Goal: Information Seeking & Learning: Check status

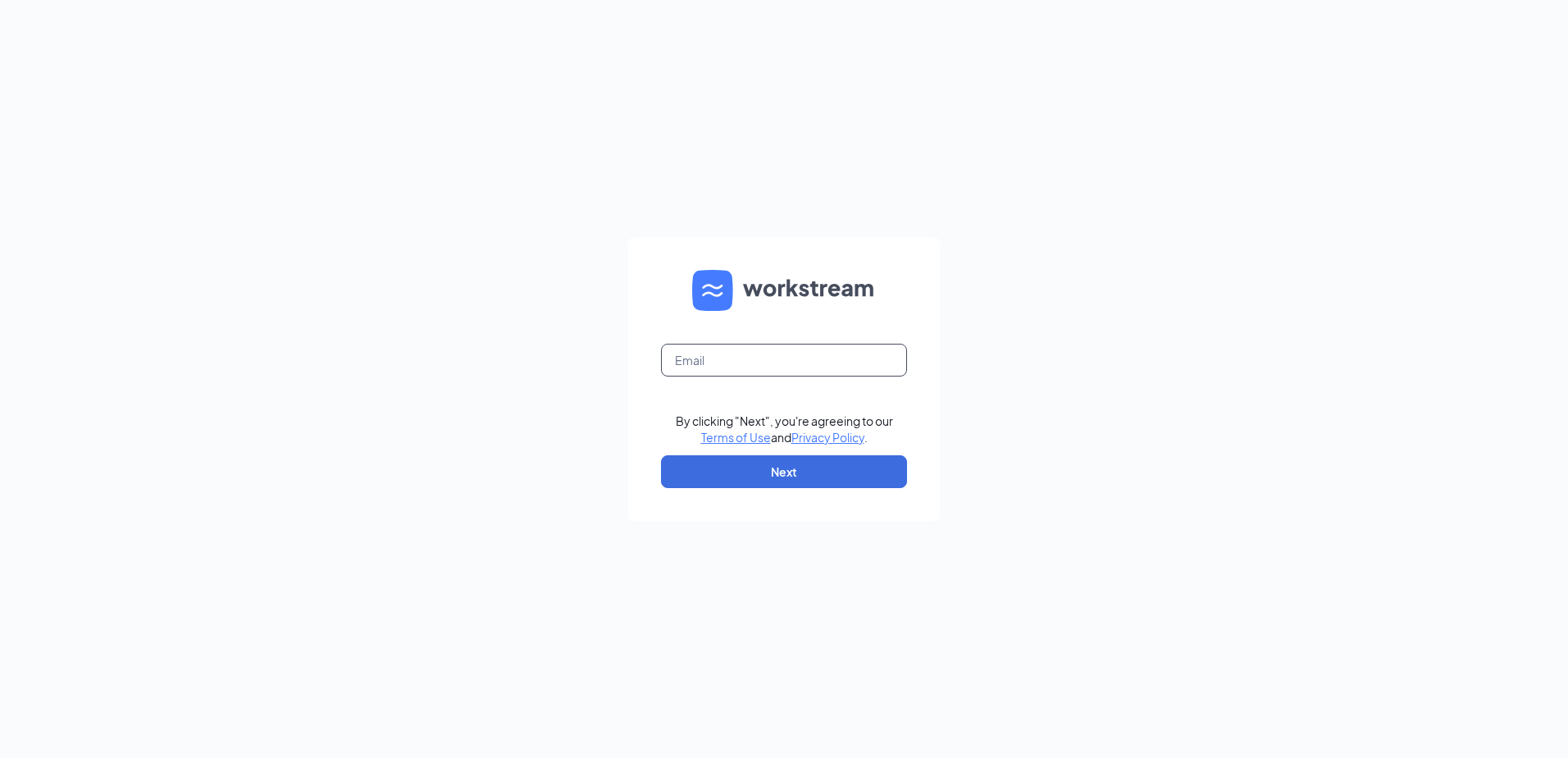
click at [735, 365] on input "text" at bounding box center [784, 360] width 246 height 33
type input "deedee.ohara@claconnect.com"
click at [730, 459] on button "Next" at bounding box center [784, 472] width 246 height 33
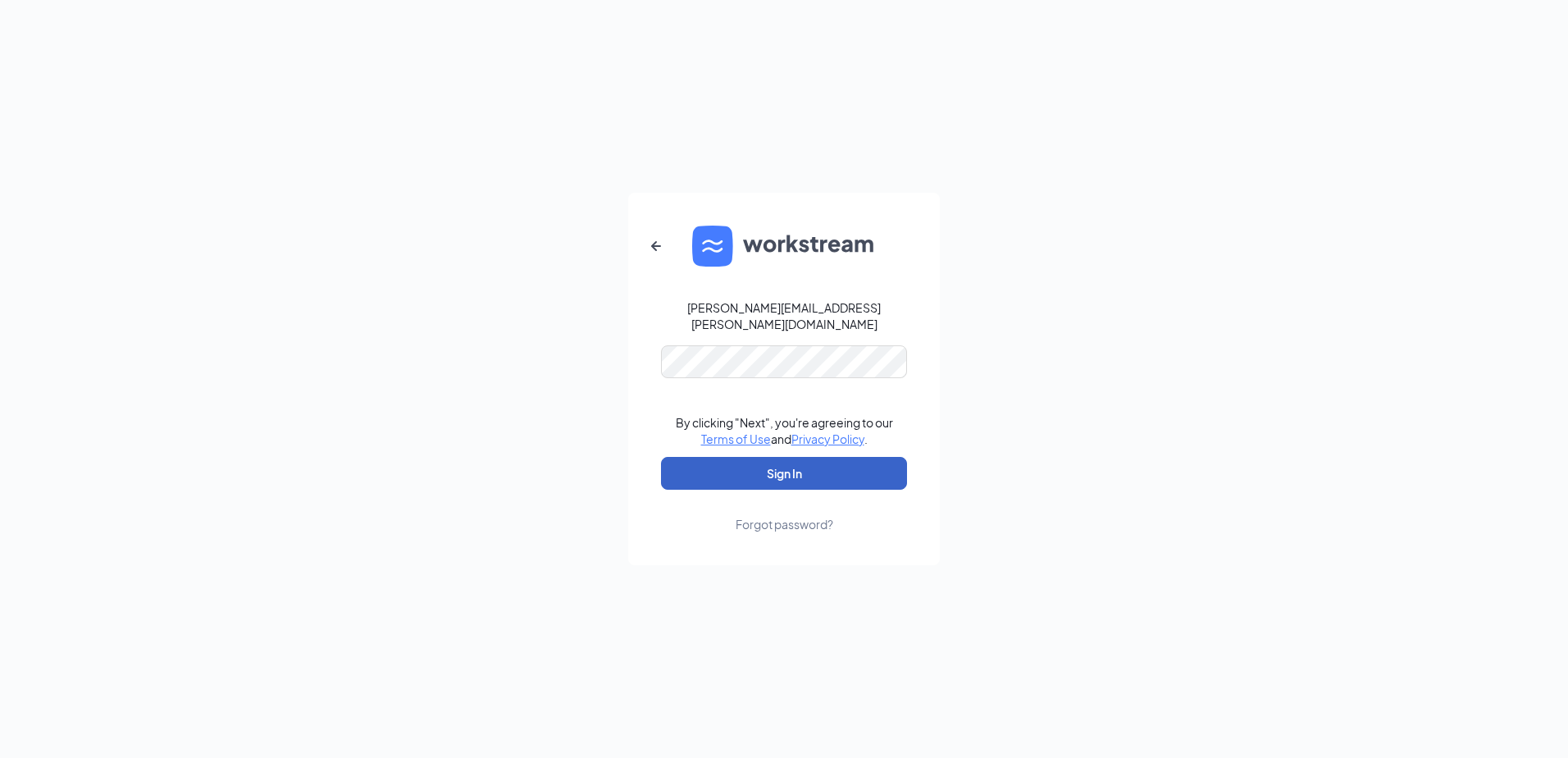
click at [808, 470] on button "Sign In" at bounding box center [784, 473] width 246 height 33
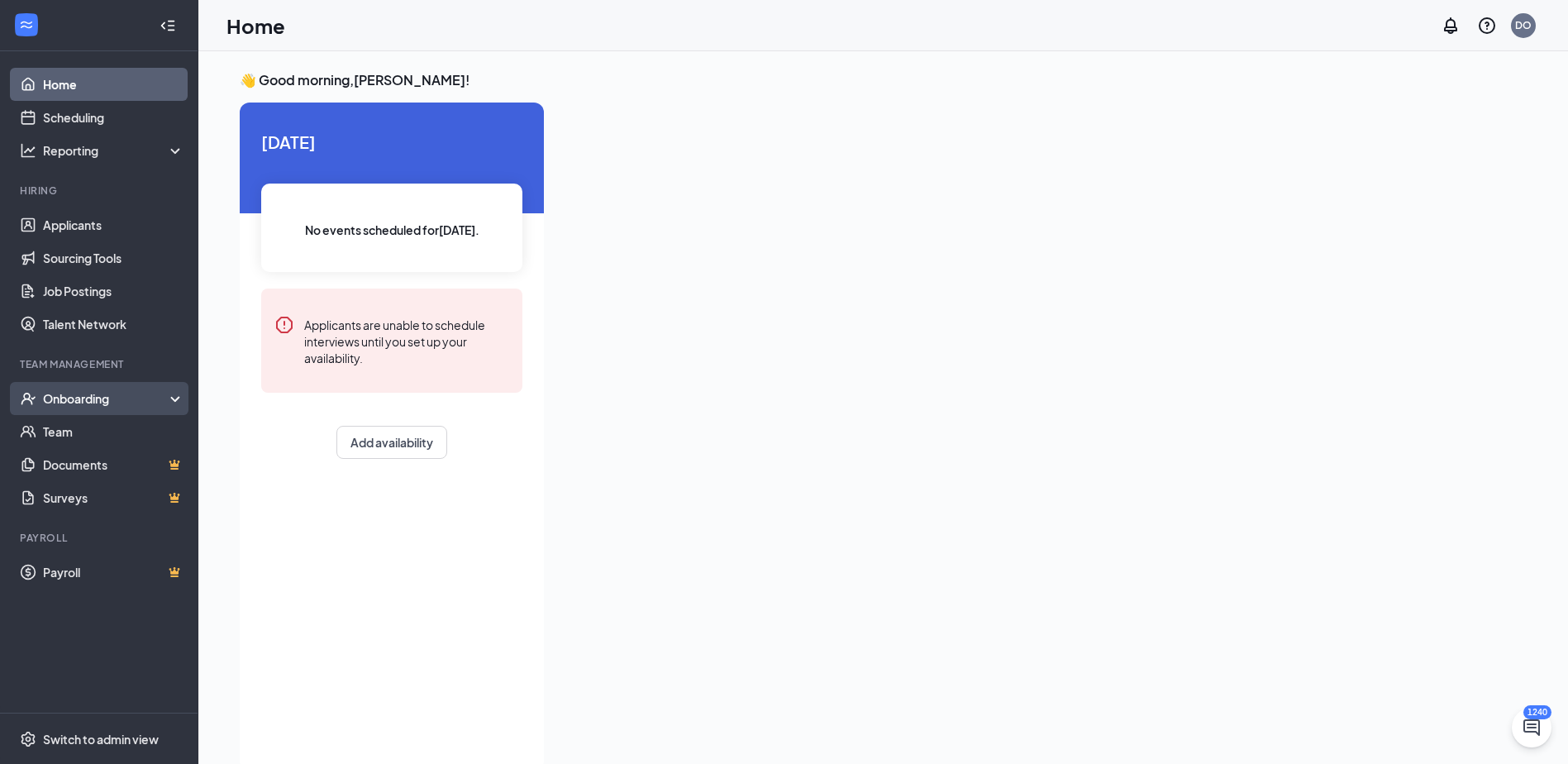
click at [87, 394] on div "Onboarding" at bounding box center [106, 398] width 127 height 17
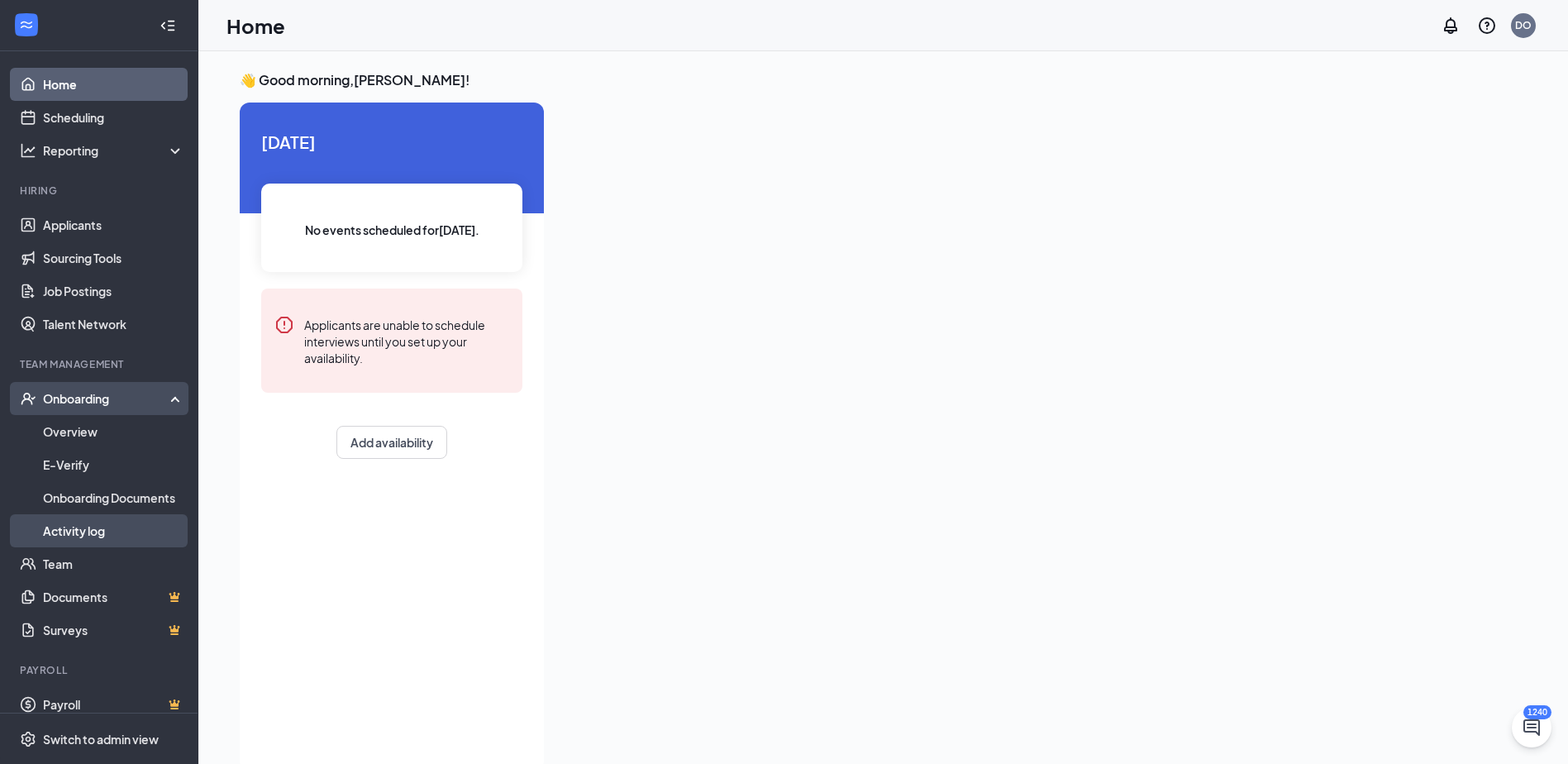
click at [87, 529] on link "Activity log" at bounding box center [114, 530] width 141 height 33
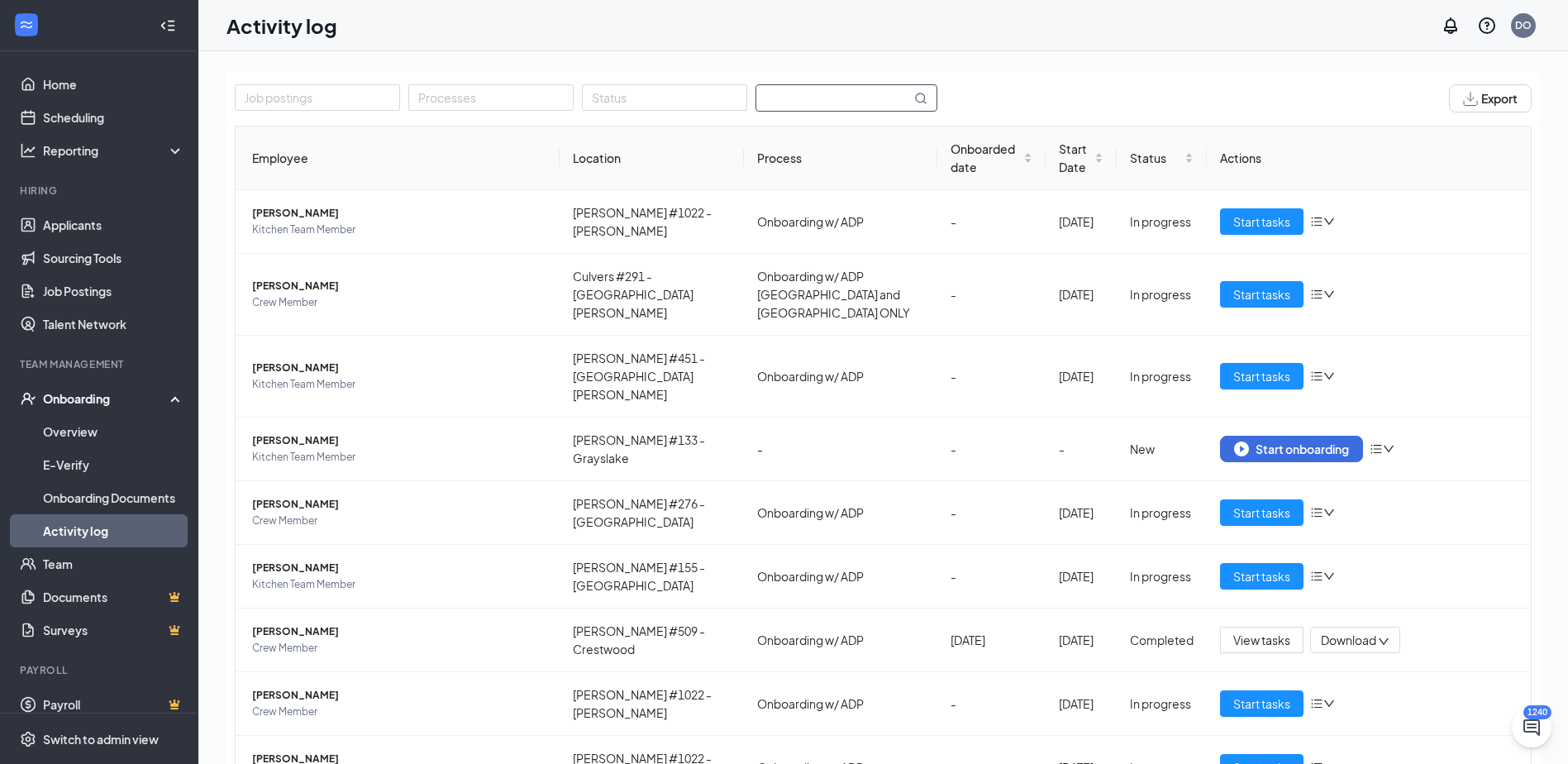
click at [799, 101] on input "text" at bounding box center [834, 97] width 155 height 26
type input "a"
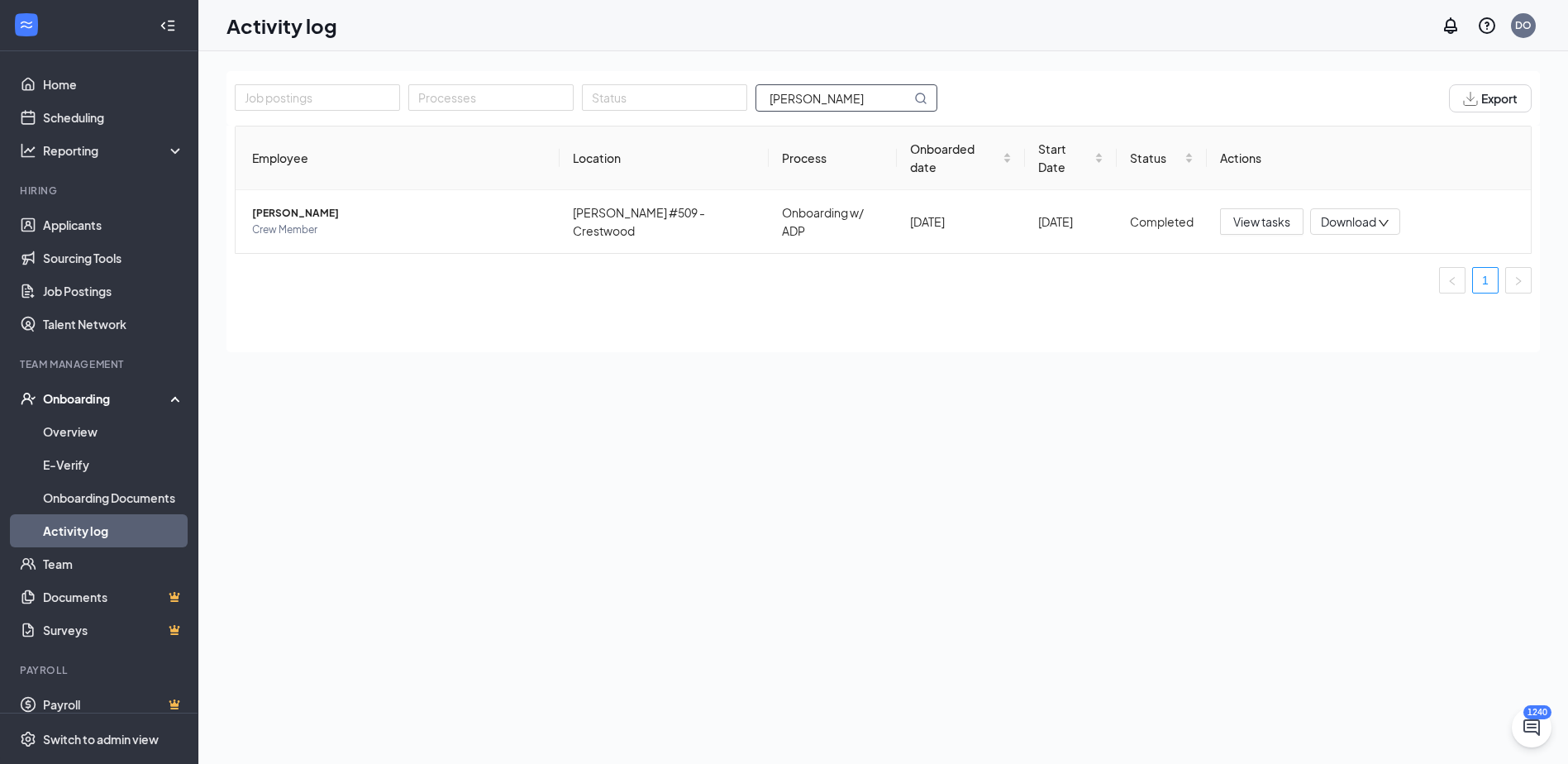
type input "[PERSON_NAME]"
click at [305, 205] on span "[PERSON_NAME]" at bounding box center [399, 214] width 294 height 17
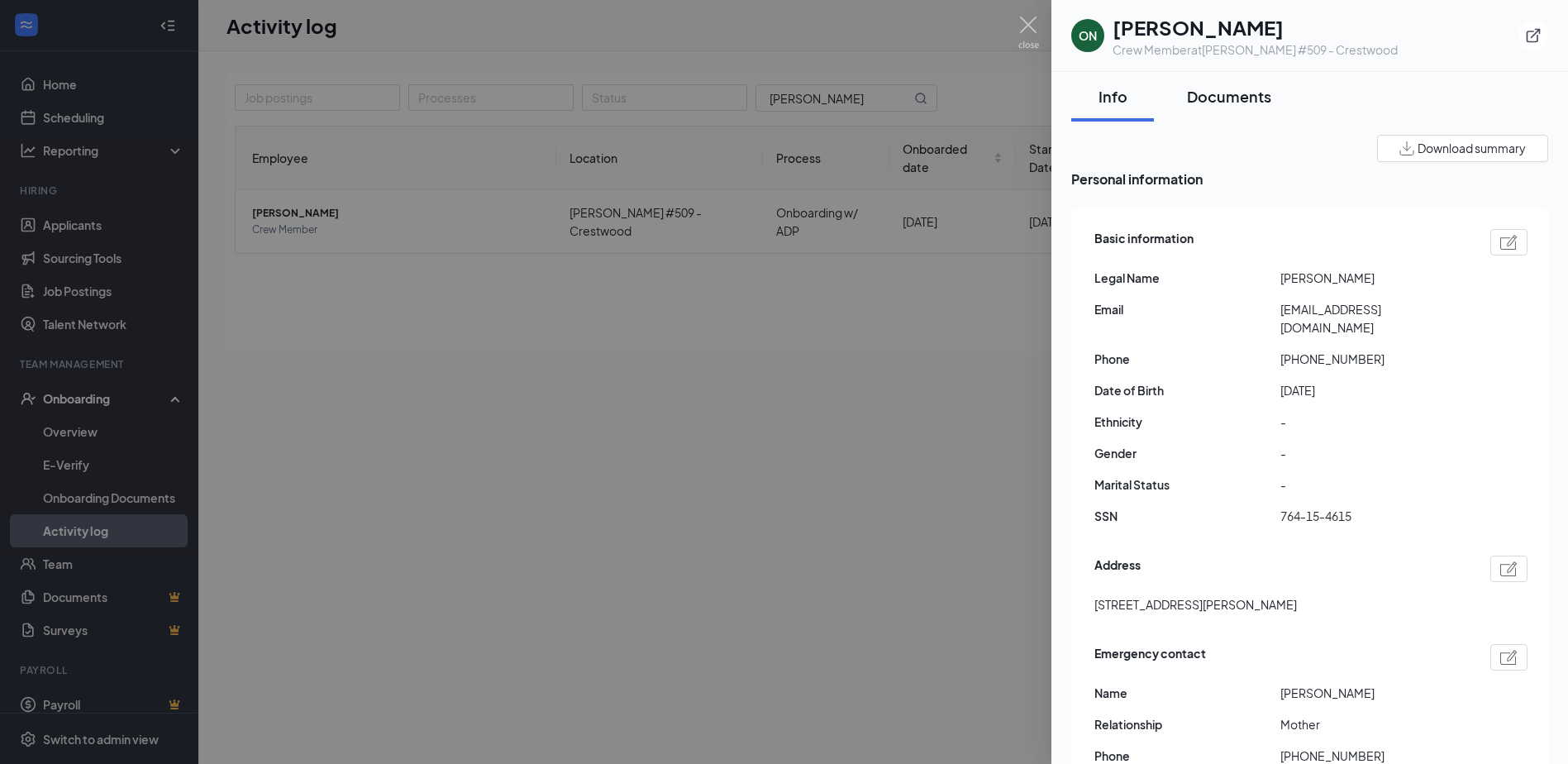
click at [1224, 96] on div "Documents" at bounding box center [1229, 96] width 84 height 21
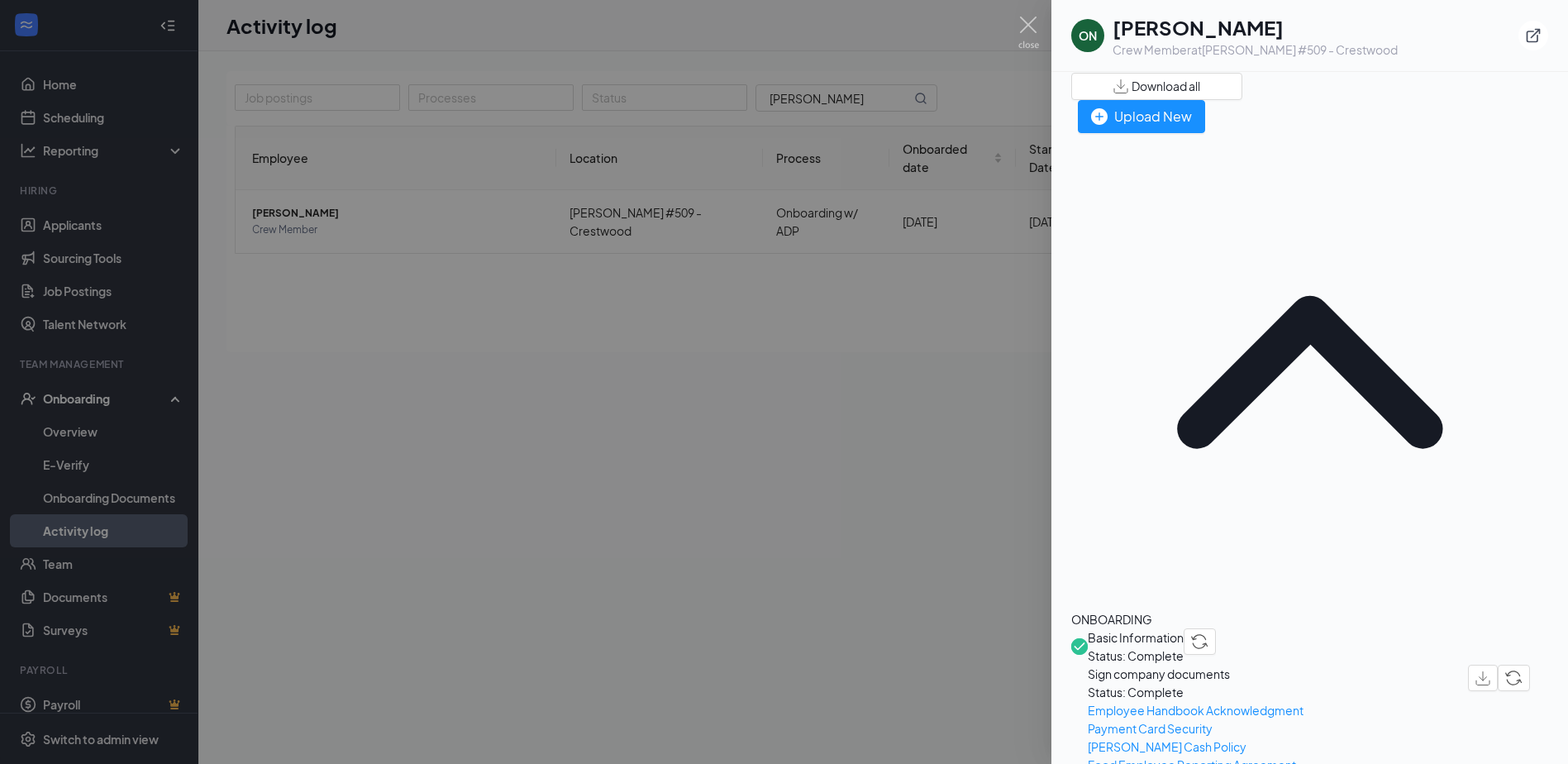
scroll to position [413, 0]
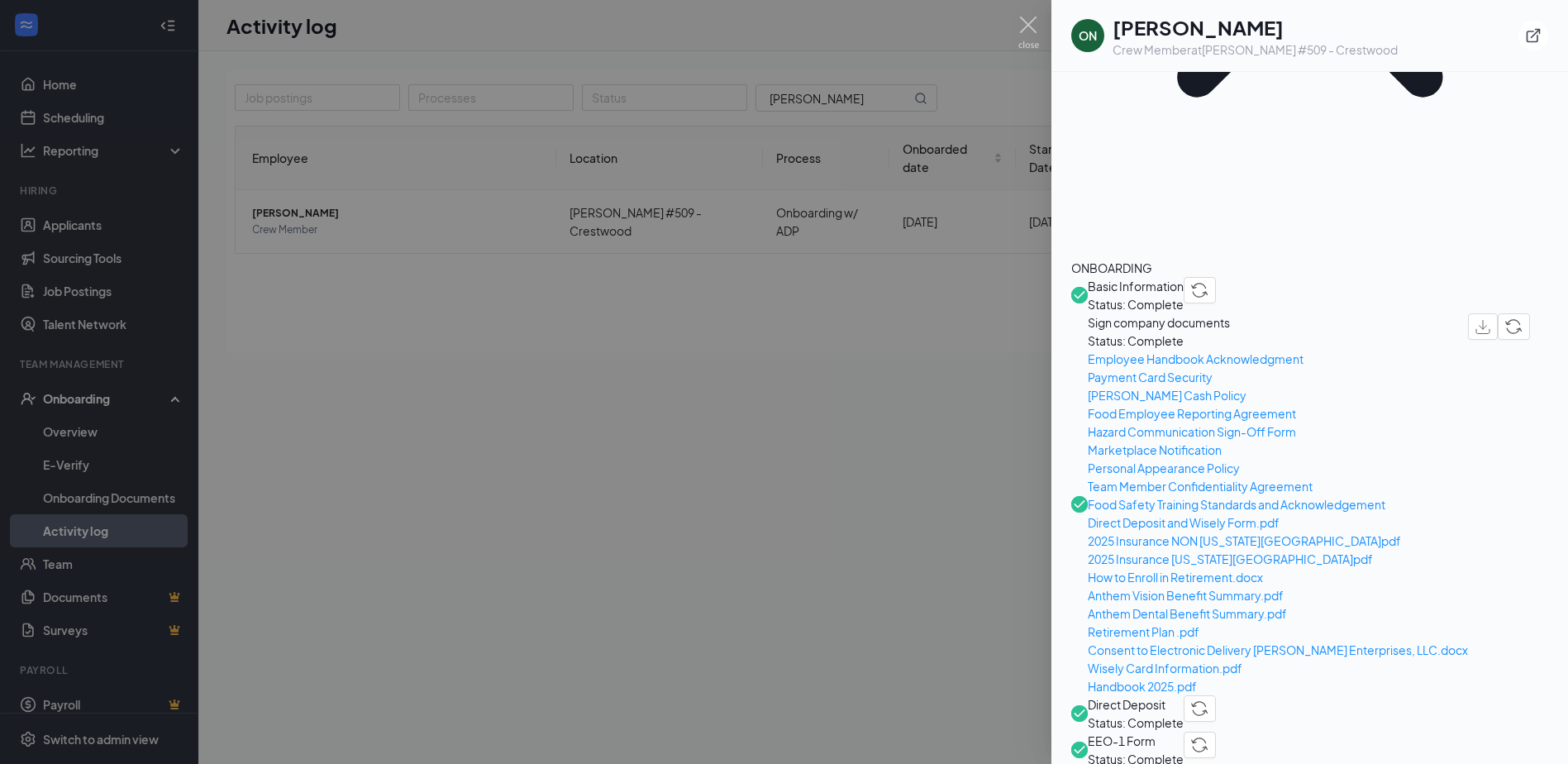
click at [1178, 695] on span "Direct Deposit" at bounding box center [1136, 704] width 96 height 18
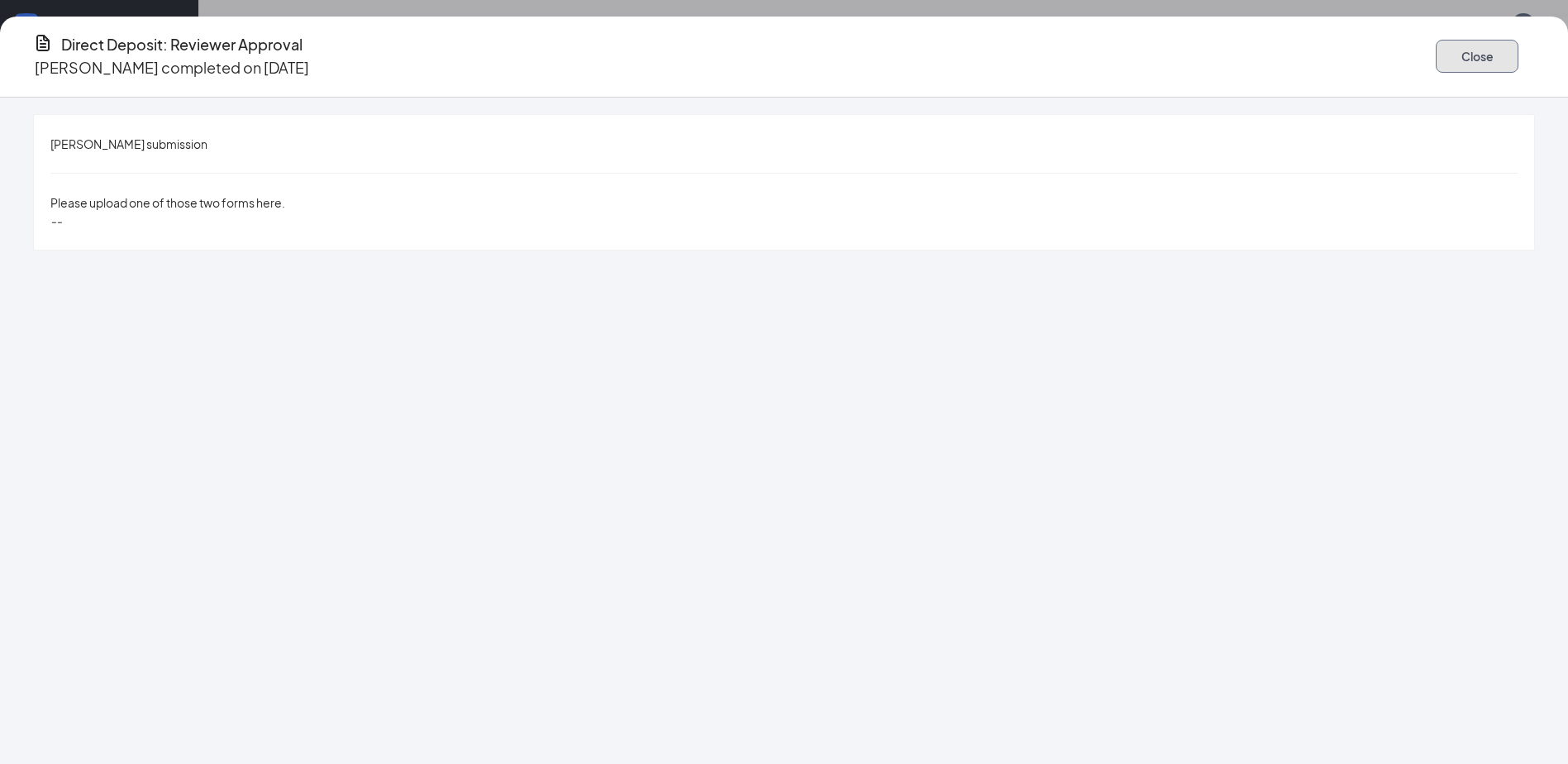
click at [1436, 45] on button "Close" at bounding box center [1477, 57] width 82 height 33
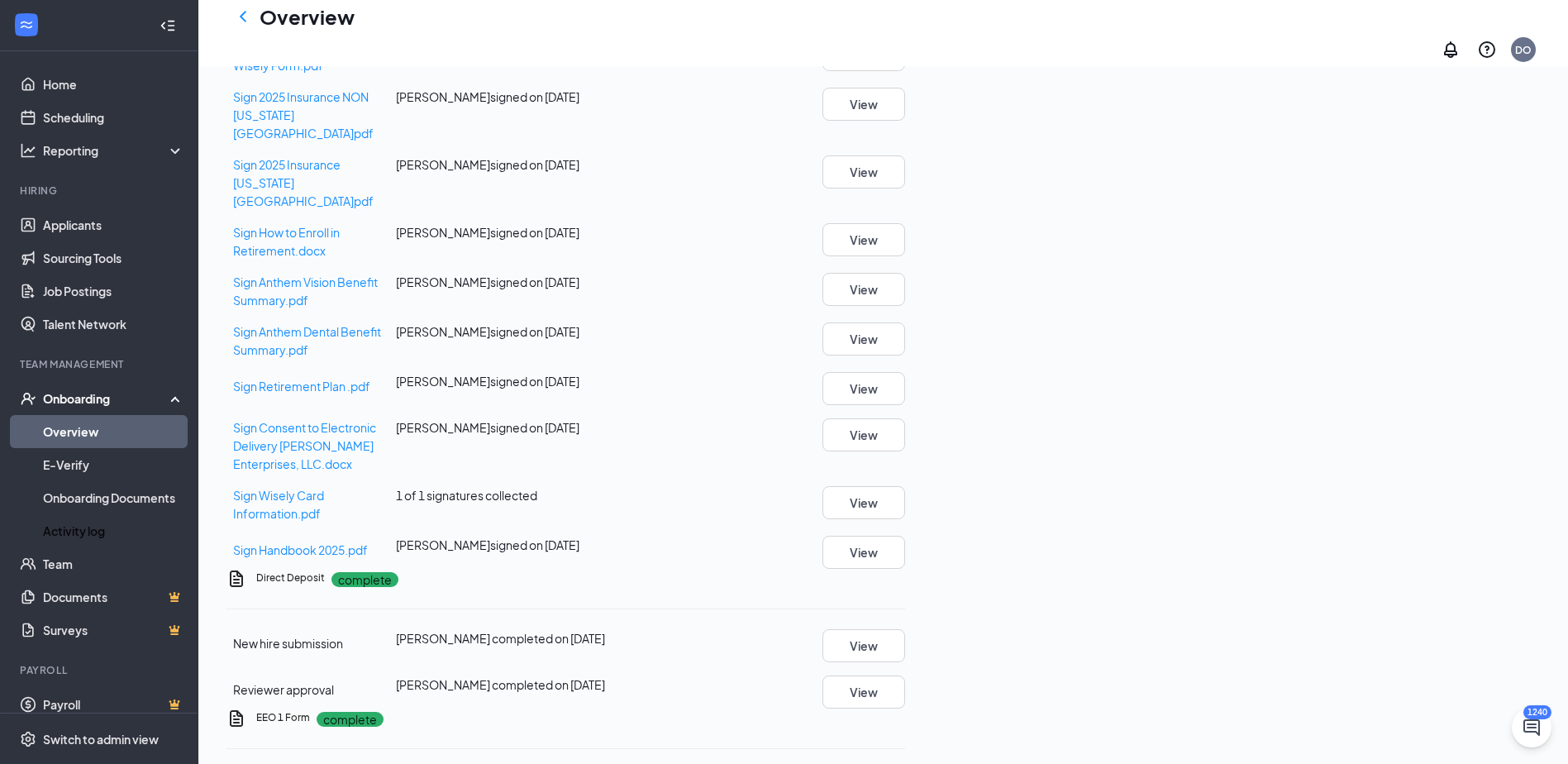
scroll to position [826, 0]
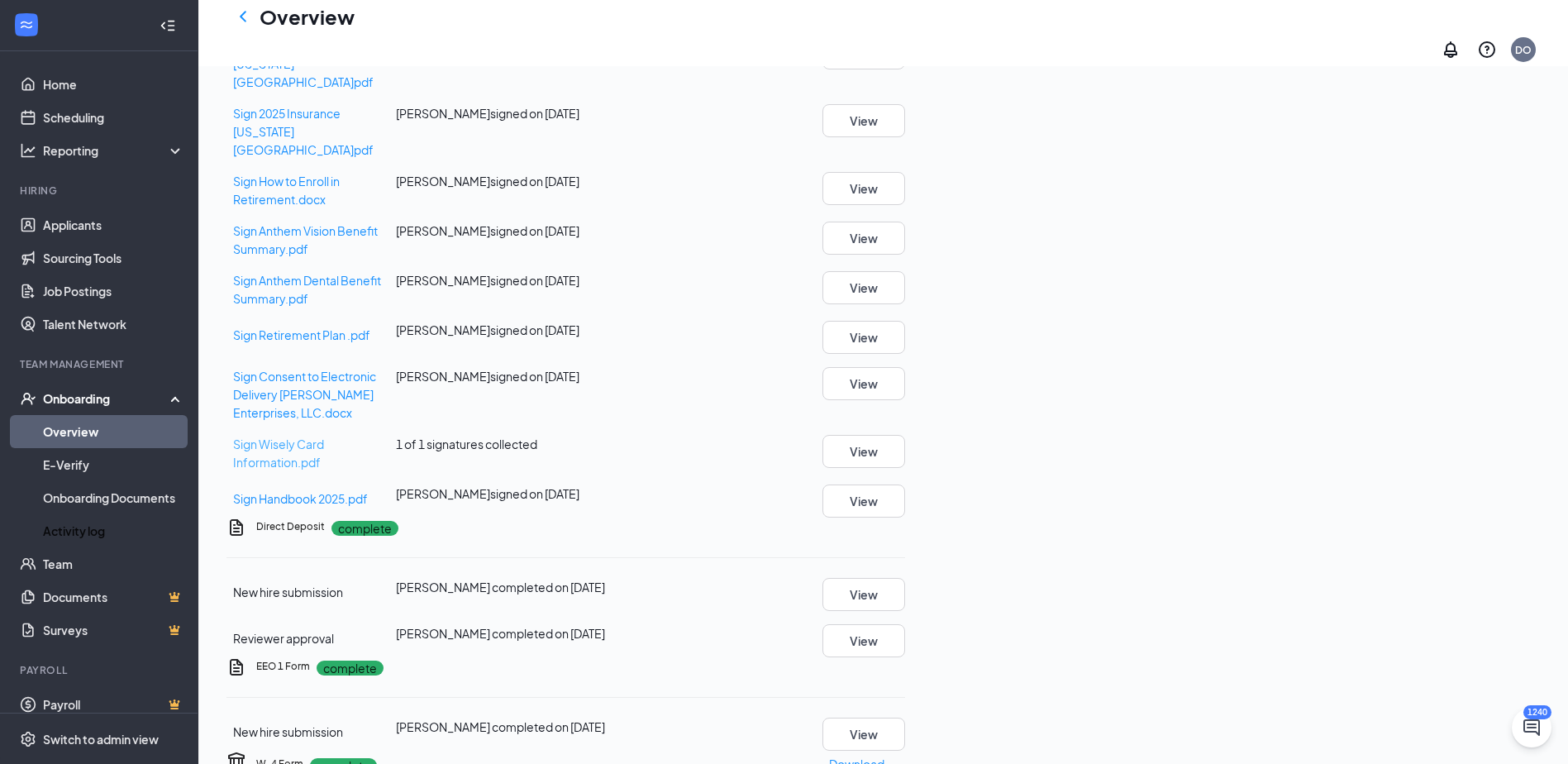
click at [324, 436] on span "Sign Wisely Card Information.pdf" at bounding box center [278, 453] width 91 height 33
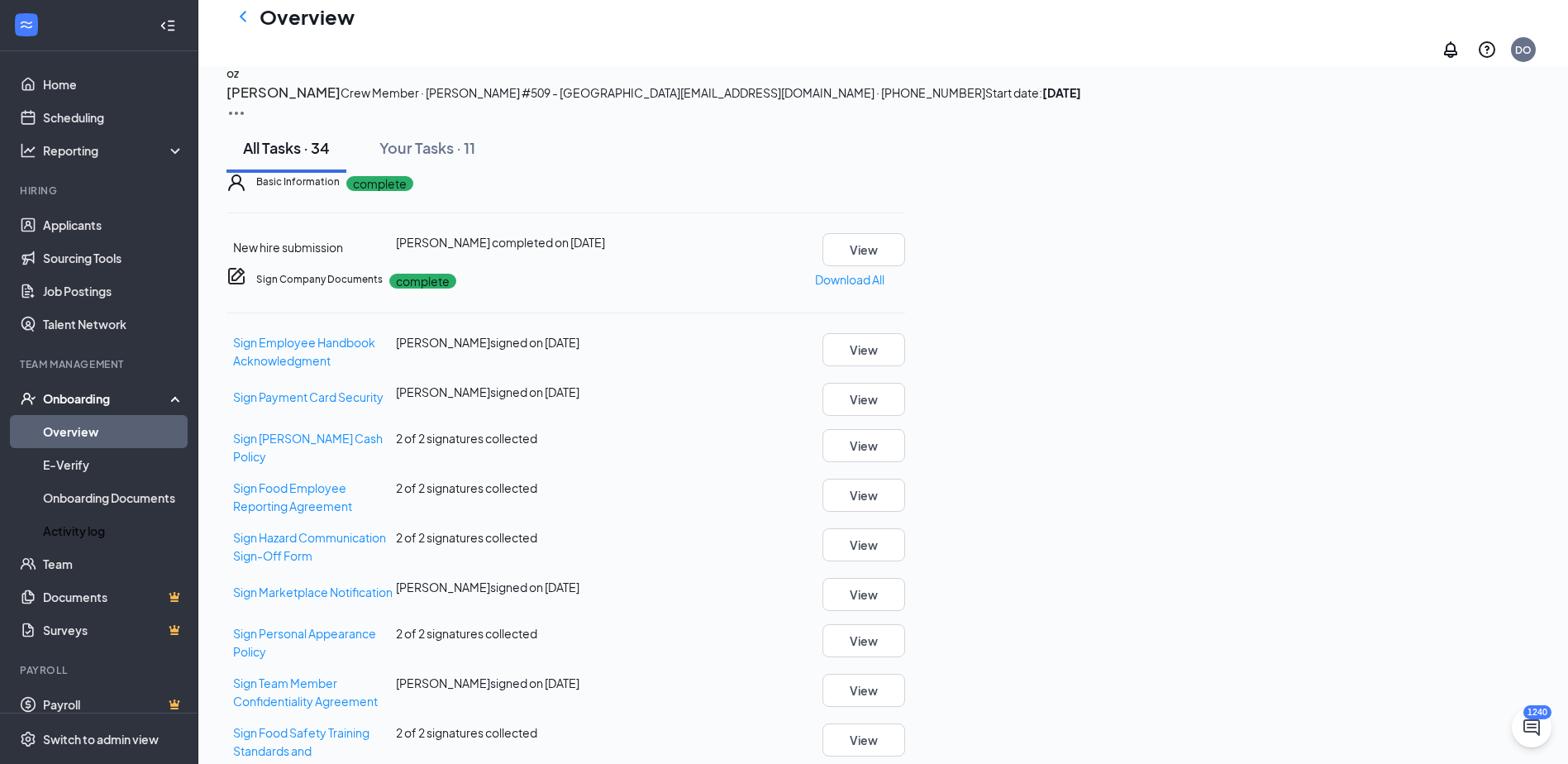
scroll to position [0, 0]
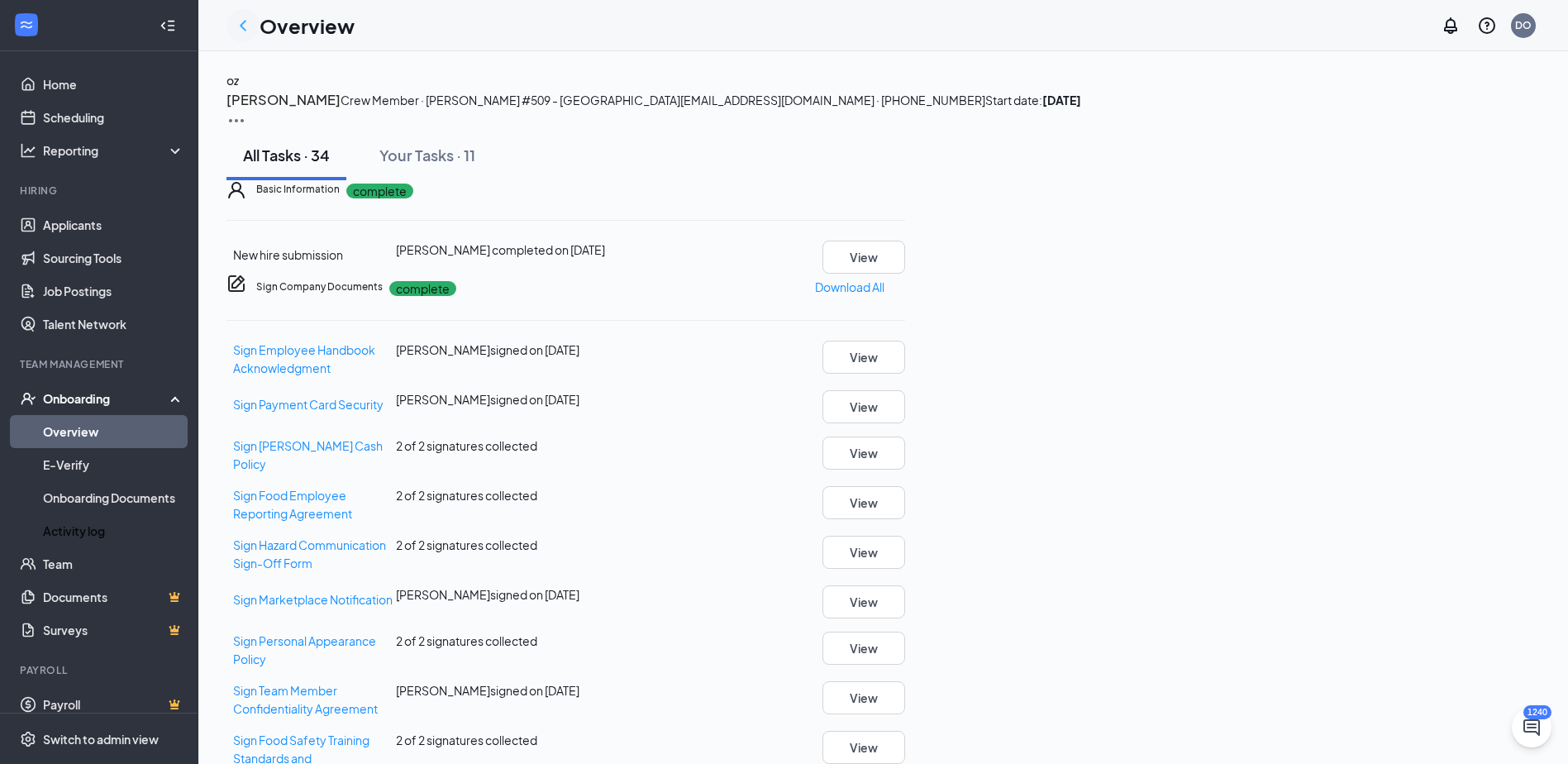
click at [246, 25] on icon "ChevronLeft" at bounding box center [243, 26] width 20 height 20
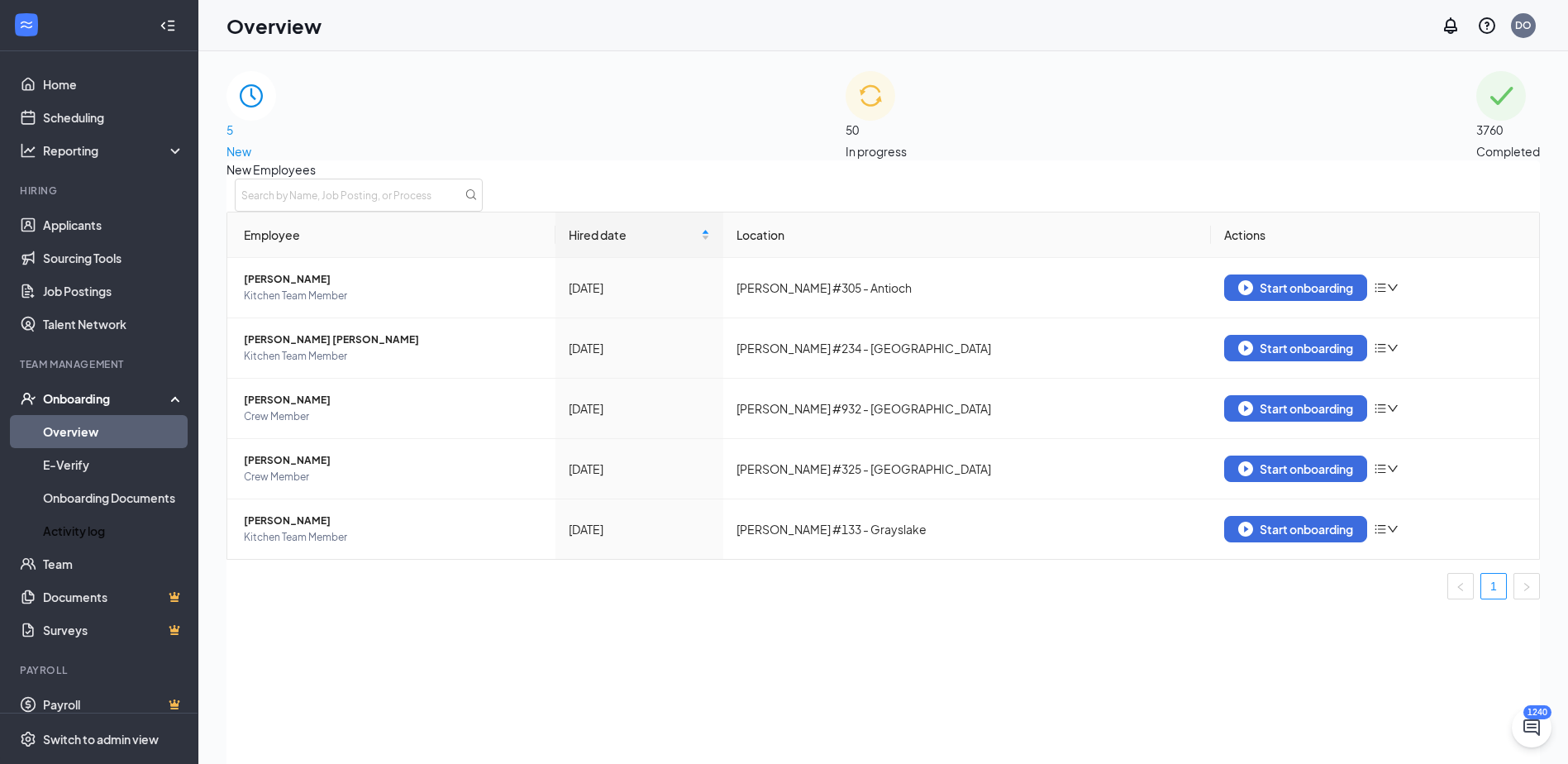
click at [1477, 121] on span "3760" at bounding box center [1508, 130] width 64 height 18
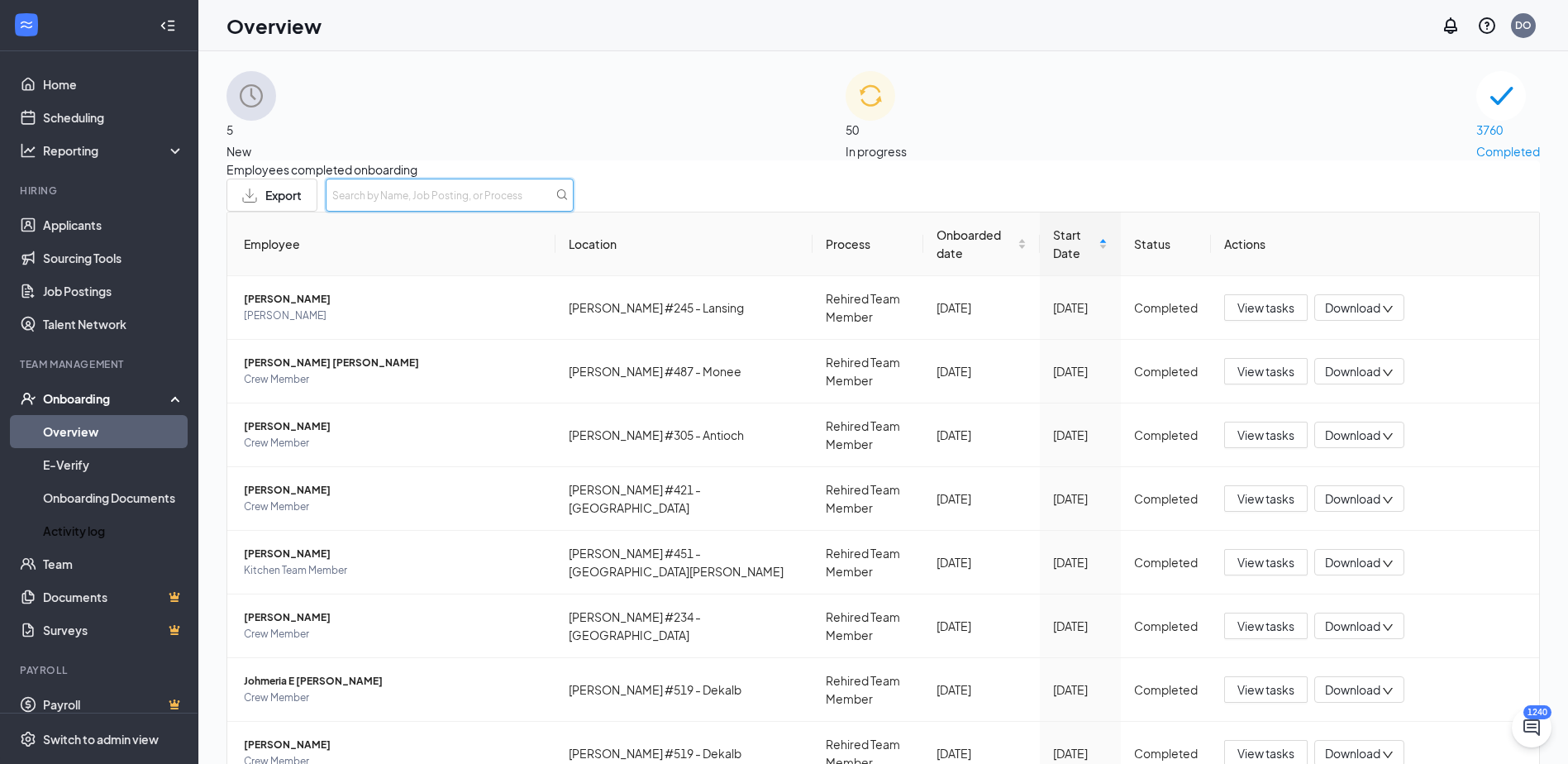
click at [574, 208] on input "text" at bounding box center [450, 195] width 248 height 33
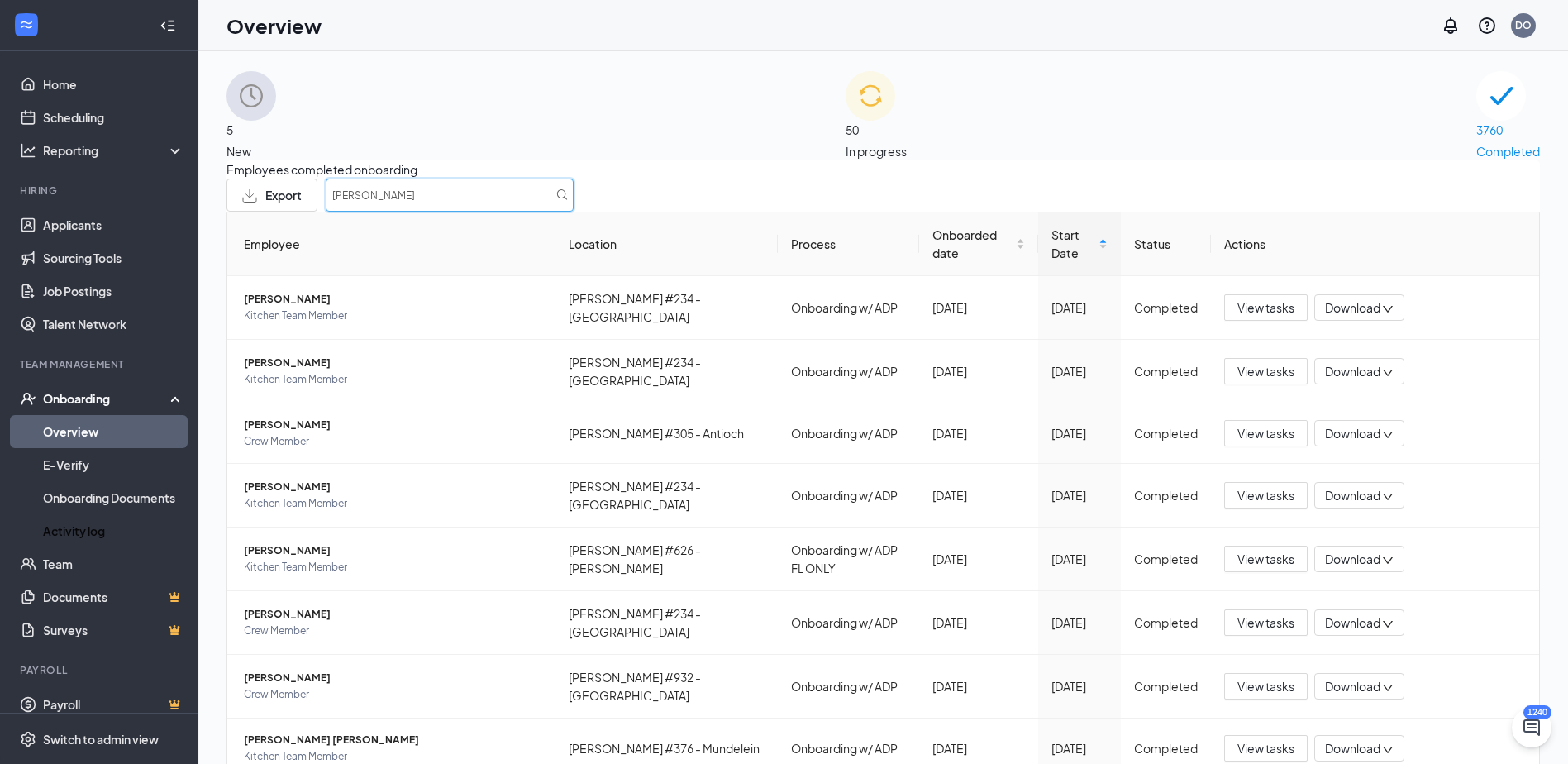
type input "[PERSON_NAME]"
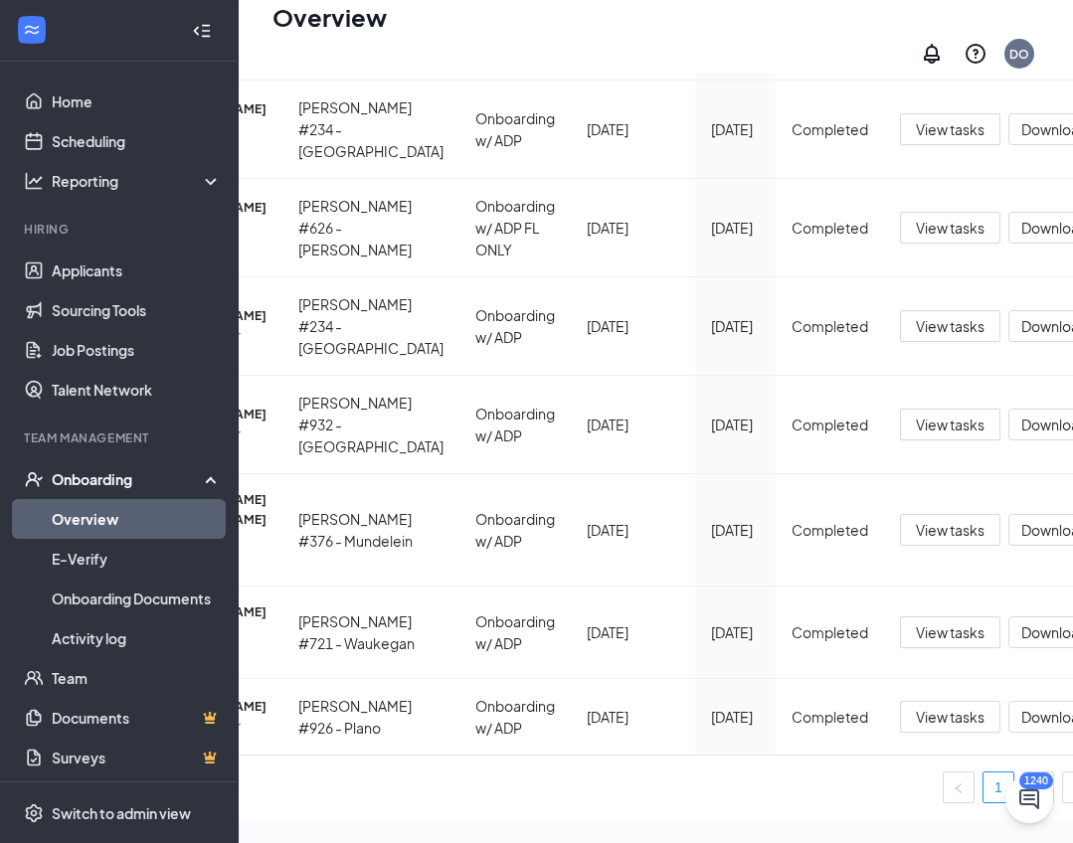
scroll to position [0, 165]
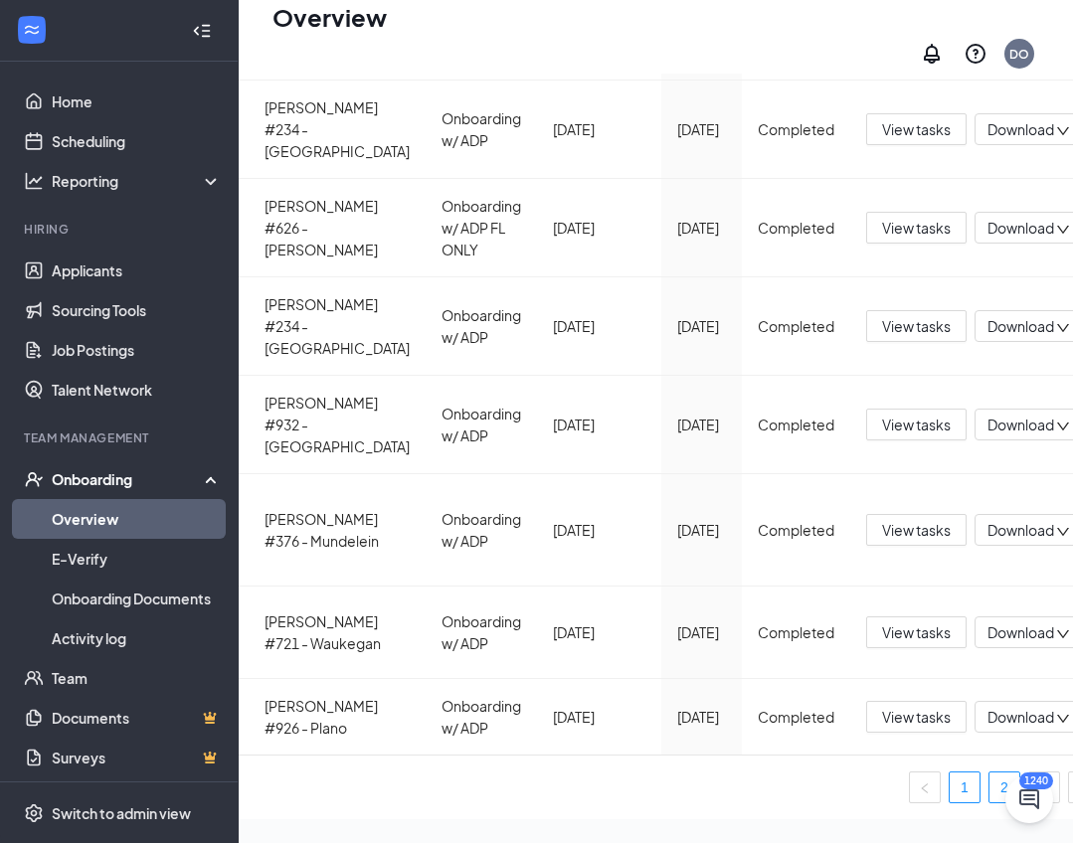
click at [989, 773] on link "2" at bounding box center [1004, 788] width 30 height 30
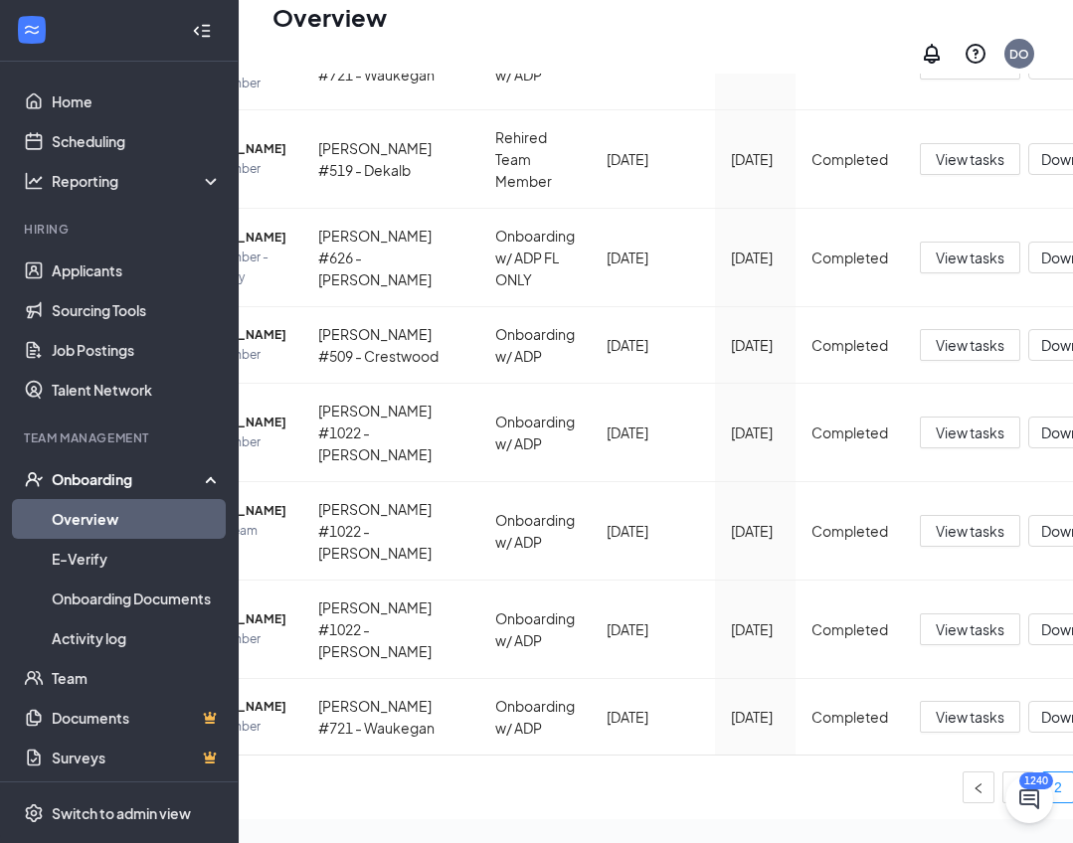
scroll to position [0, 169]
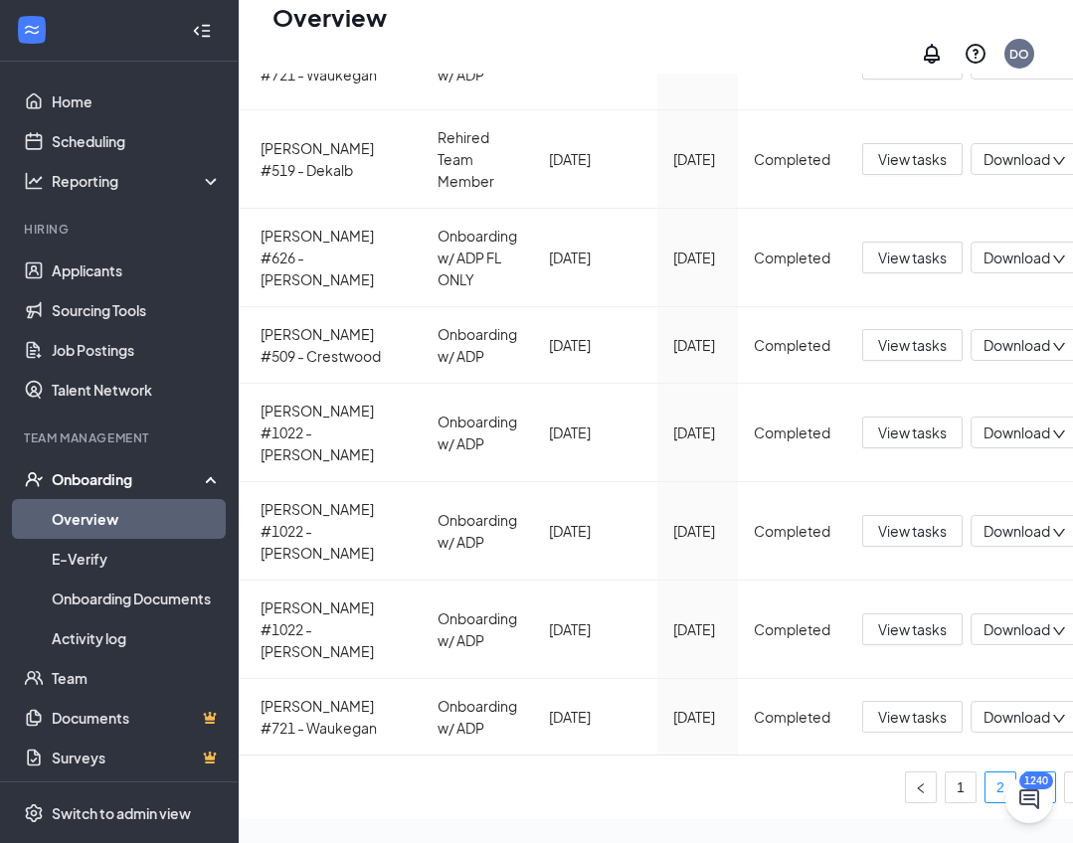
click at [1025, 773] on link "3" at bounding box center [1040, 788] width 30 height 30
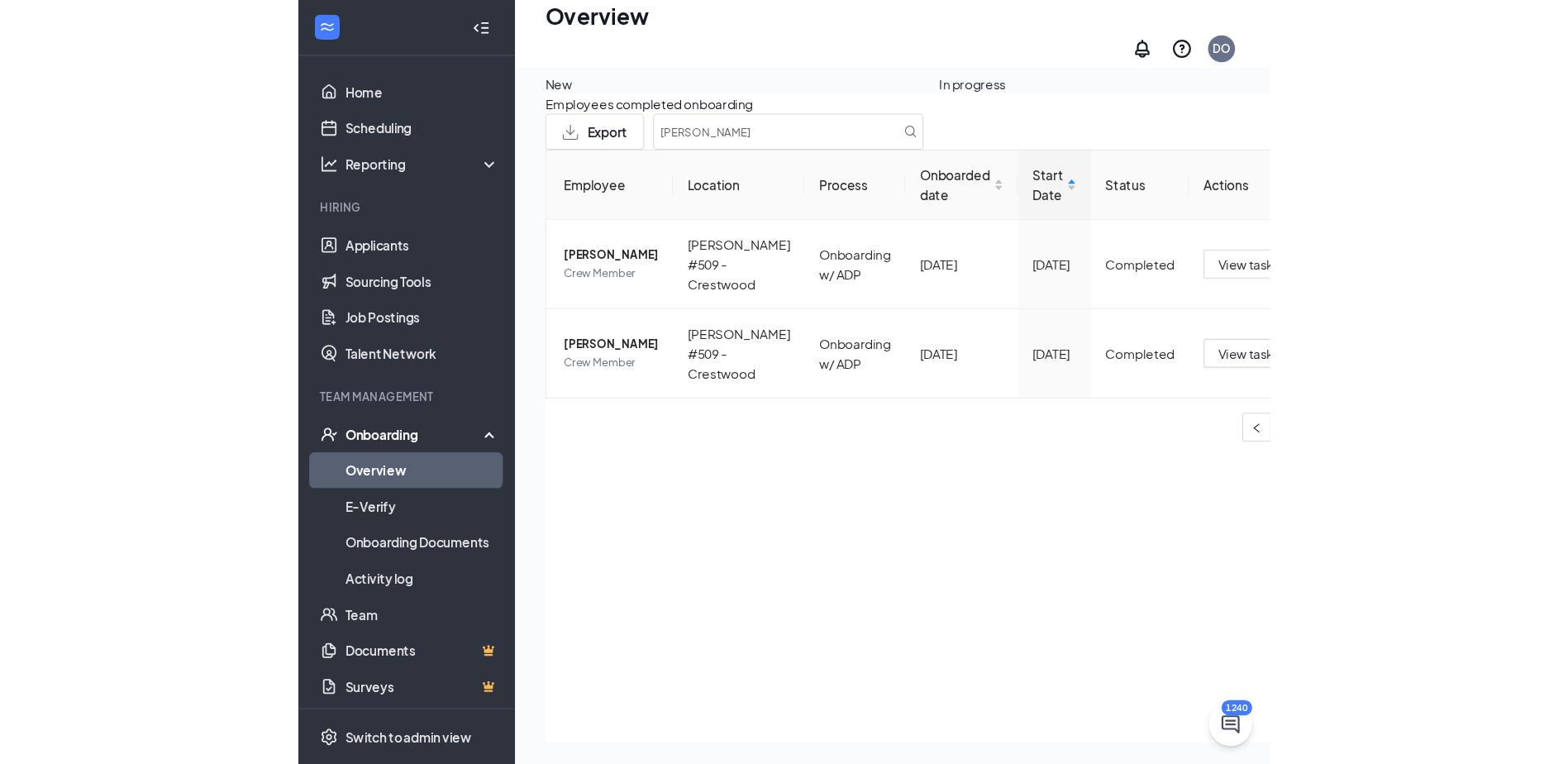
scroll to position [74, 0]
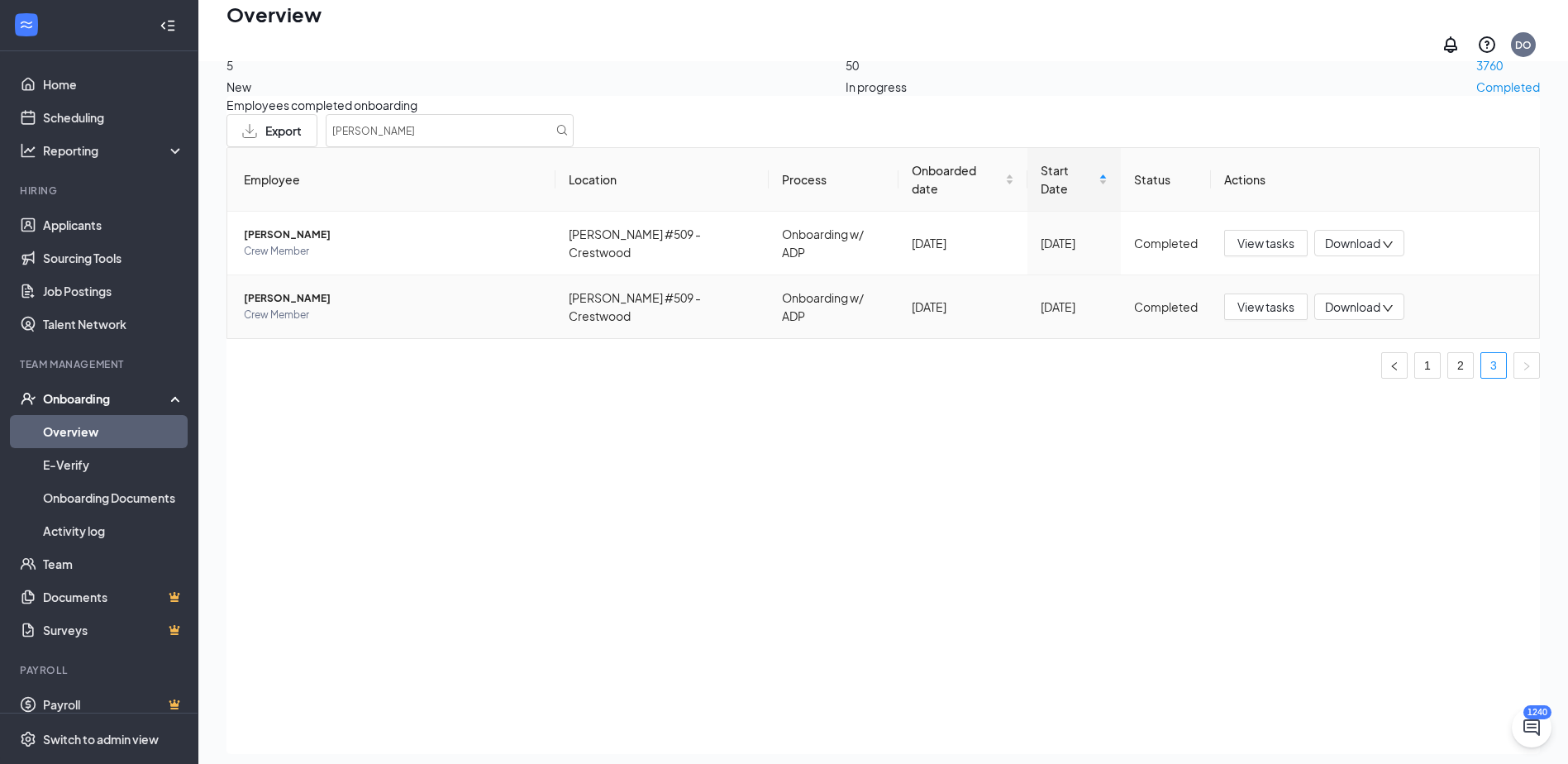
click at [349, 290] on span "[PERSON_NAME]" at bounding box center [392, 298] width 298 height 17
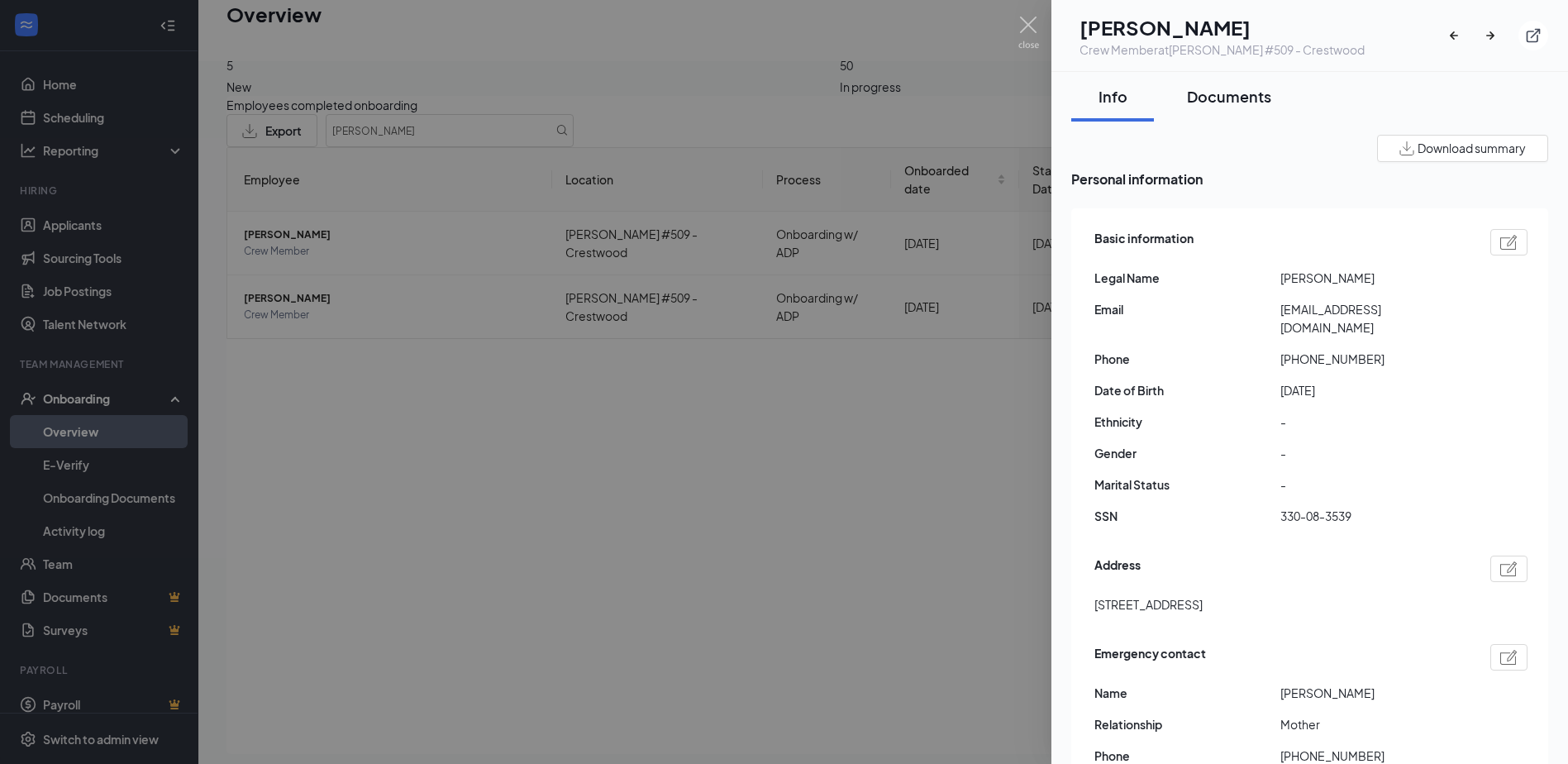
click at [1244, 98] on div "Documents" at bounding box center [1229, 96] width 84 height 21
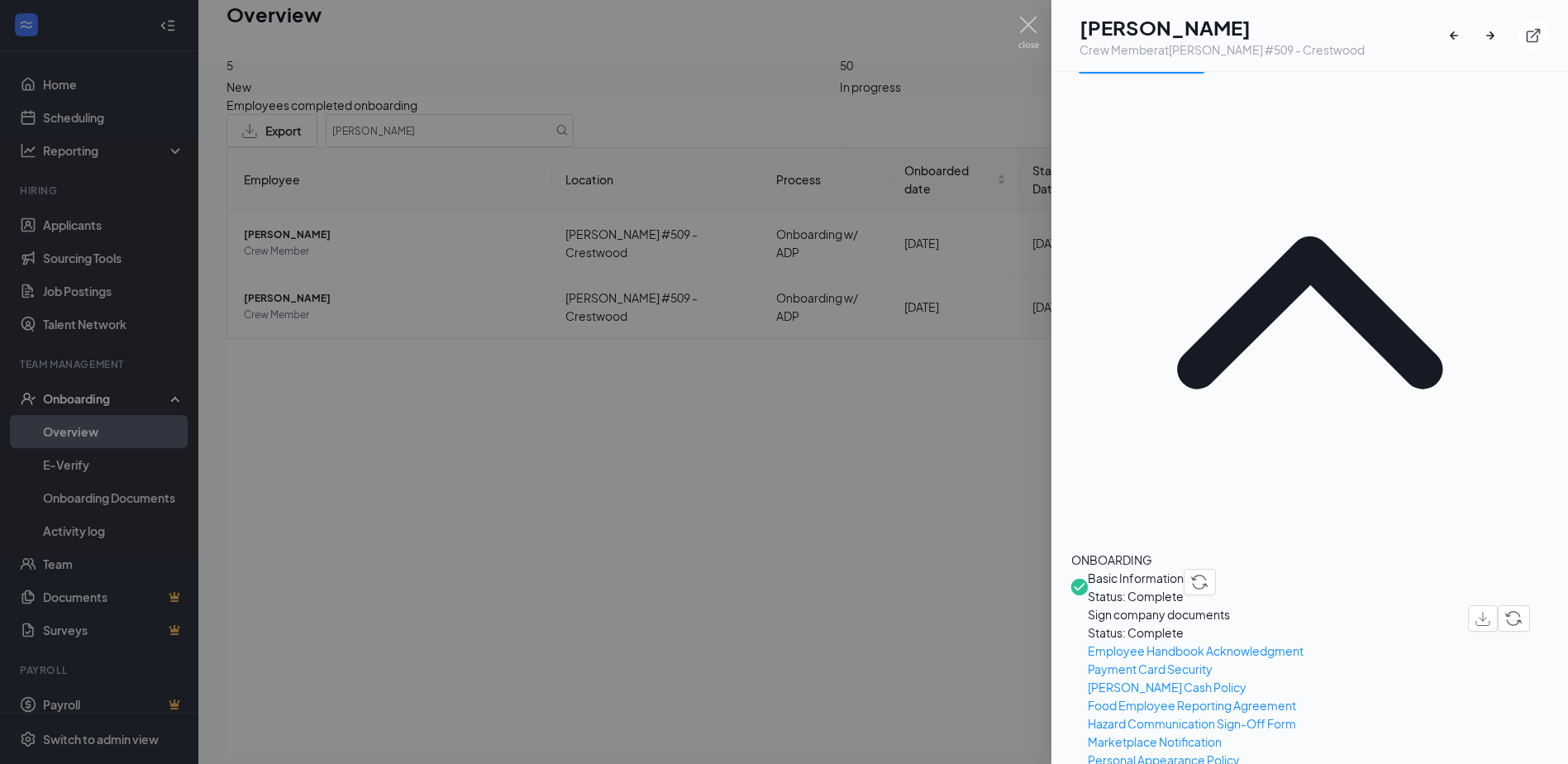
scroll to position [413, 0]
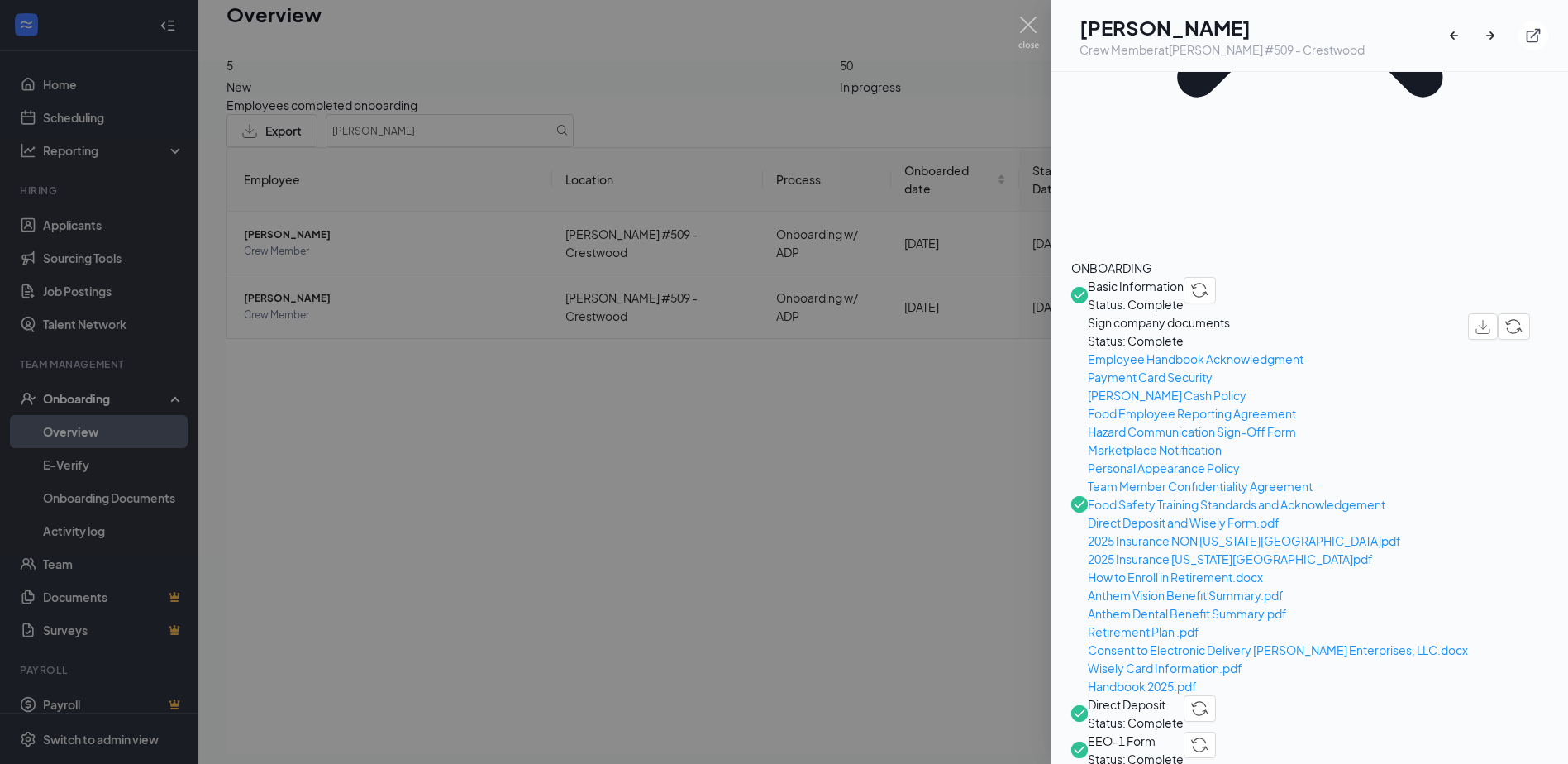
click at [1184, 695] on span "Direct Deposit" at bounding box center [1136, 704] width 96 height 18
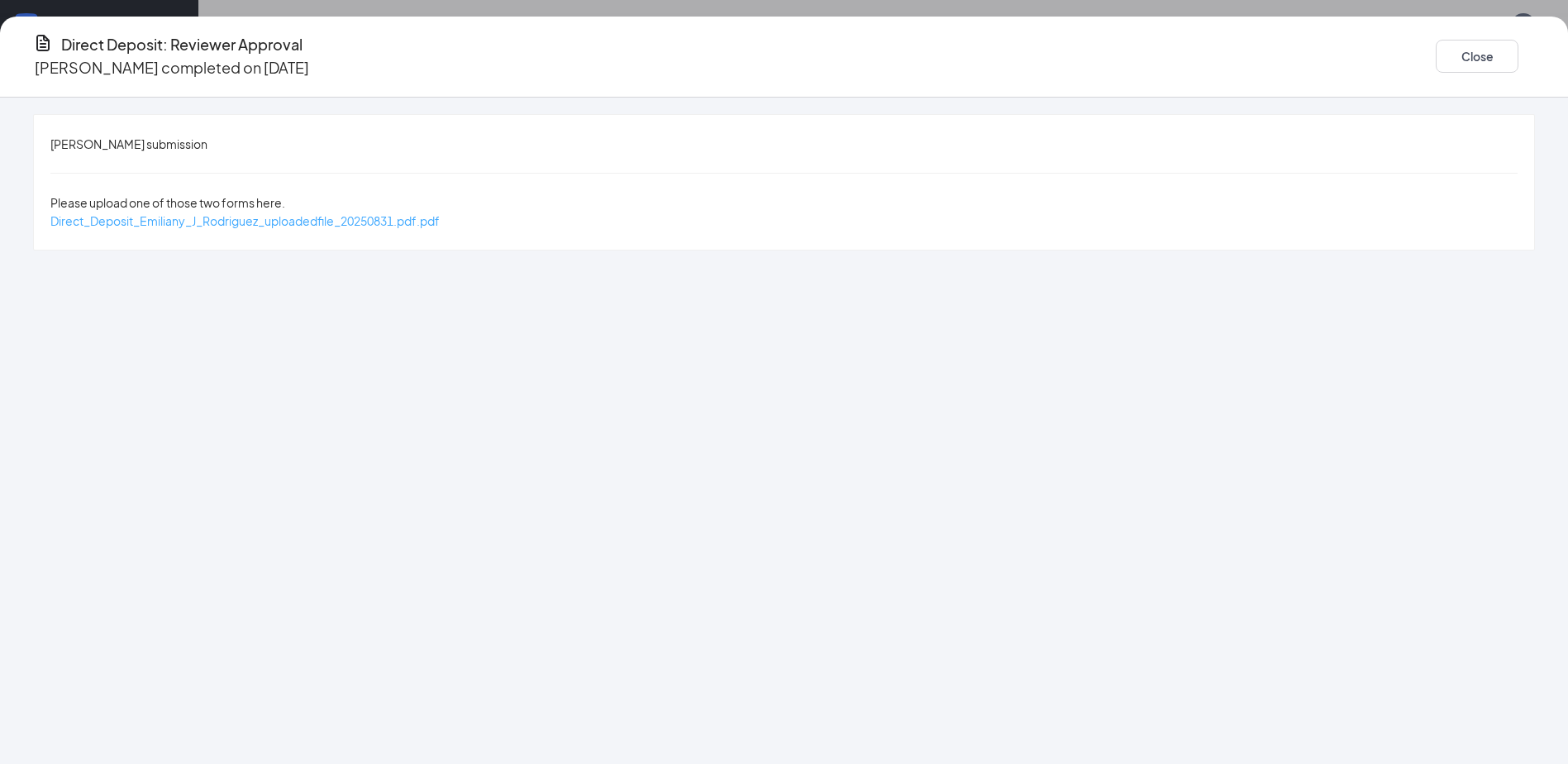
click at [440, 214] on span "Direct_Deposit_Emiliany_J_Rodriguez_uploadedfile_20250831.pdf.pdf" at bounding box center [245, 221] width 389 height 15
click at [1436, 55] on button "Close" at bounding box center [1477, 57] width 82 height 33
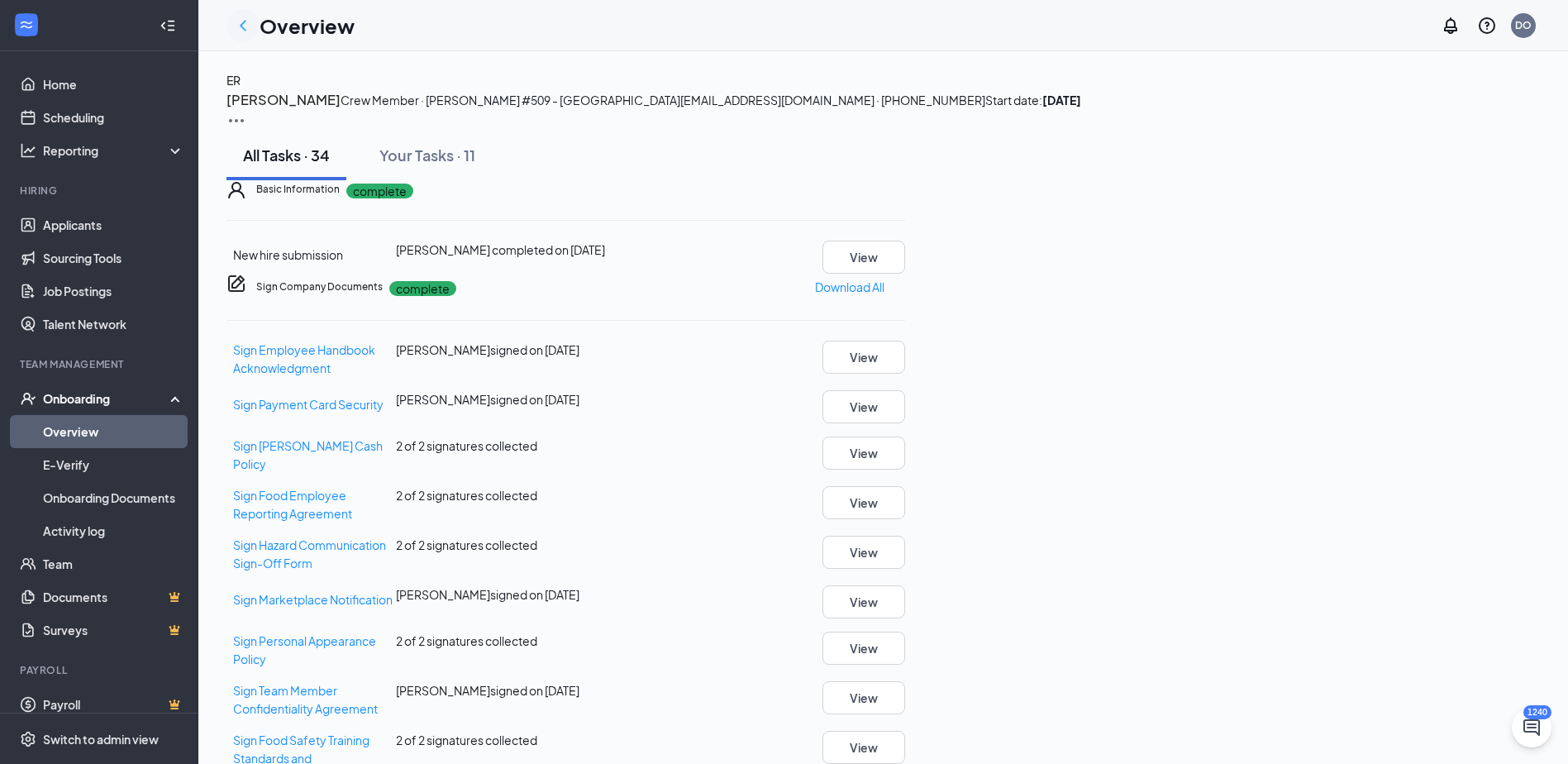
click at [247, 27] on icon "ChevronLeft" at bounding box center [243, 26] width 20 height 20
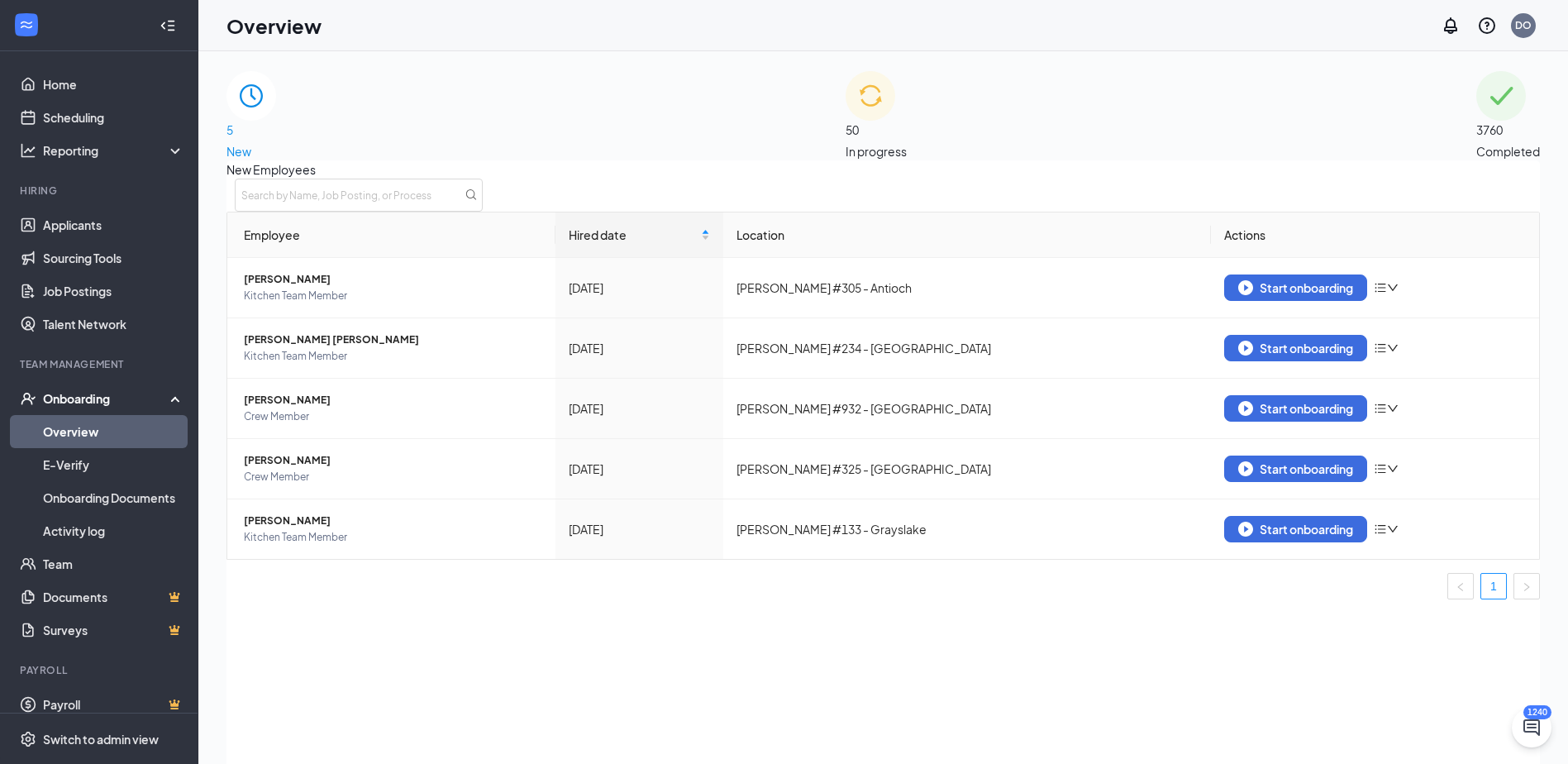
click at [1477, 121] on span "3760" at bounding box center [1508, 130] width 64 height 18
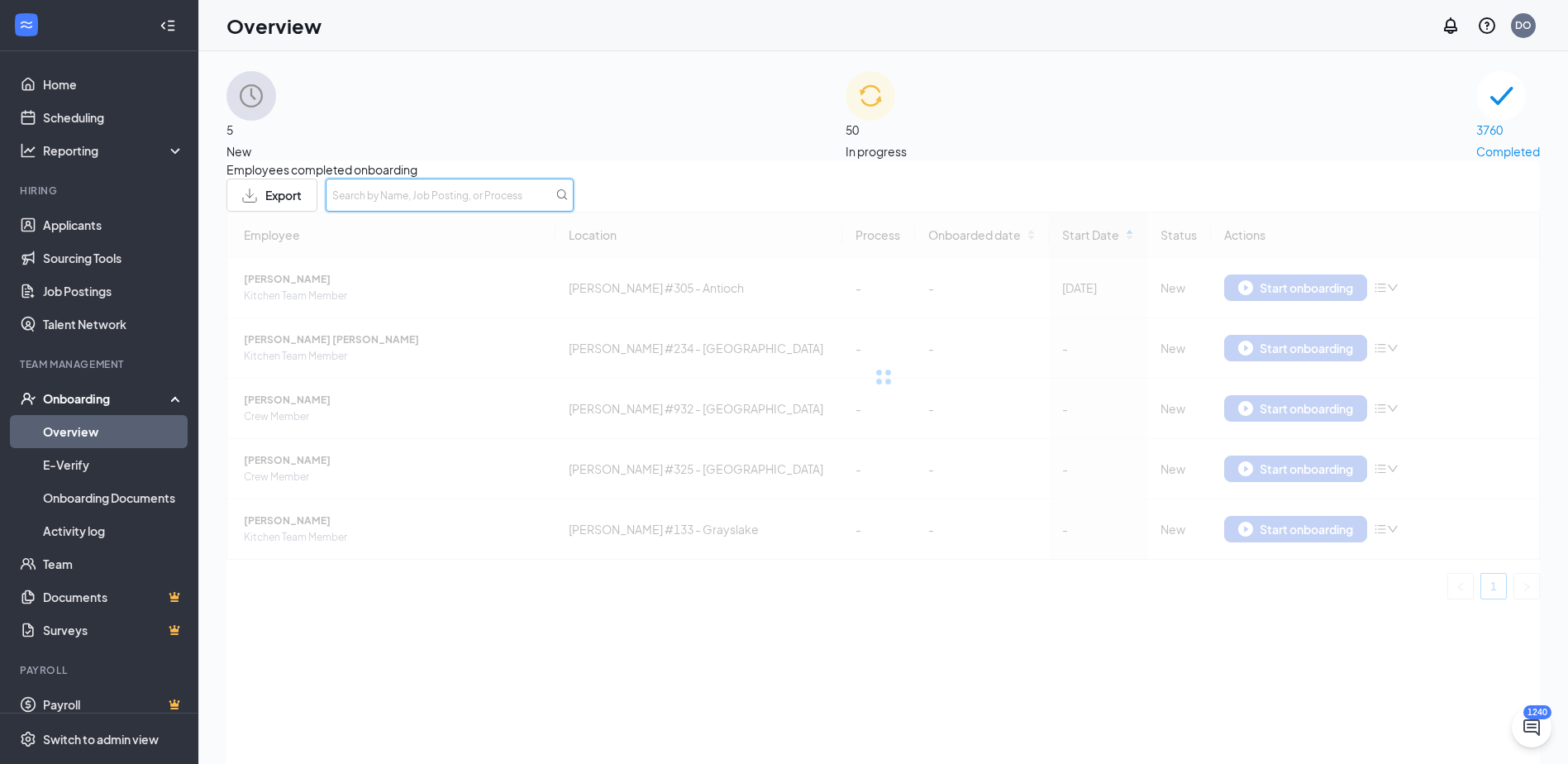
click at [574, 212] on input "text" at bounding box center [450, 195] width 248 height 33
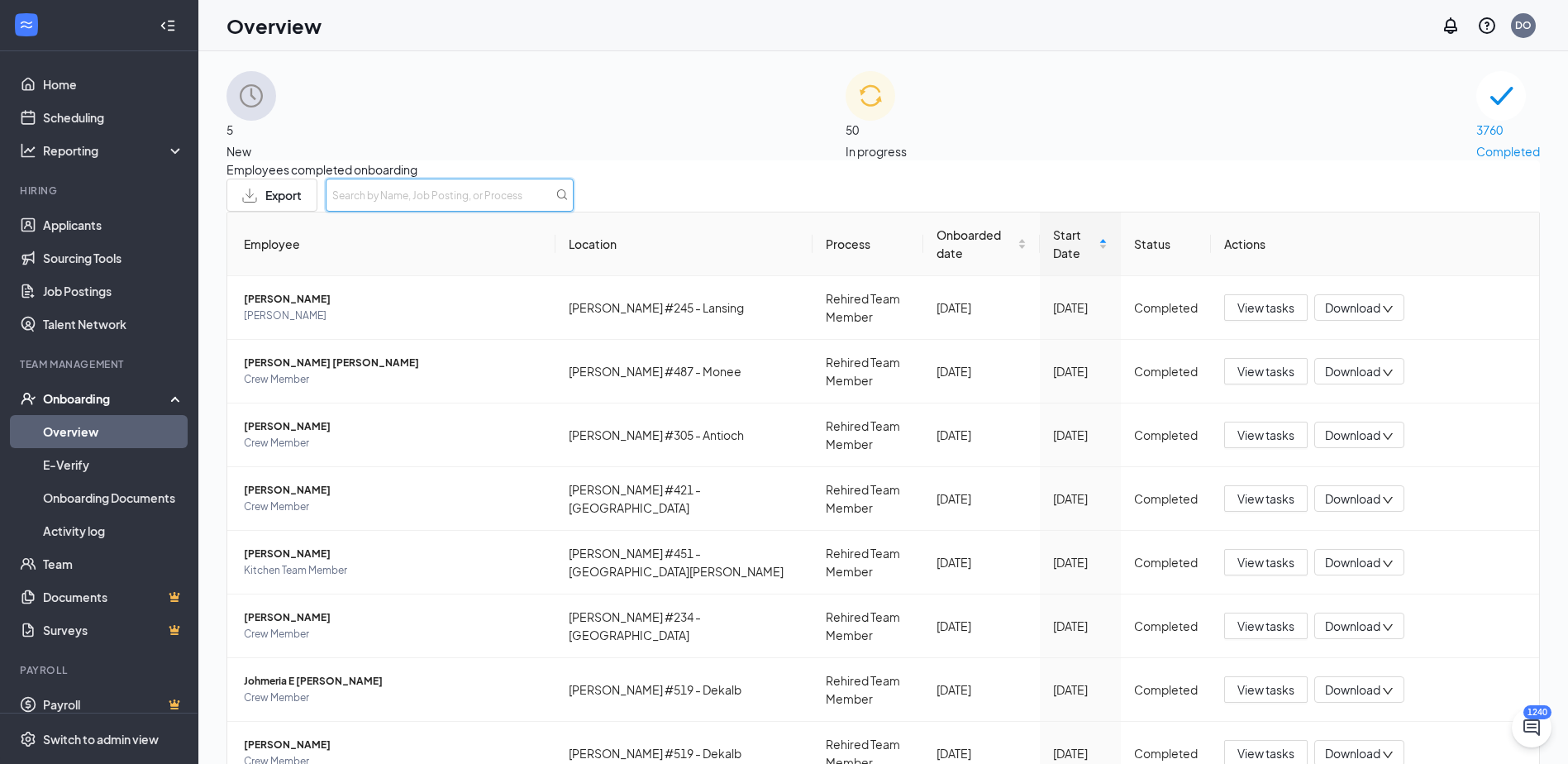
type input "e"
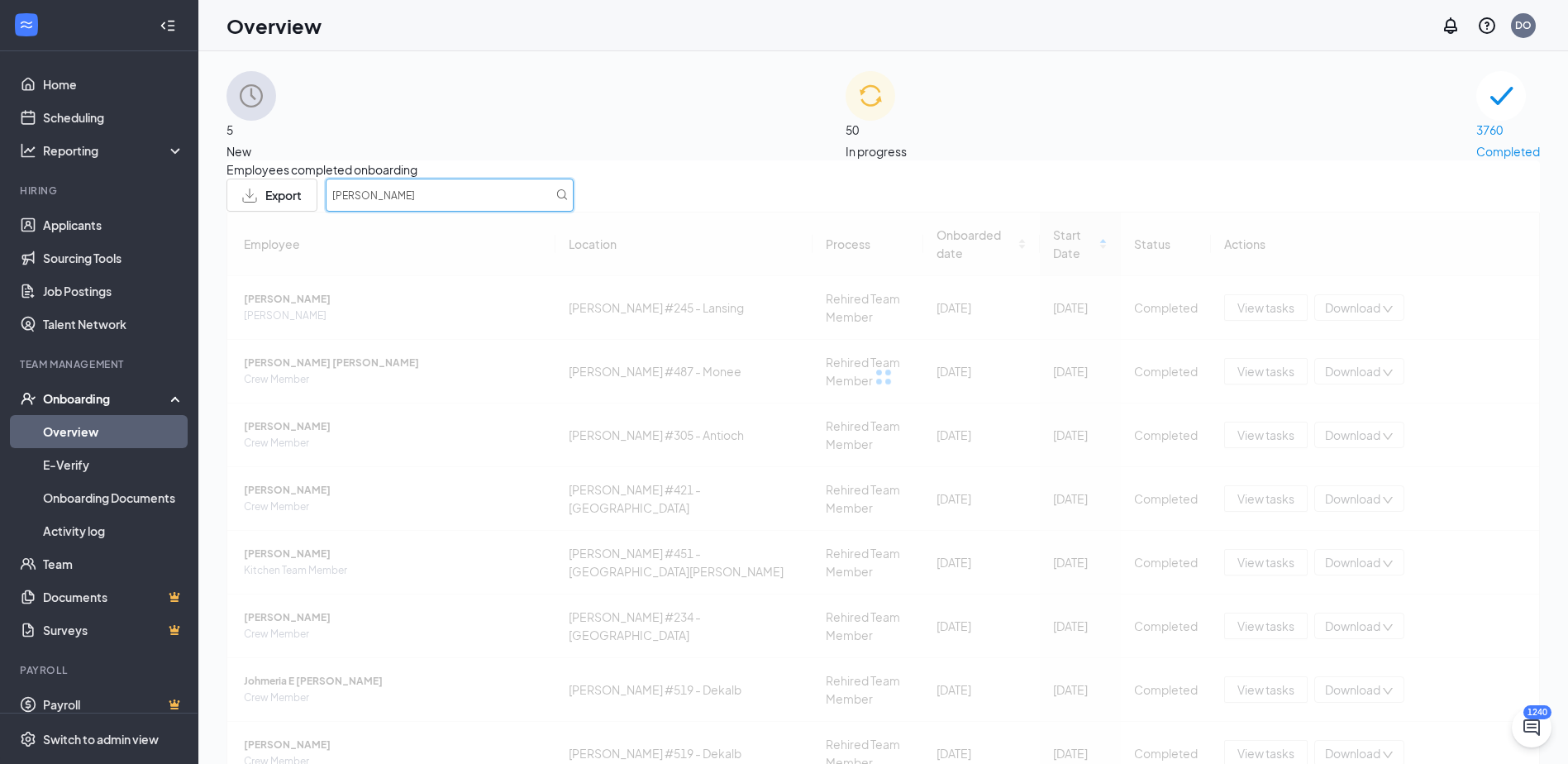
type input "[PERSON_NAME]"
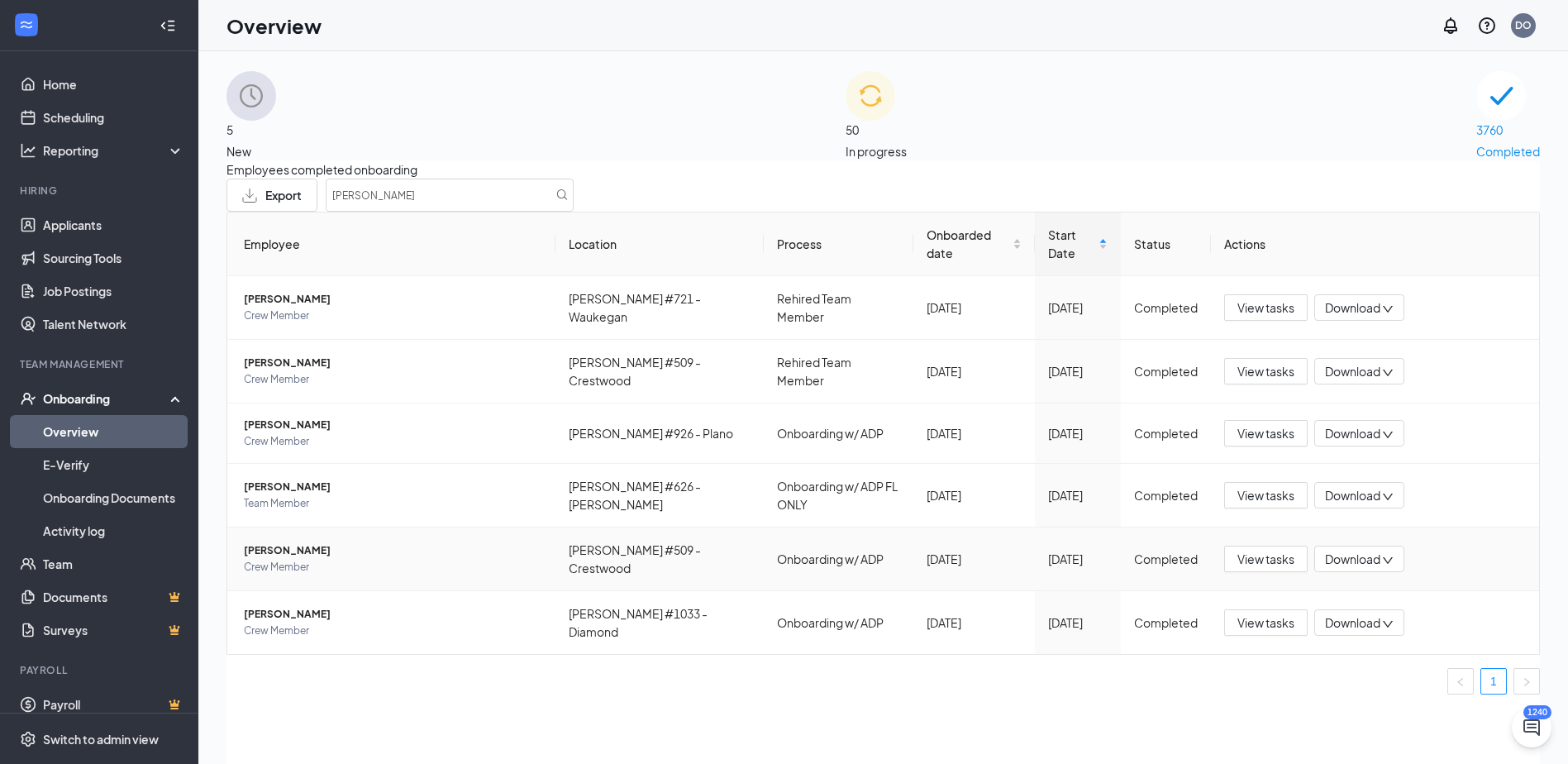
click at [279, 559] on span "[PERSON_NAME]" at bounding box center [392, 550] width 298 height 17
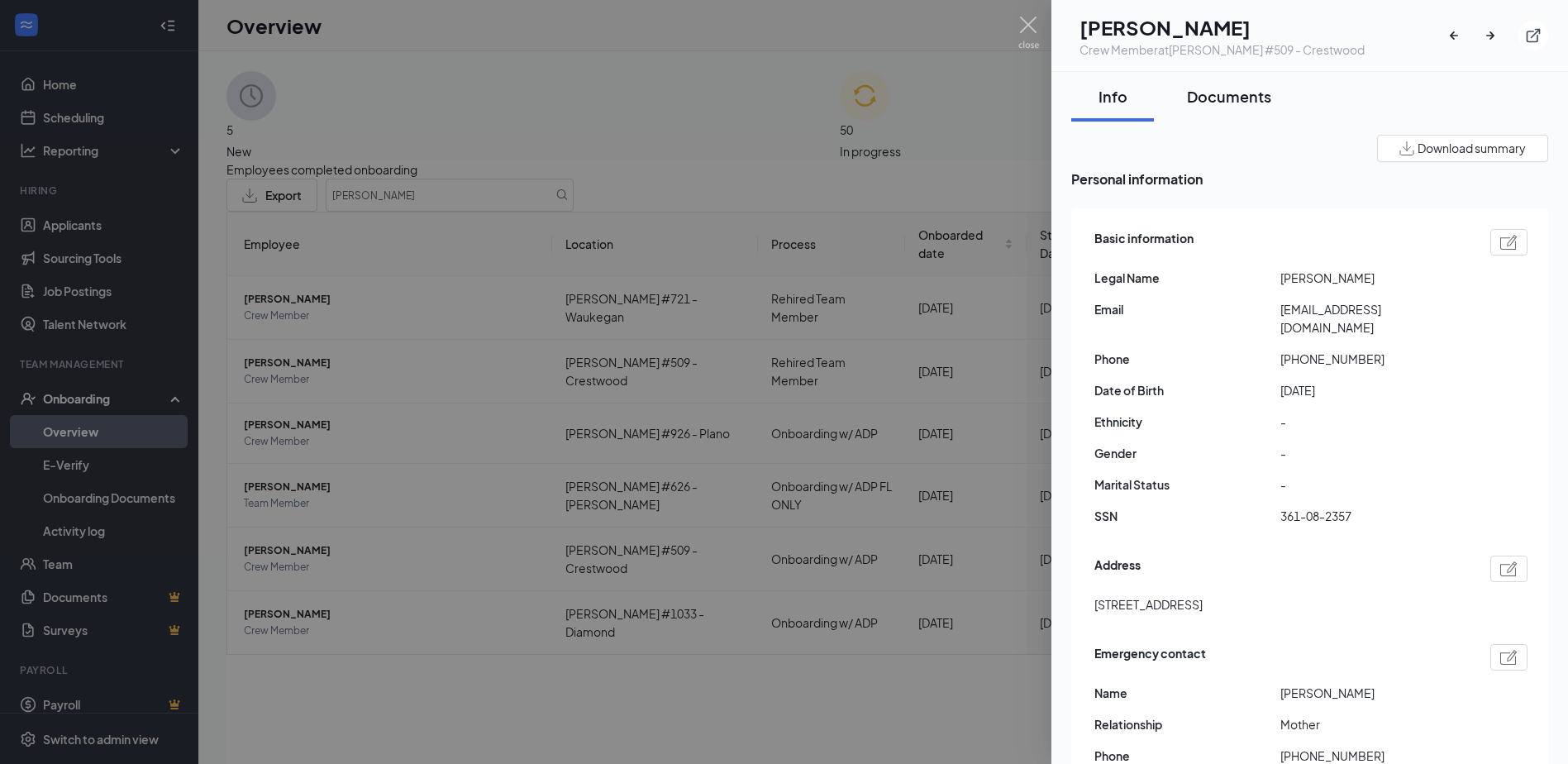
click at [1240, 97] on div "Documents" at bounding box center [1229, 96] width 84 height 21
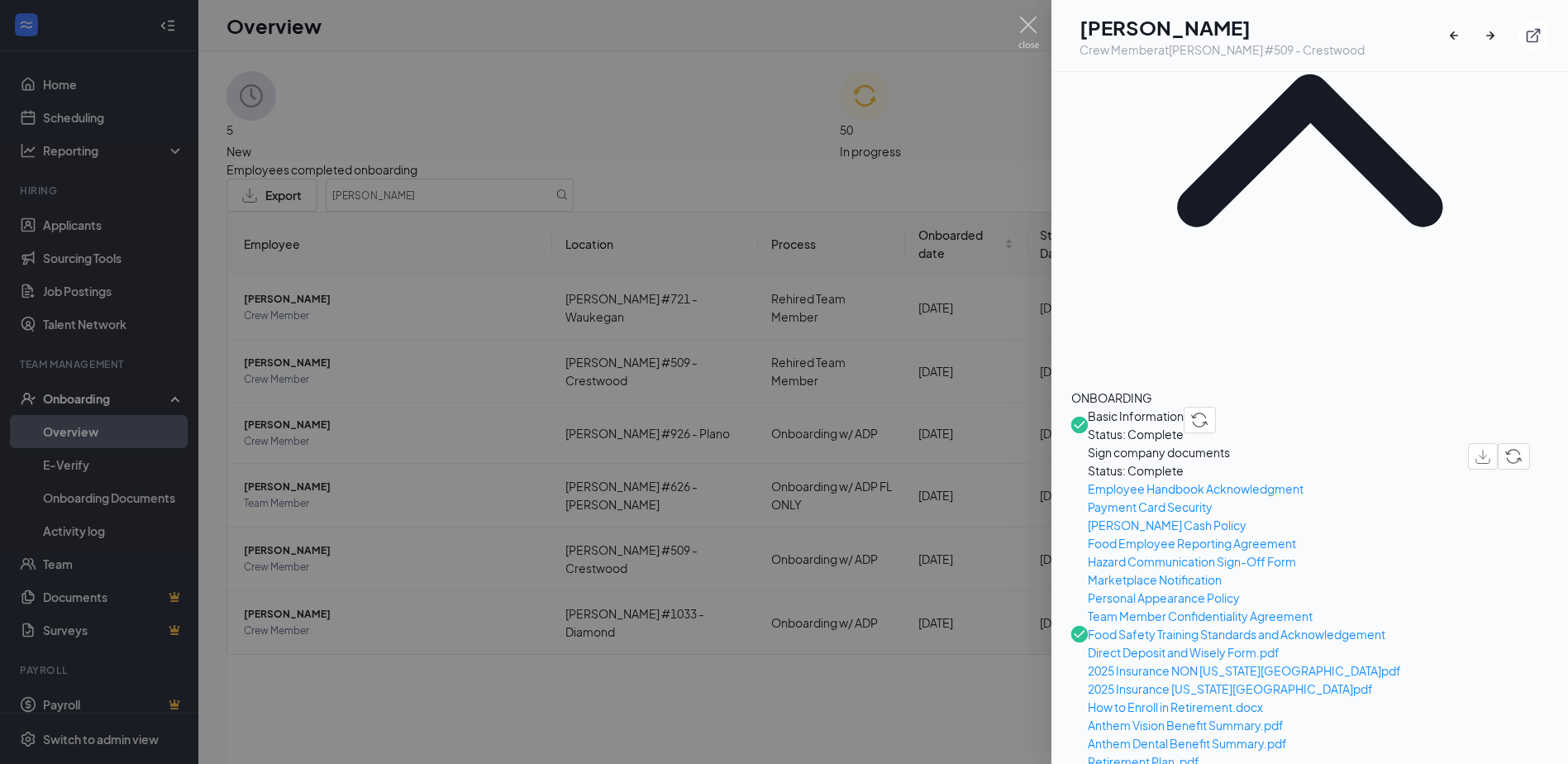
scroll to position [331, 0]
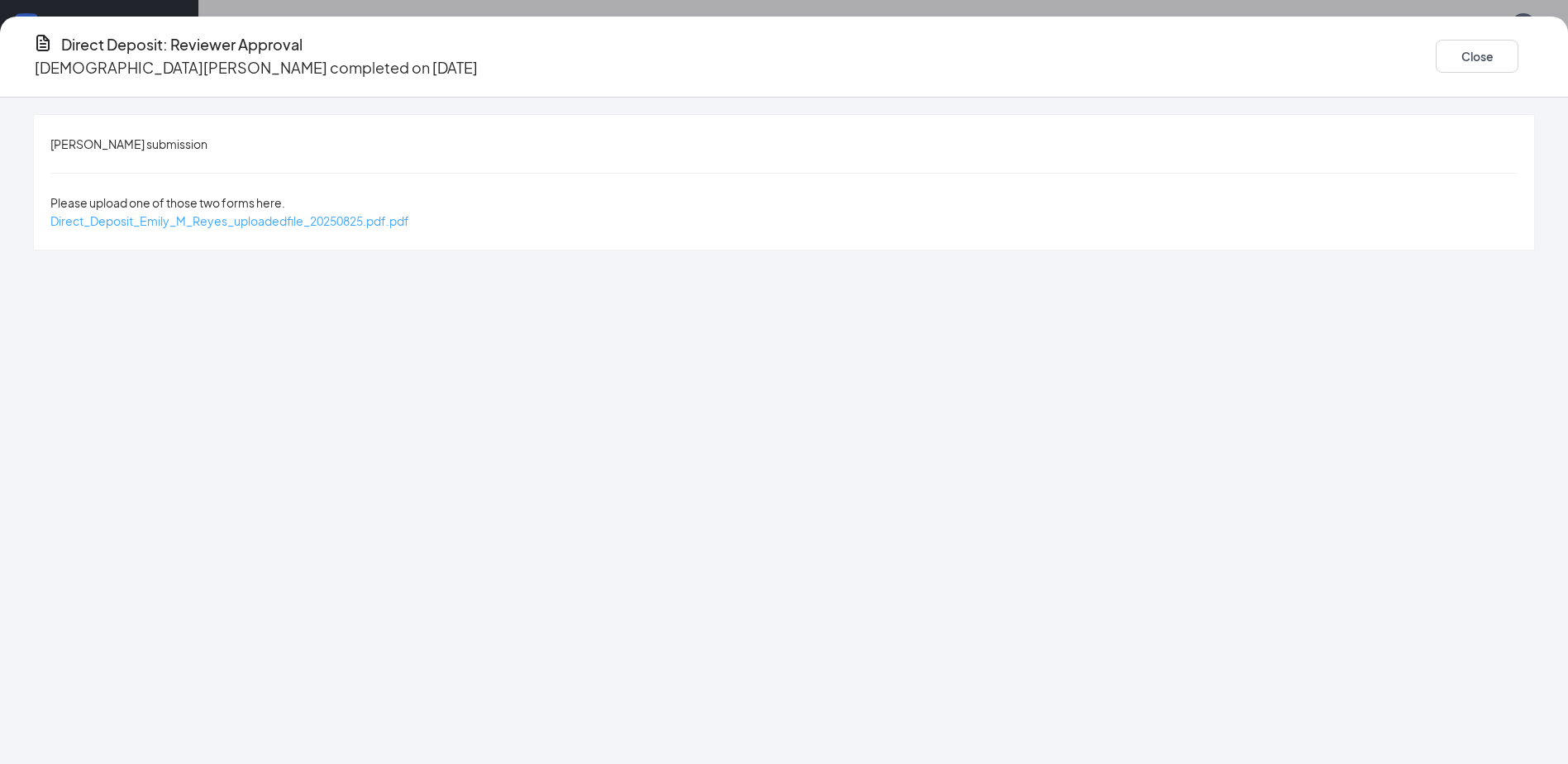
click at [409, 214] on span "Direct_Deposit_Emily_M_Reyes_uploadedfile_20250825.pdf.pdf" at bounding box center [230, 221] width 359 height 15
click at [1436, 45] on button "Close" at bounding box center [1477, 57] width 82 height 33
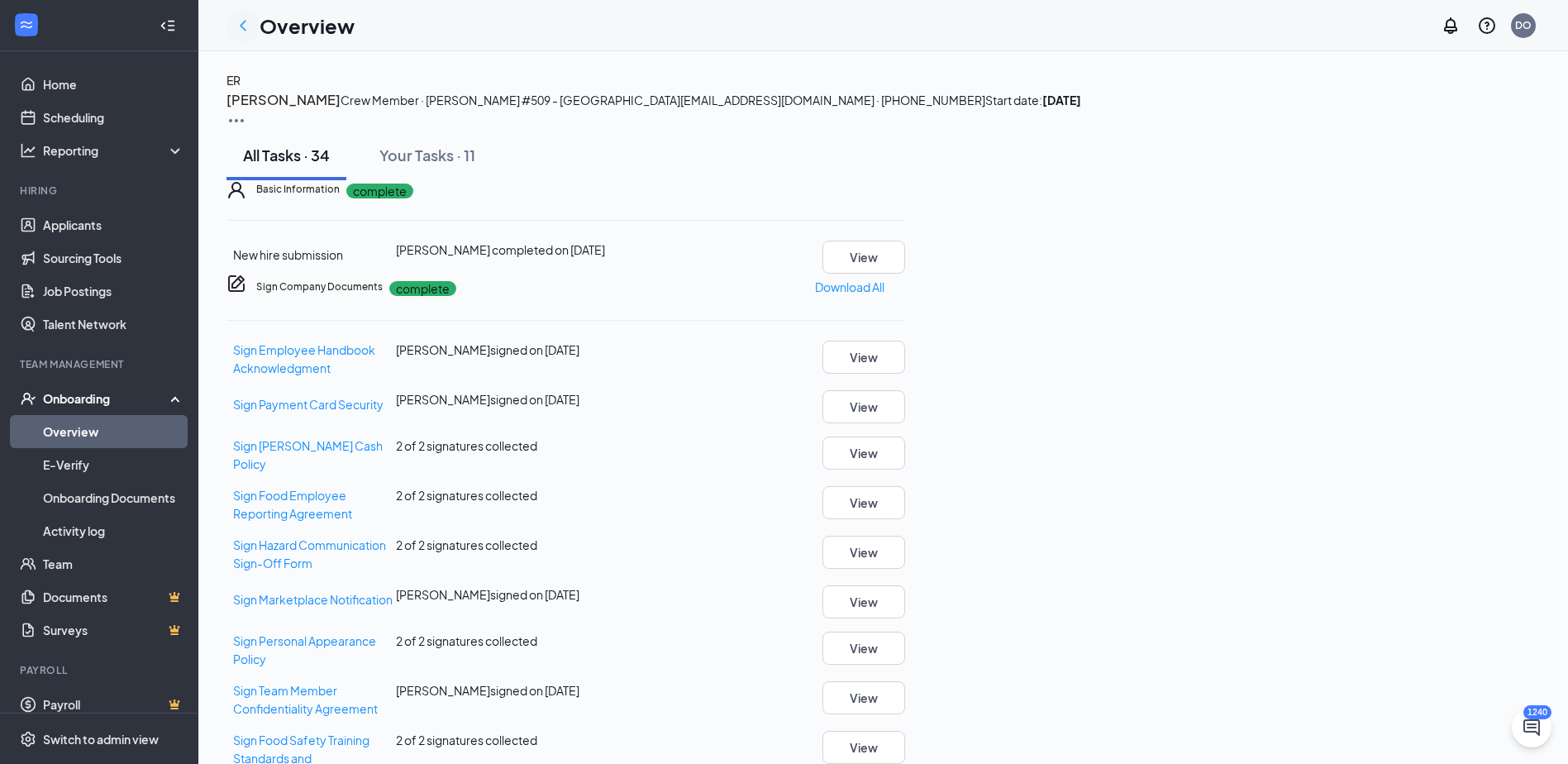
click at [242, 31] on icon "ChevronLeft" at bounding box center [243, 26] width 20 height 20
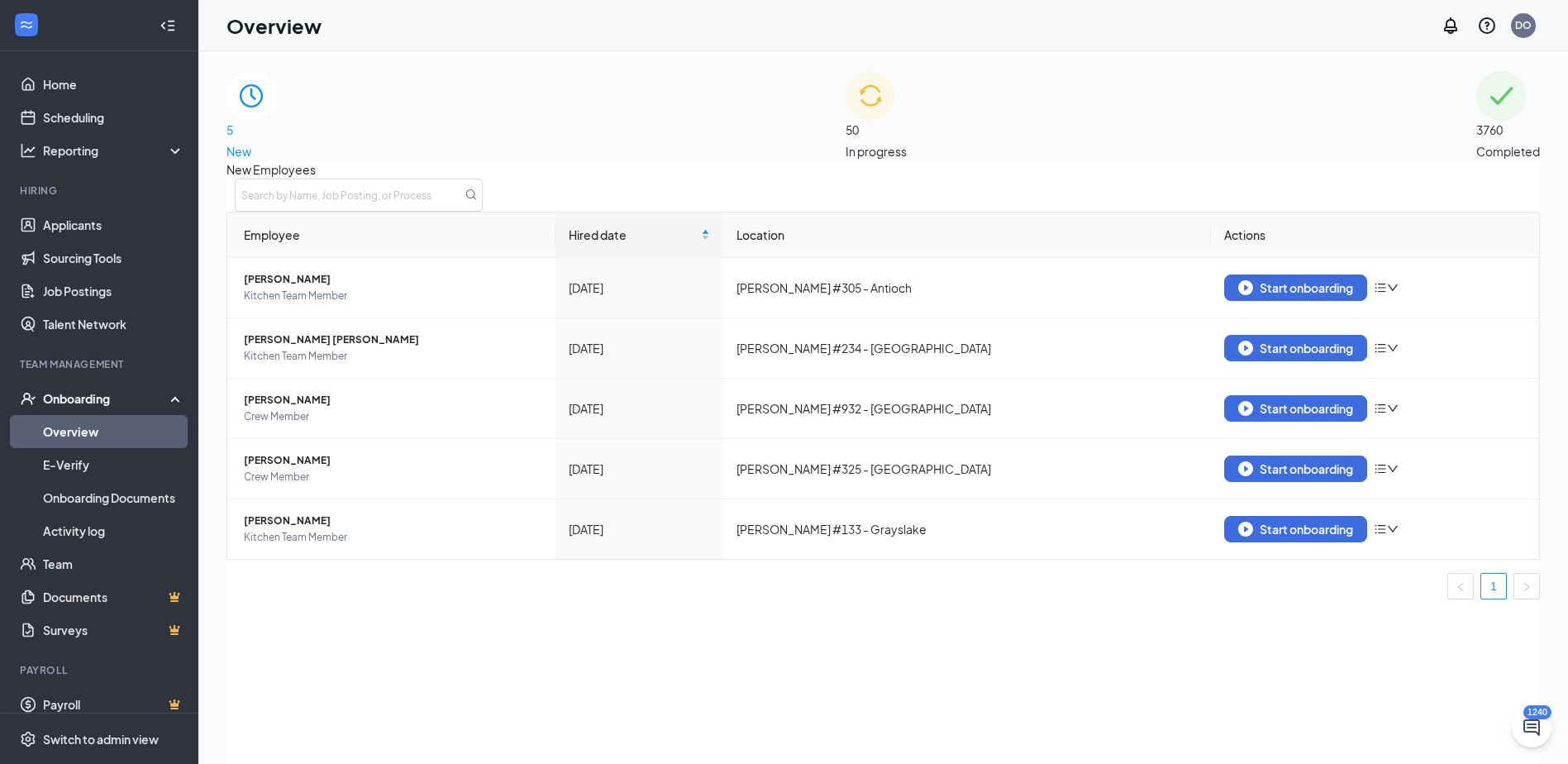
click at [1477, 121] on span "3760" at bounding box center [1508, 130] width 64 height 18
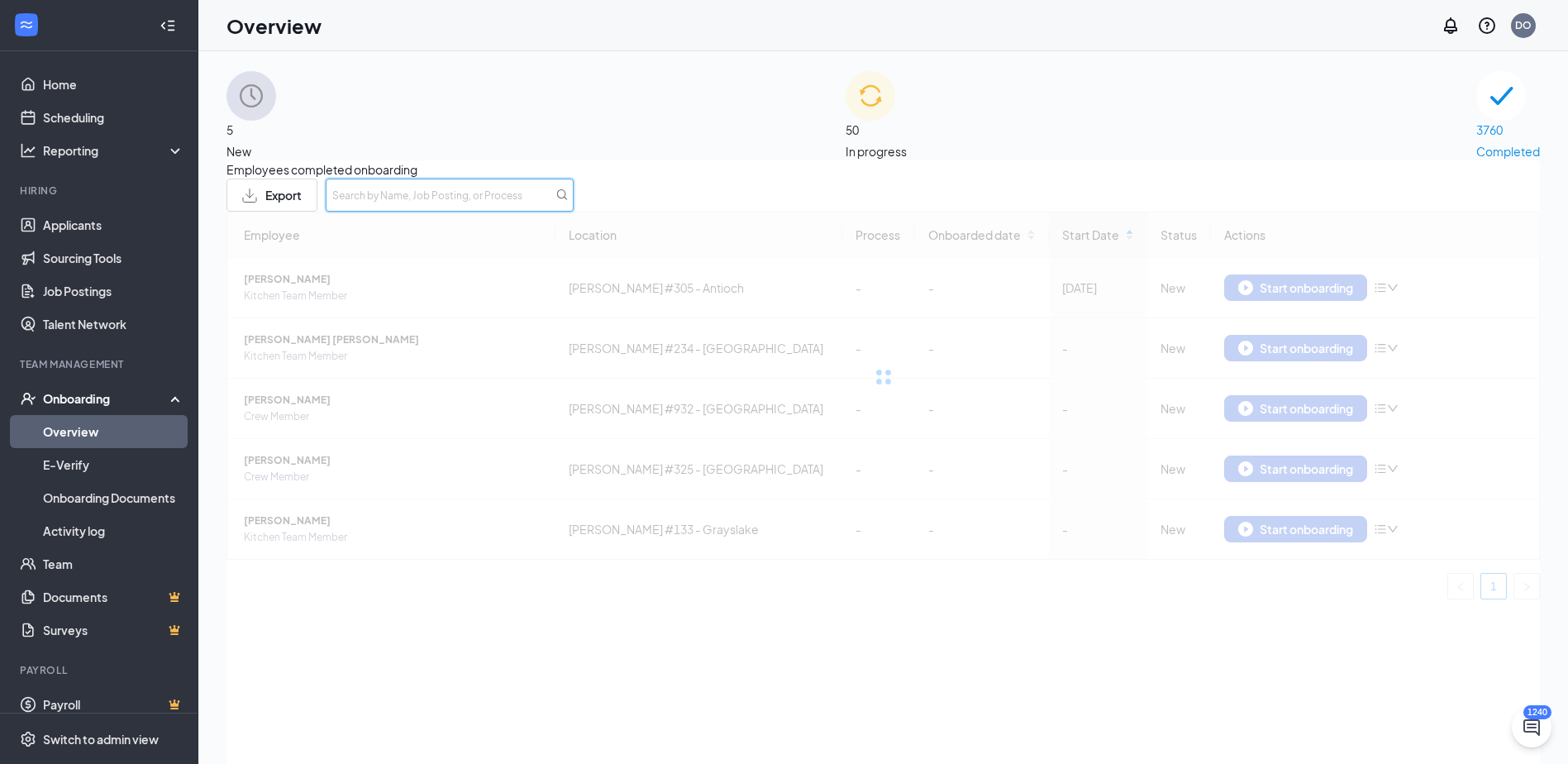
click at [574, 208] on input "text" at bounding box center [450, 195] width 248 height 33
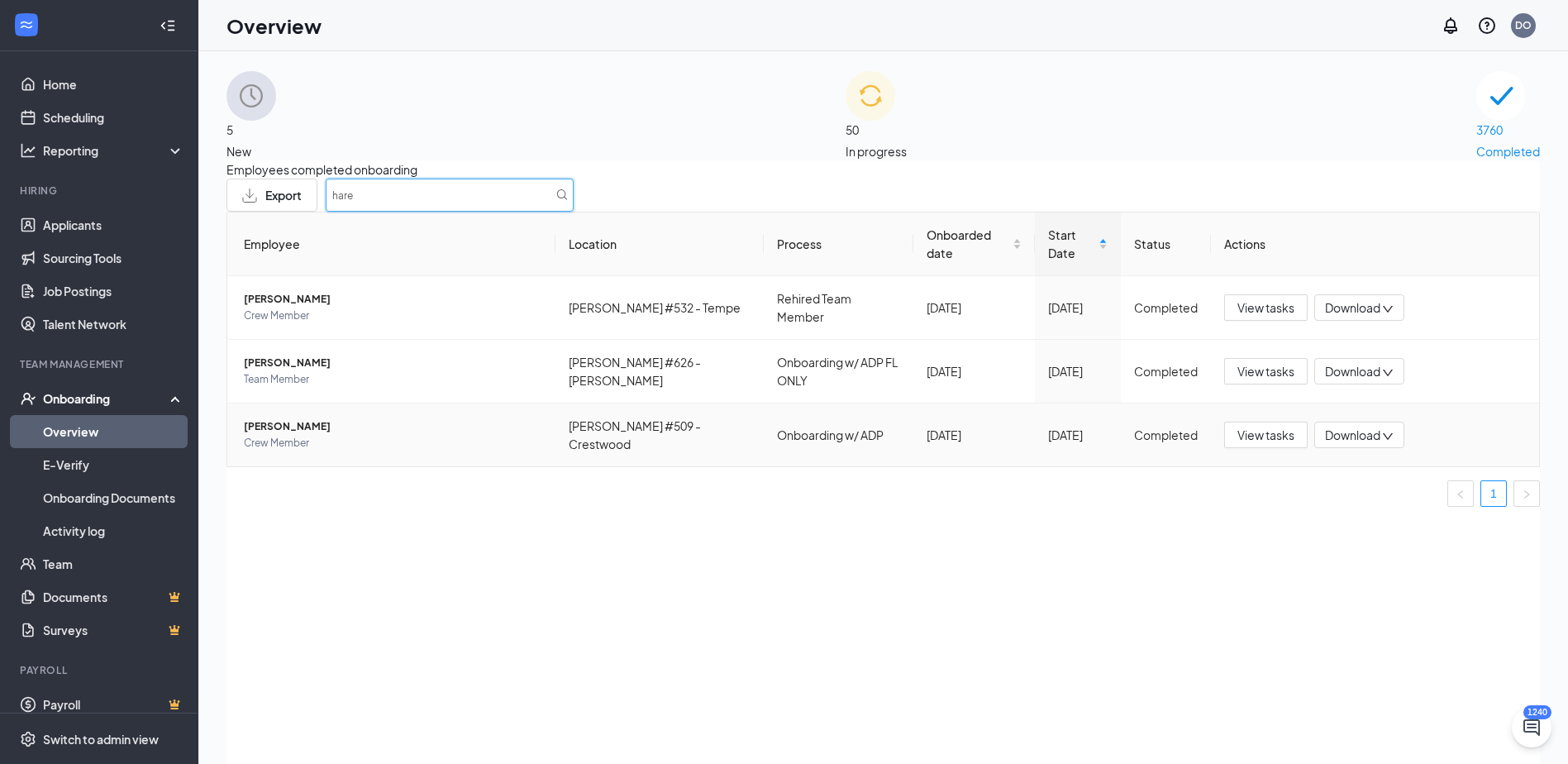
type input "hare"
click at [295, 435] on span "[PERSON_NAME]" at bounding box center [392, 426] width 298 height 17
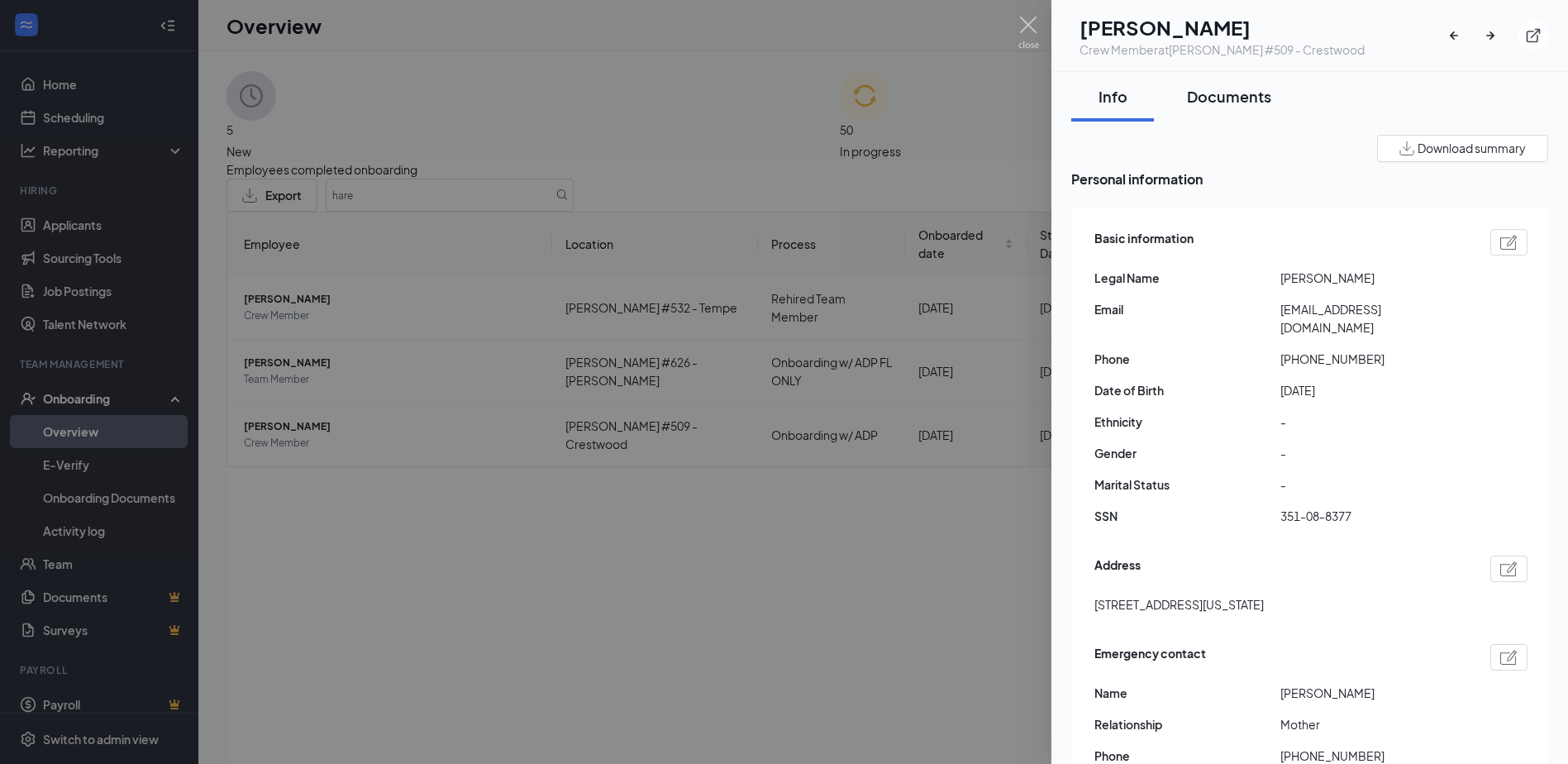
click at [1232, 94] on div "Documents" at bounding box center [1229, 96] width 84 height 21
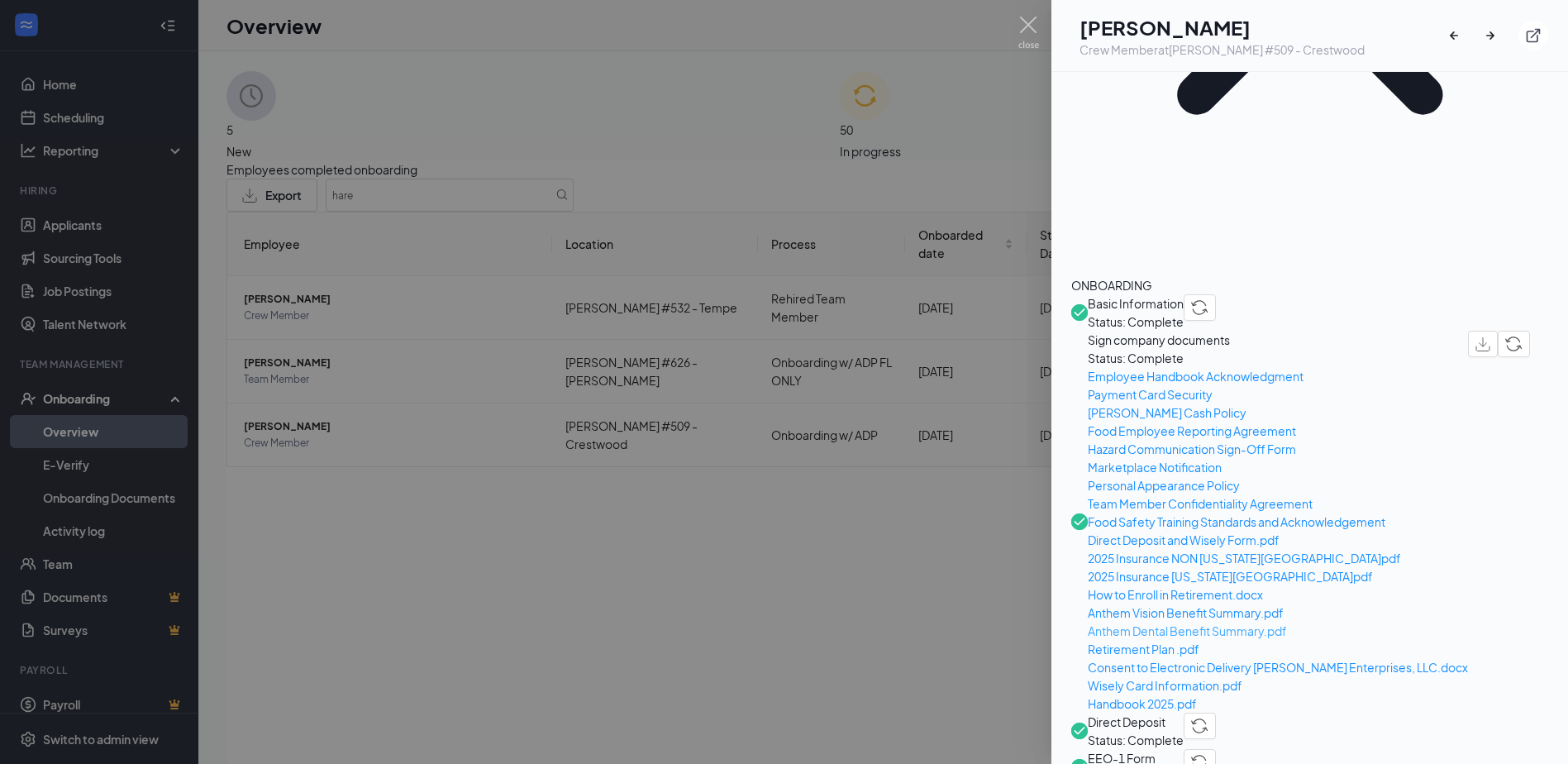
scroll to position [413, 0]
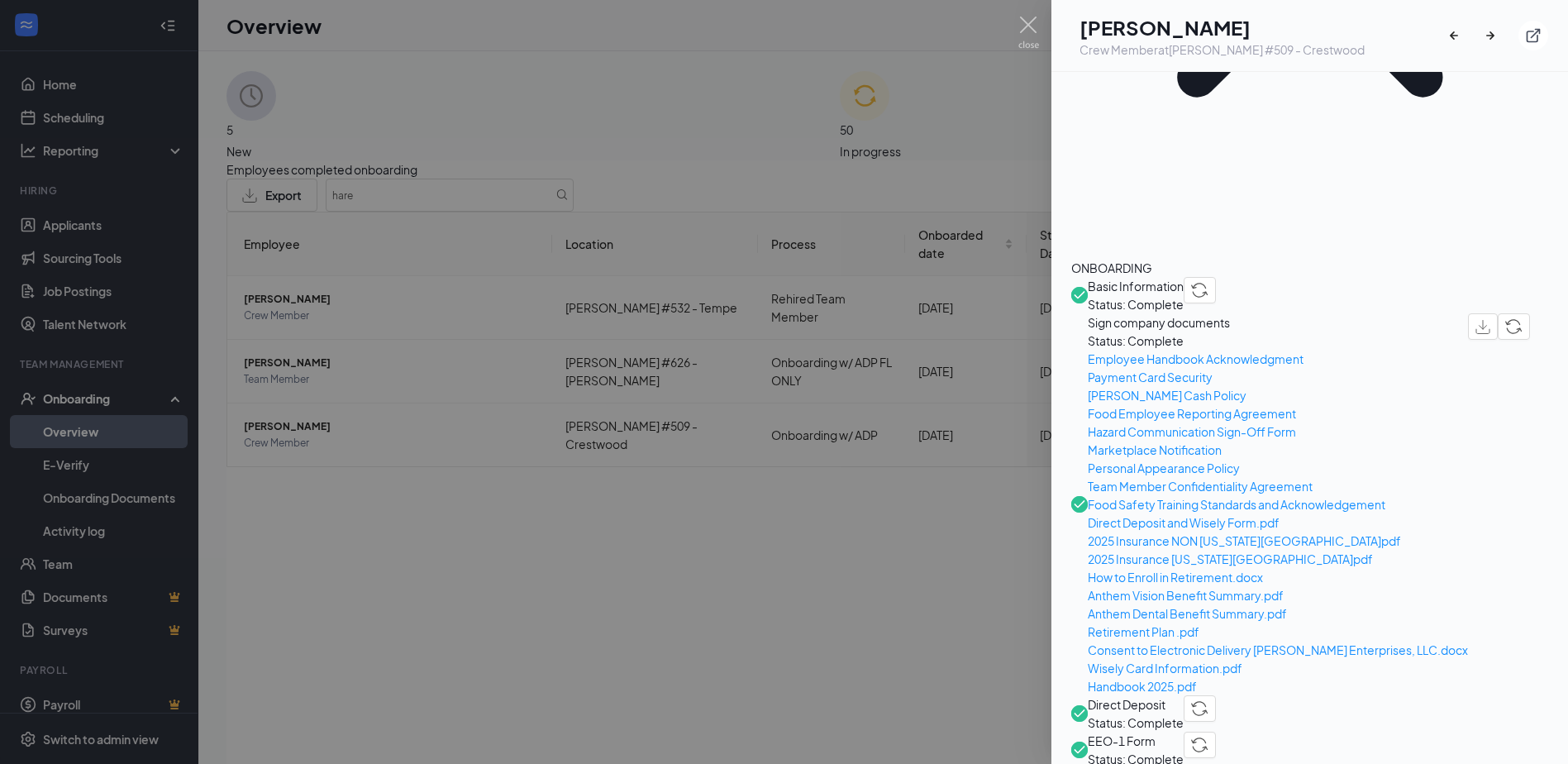
click at [1184, 695] on span "Direct Deposit" at bounding box center [1136, 704] width 96 height 18
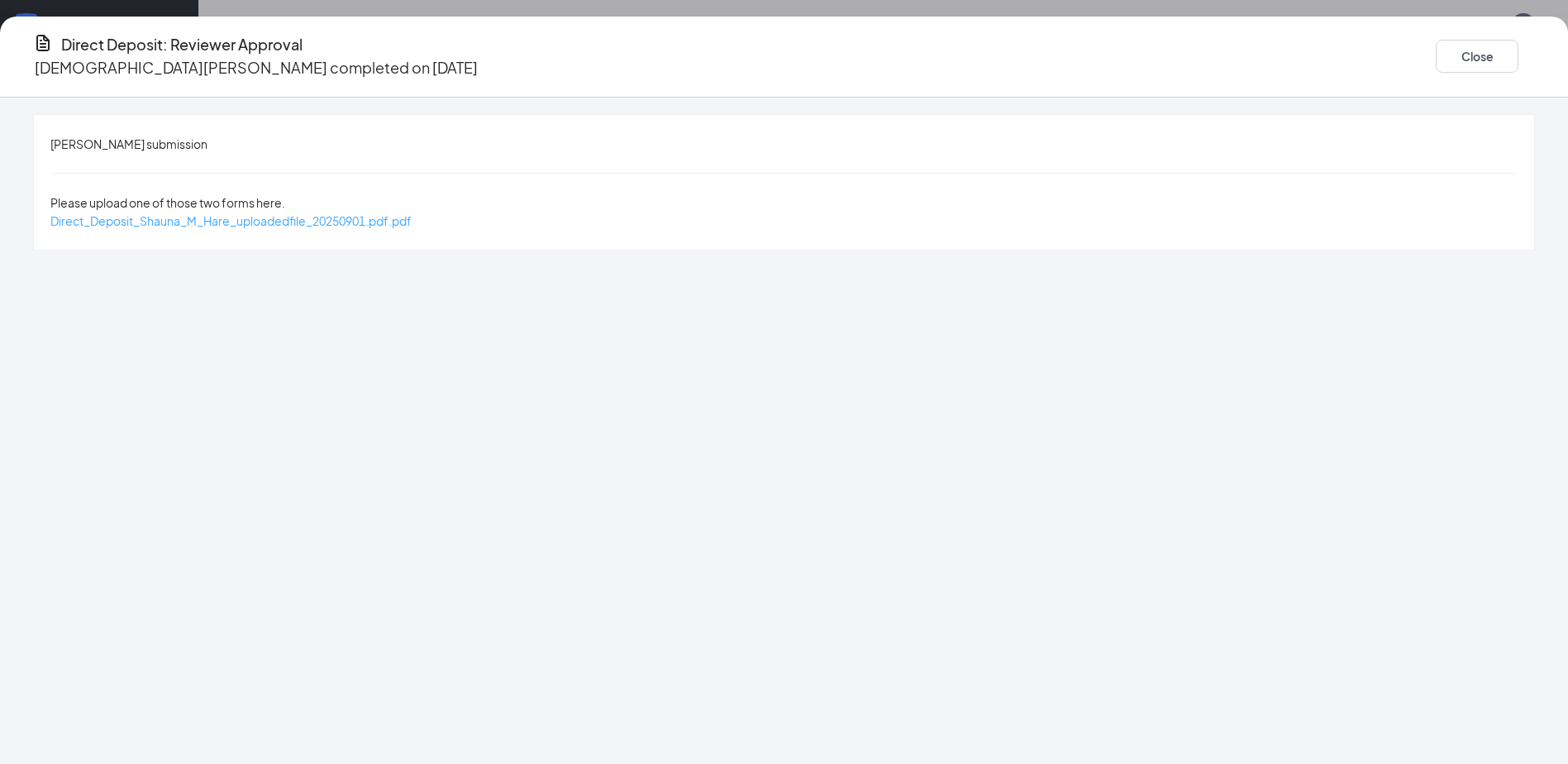
click at [401, 214] on span "Direct_Deposit_Shauna_M_Hare_uploadedfile_20250901.pdf.pdf" at bounding box center [231, 221] width 362 height 15
click at [1436, 54] on button "Close" at bounding box center [1477, 57] width 82 height 33
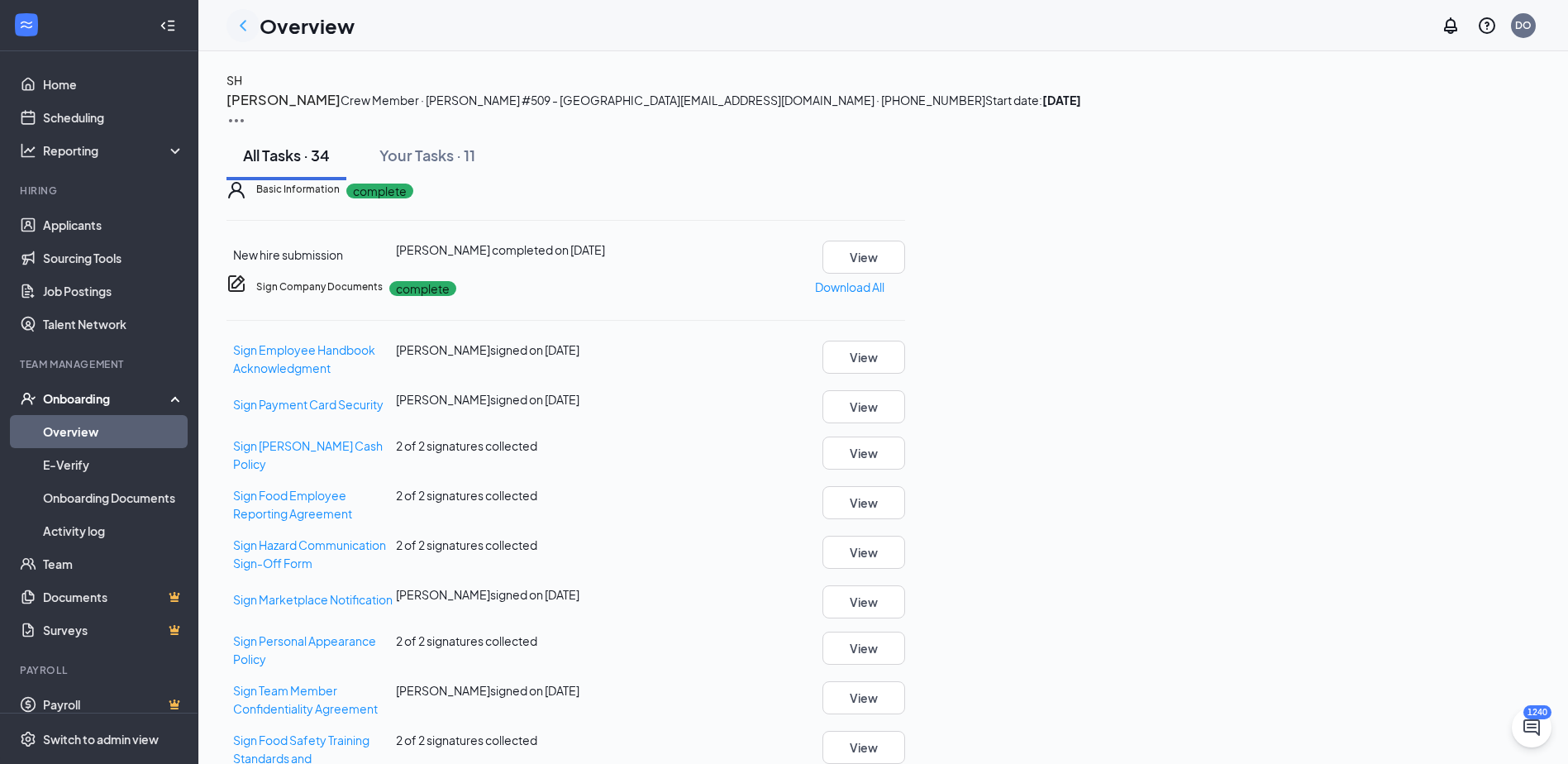
click at [238, 22] on icon "ChevronLeft" at bounding box center [243, 26] width 20 height 20
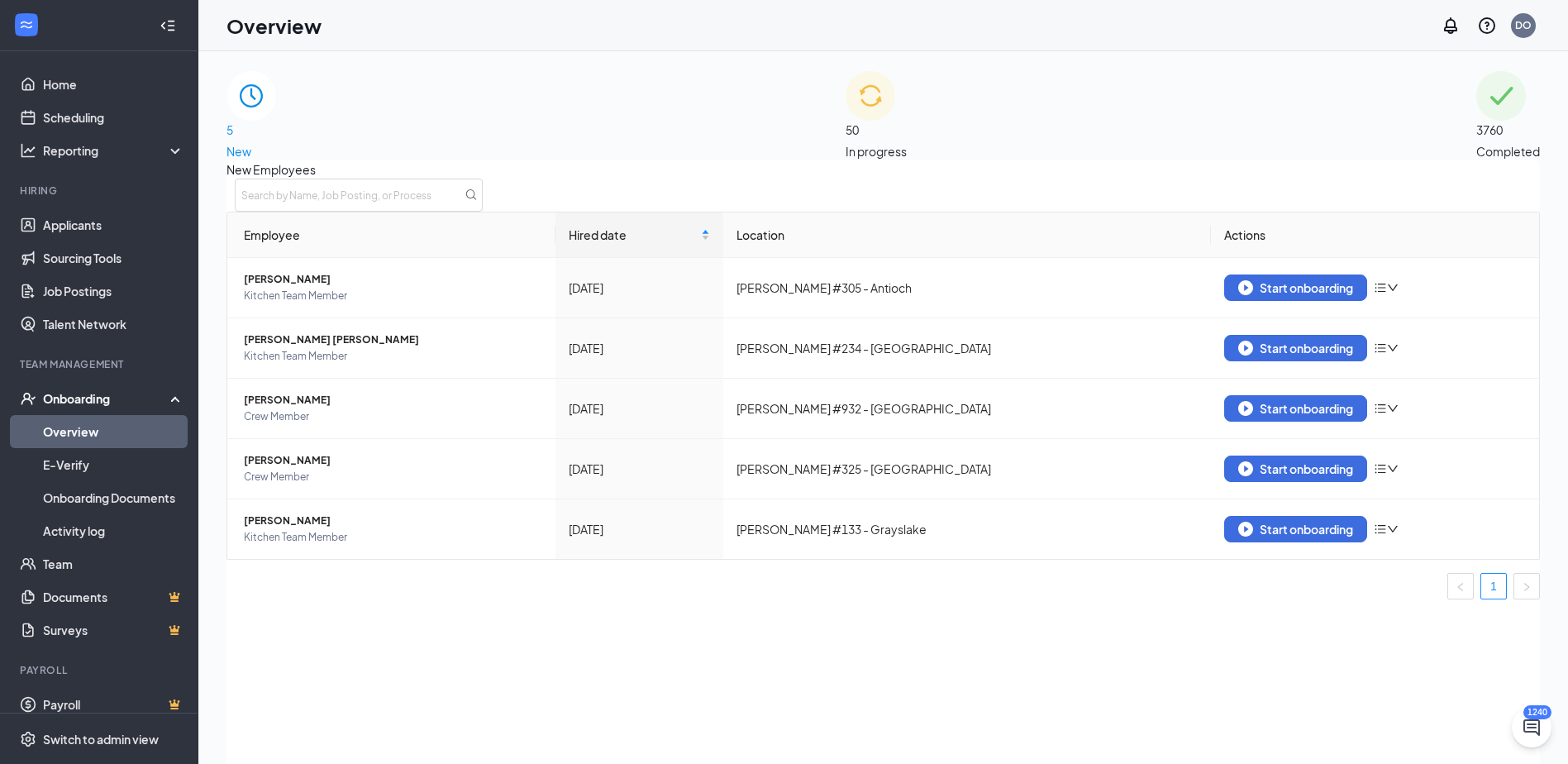
click at [1477, 131] on span "3760" at bounding box center [1508, 130] width 64 height 18
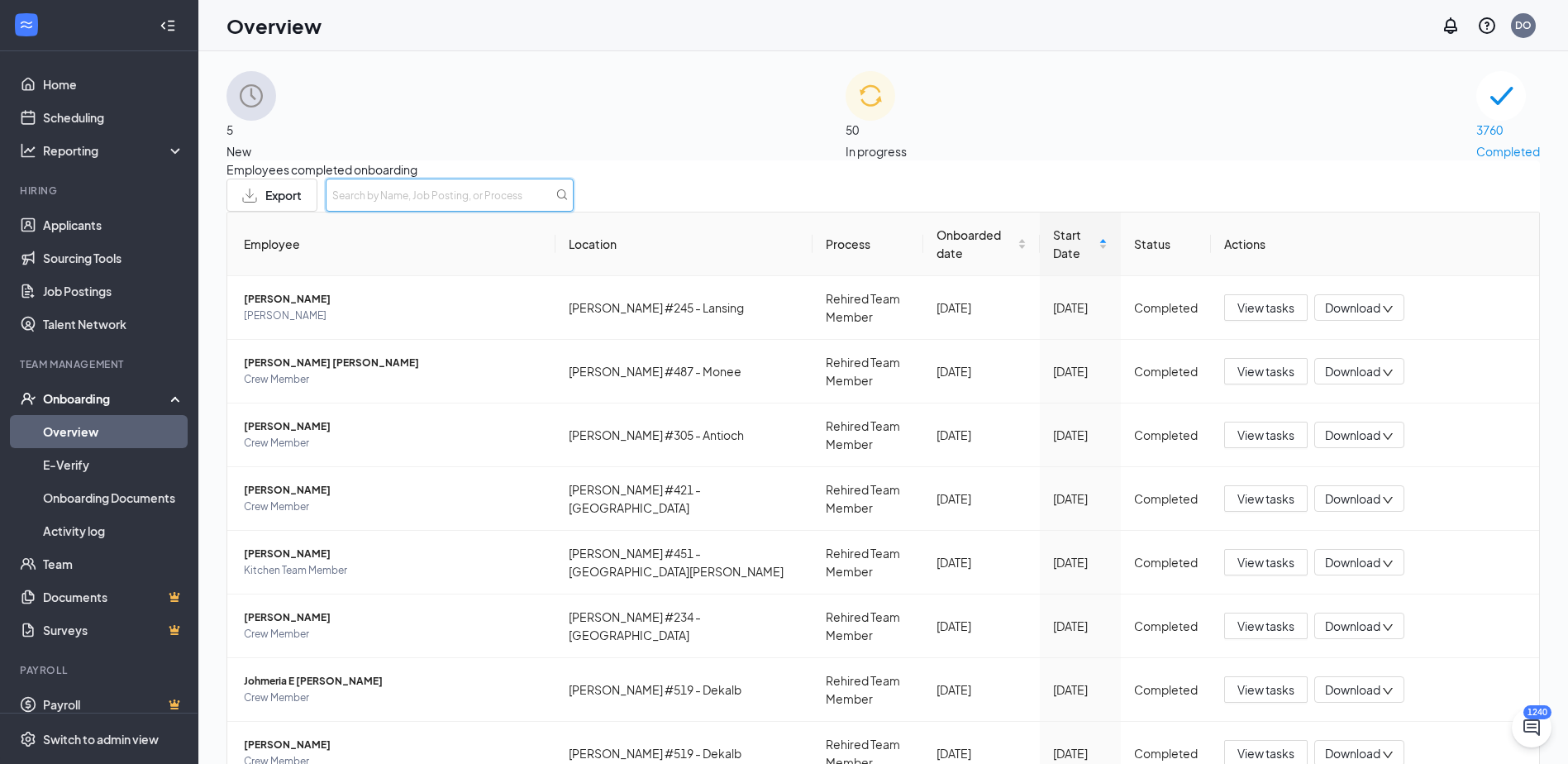
click at [574, 212] on input "text" at bounding box center [450, 195] width 248 height 33
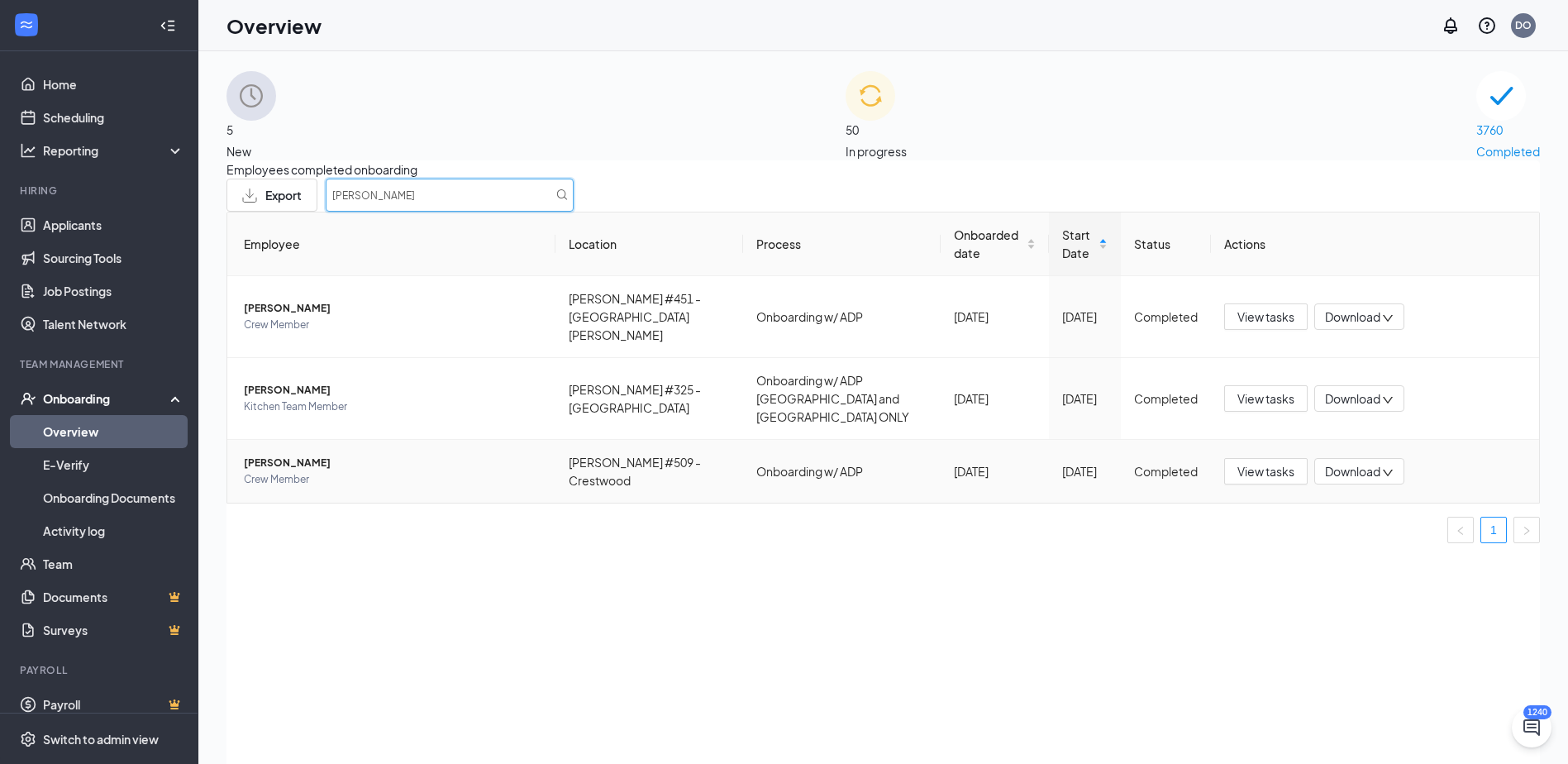
type input "[PERSON_NAME]"
click at [301, 455] on span "[PERSON_NAME]" at bounding box center [392, 463] width 298 height 17
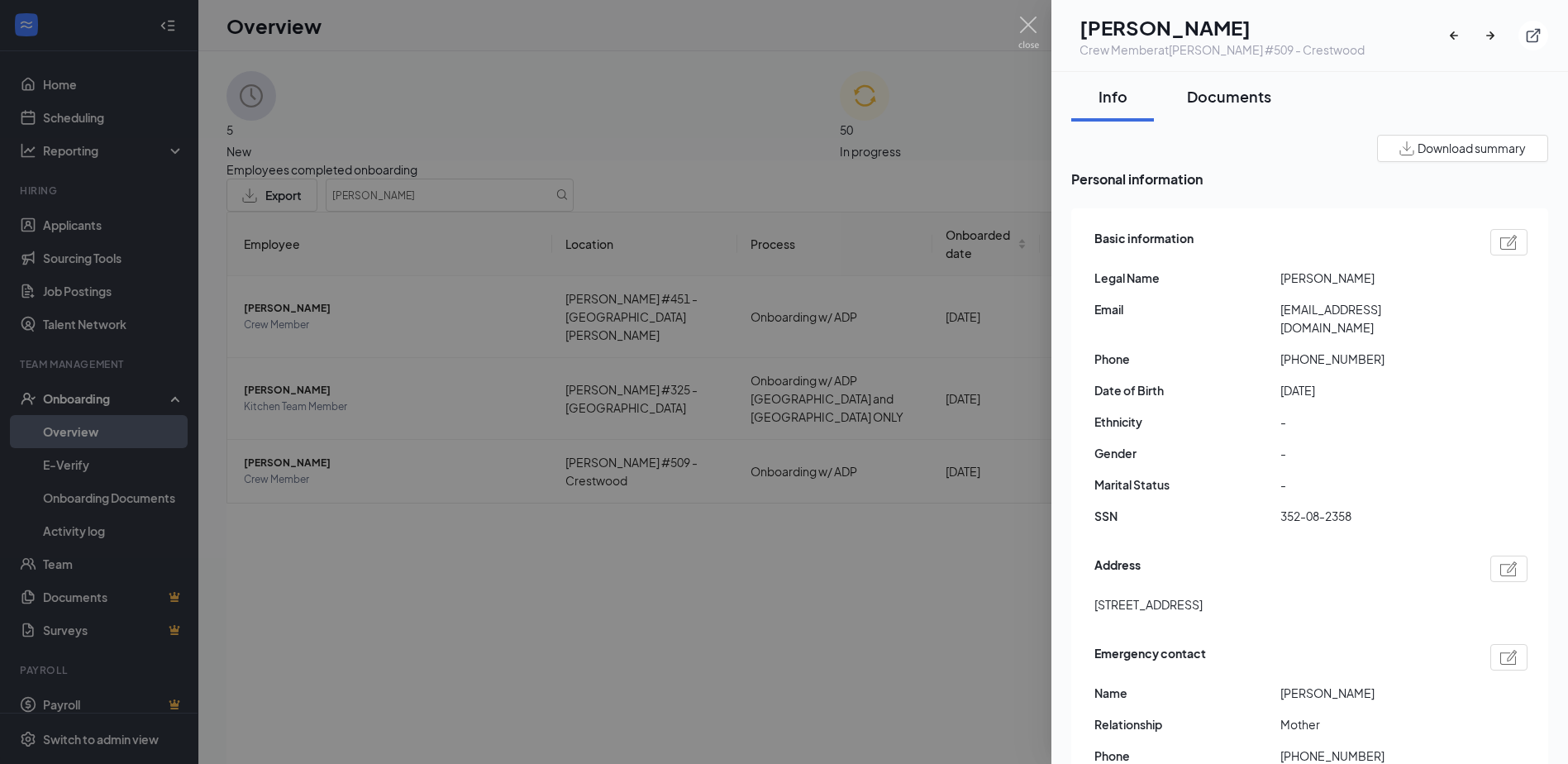
click at [1244, 92] on div "Documents" at bounding box center [1229, 96] width 84 height 21
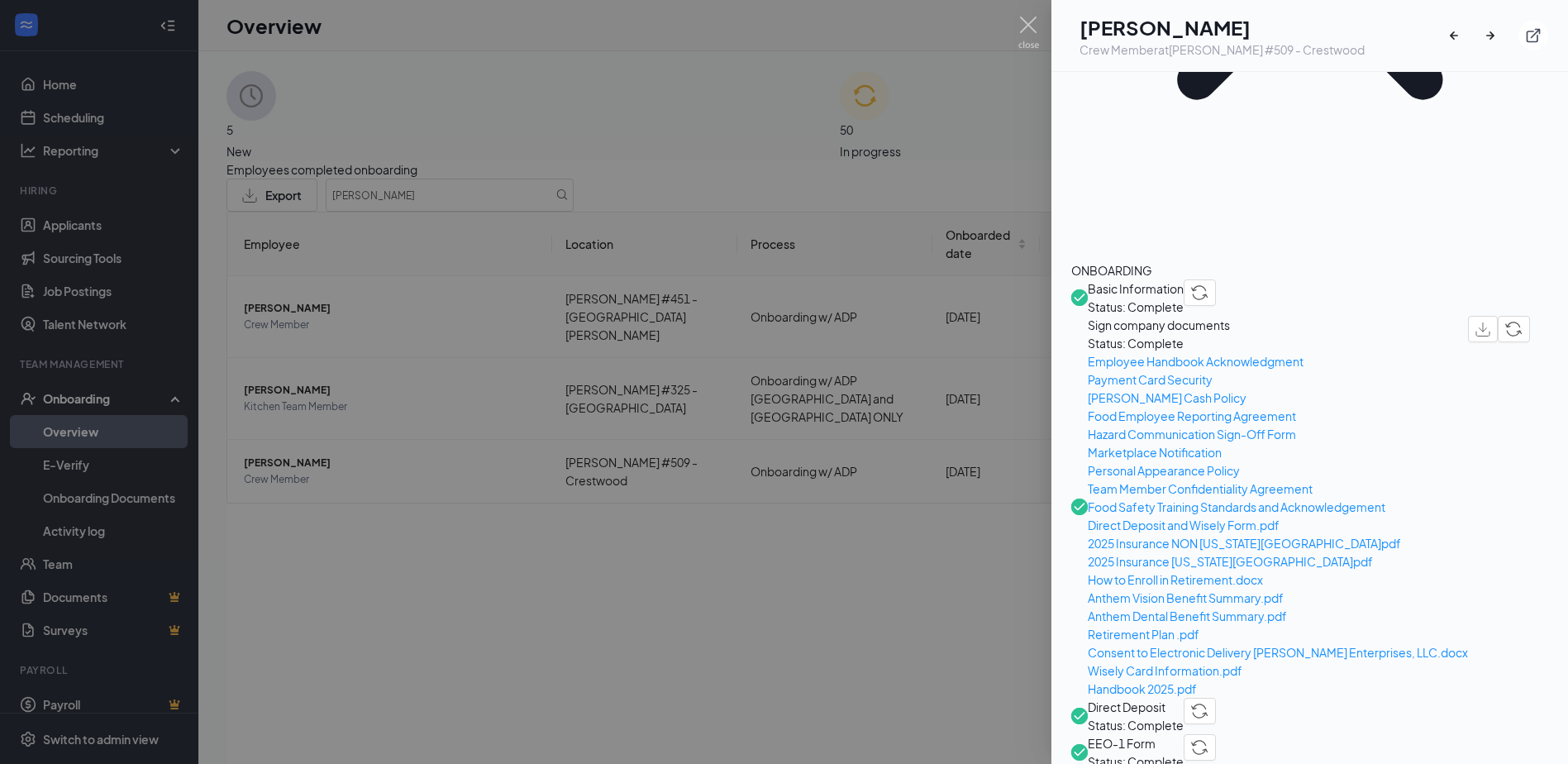
scroll to position [413, 0]
click at [1150, 695] on span "Direct Deposit" at bounding box center [1136, 704] width 96 height 18
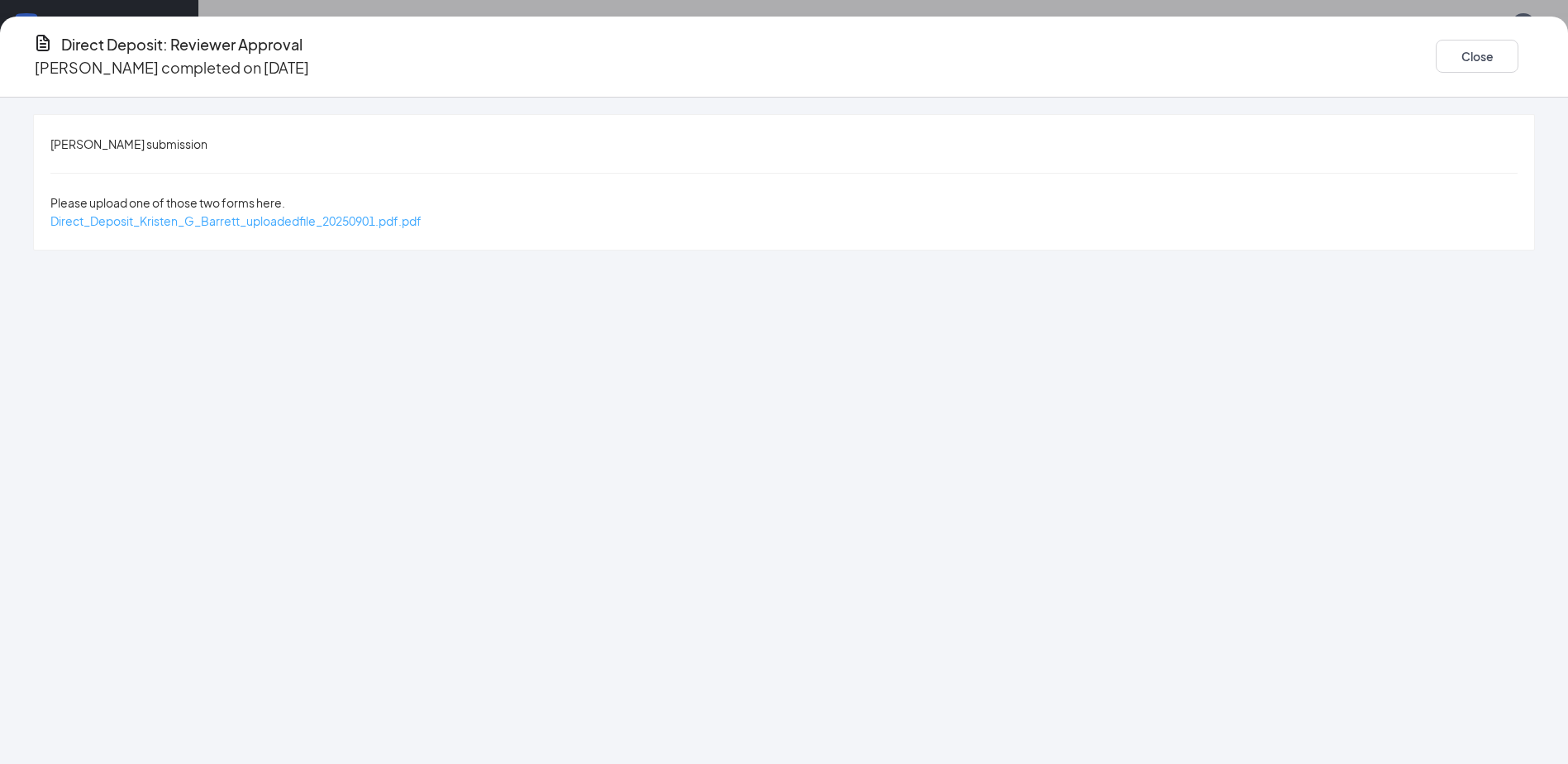
click at [422, 214] on span "Direct_Deposit_Kristen_G_Barrett_uploadedfile_20250901.pdf.pdf" at bounding box center [236, 221] width 371 height 15
click at [1436, 56] on button "Close" at bounding box center [1477, 57] width 82 height 33
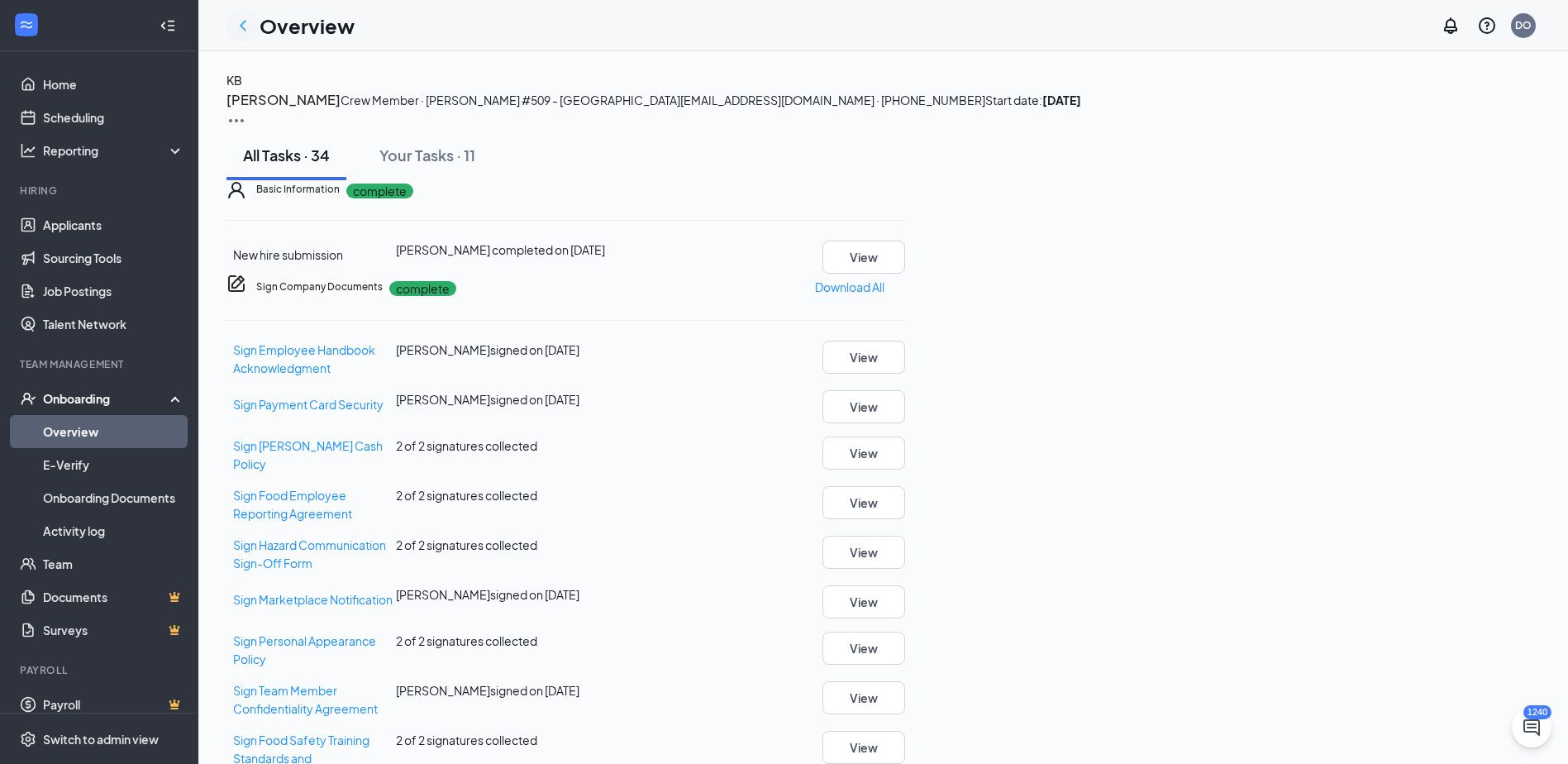
click at [249, 25] on icon "ChevronLeft" at bounding box center [243, 26] width 20 height 20
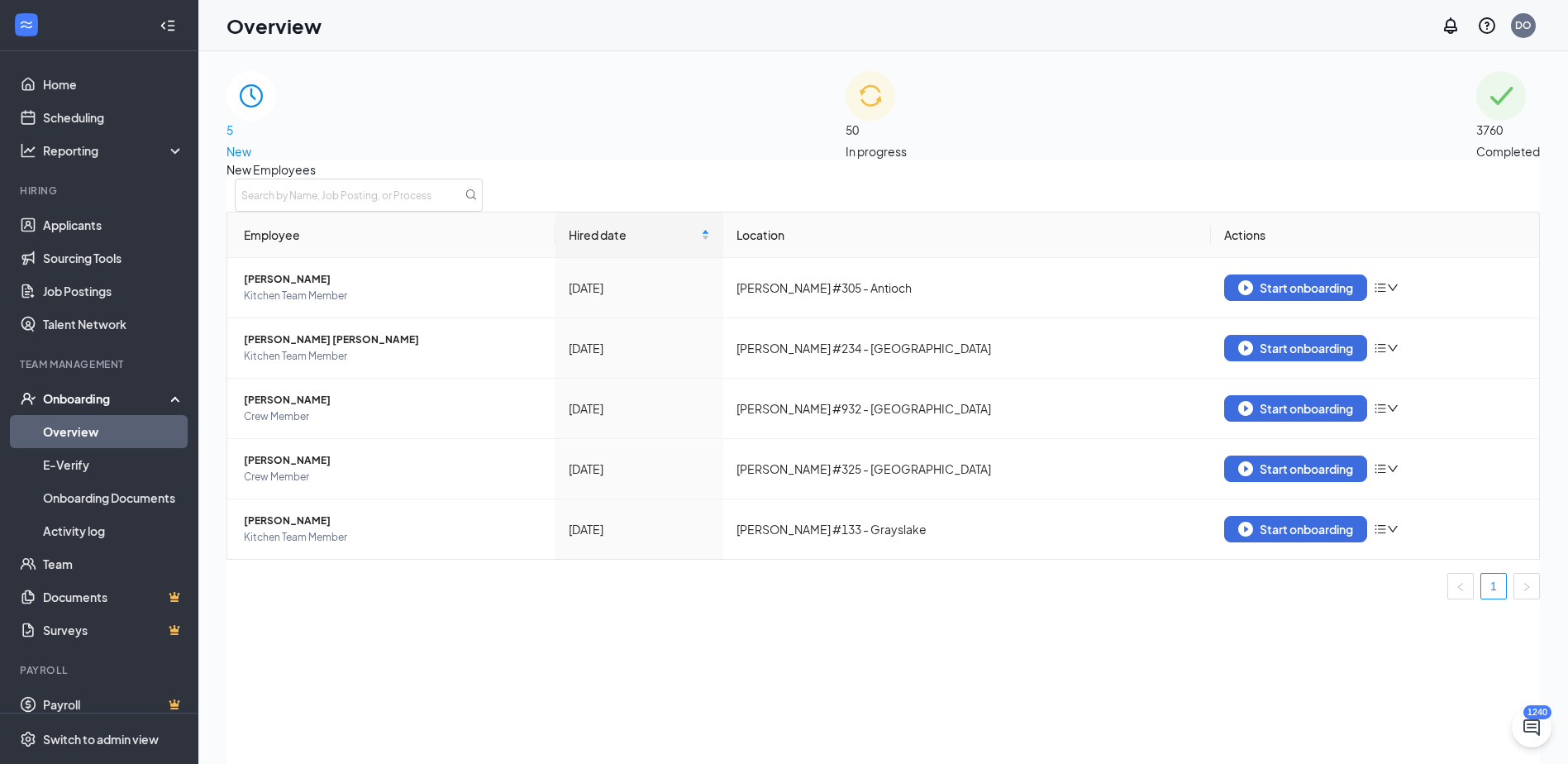
click at [1477, 121] on span "3760" at bounding box center [1508, 130] width 64 height 18
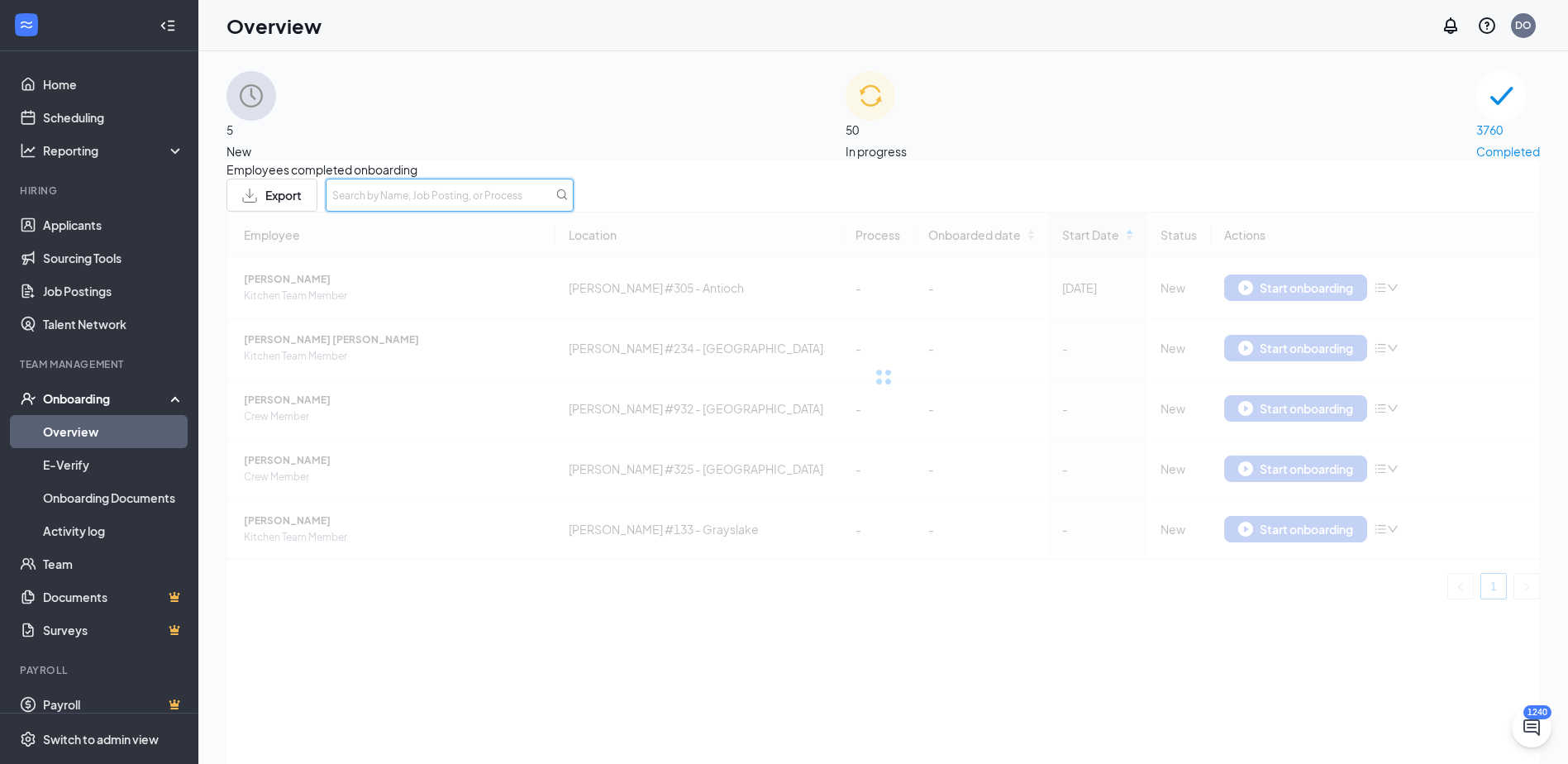
click at [574, 212] on input "text" at bounding box center [450, 195] width 248 height 33
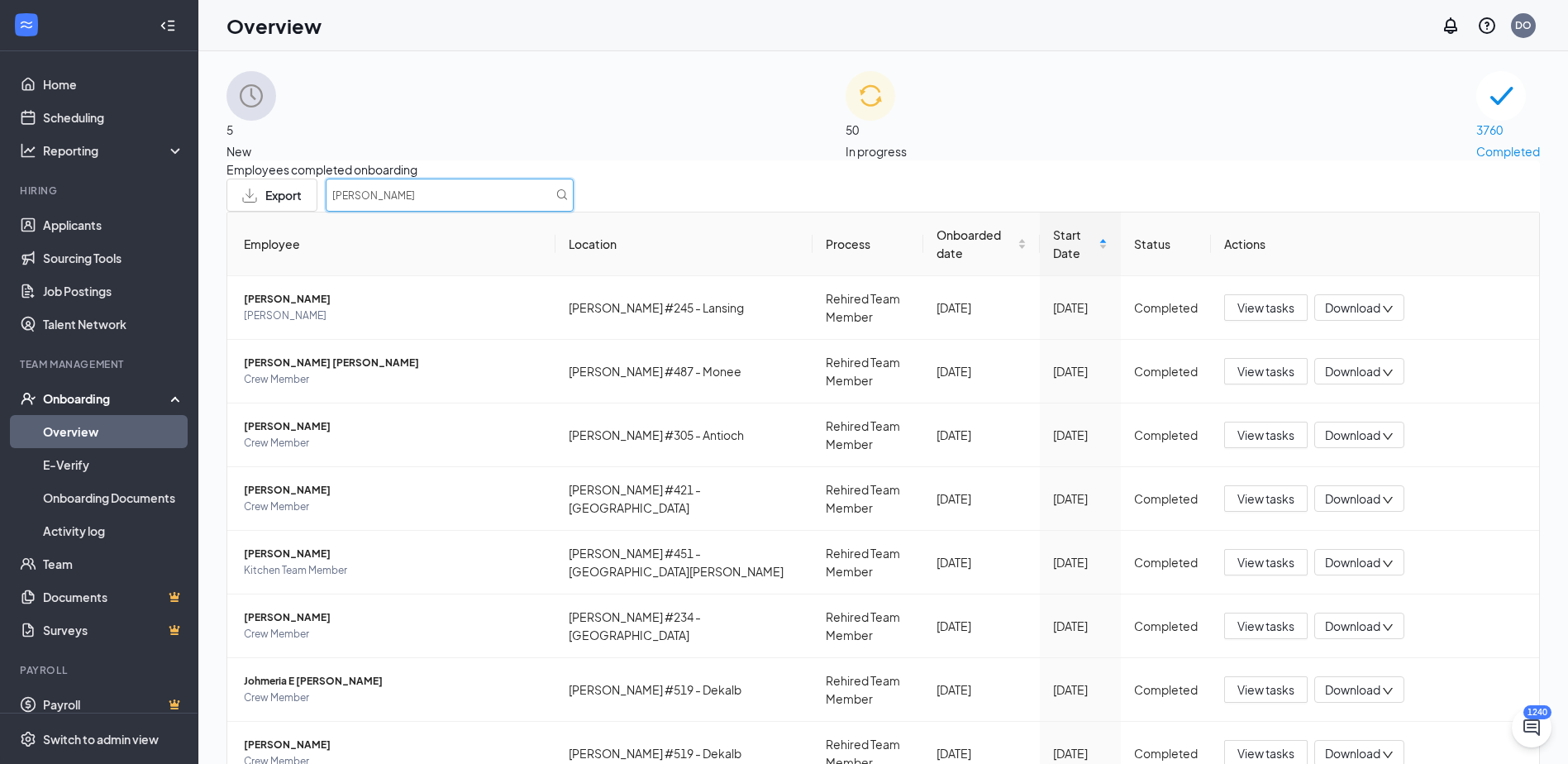
type input "[PERSON_NAME]"
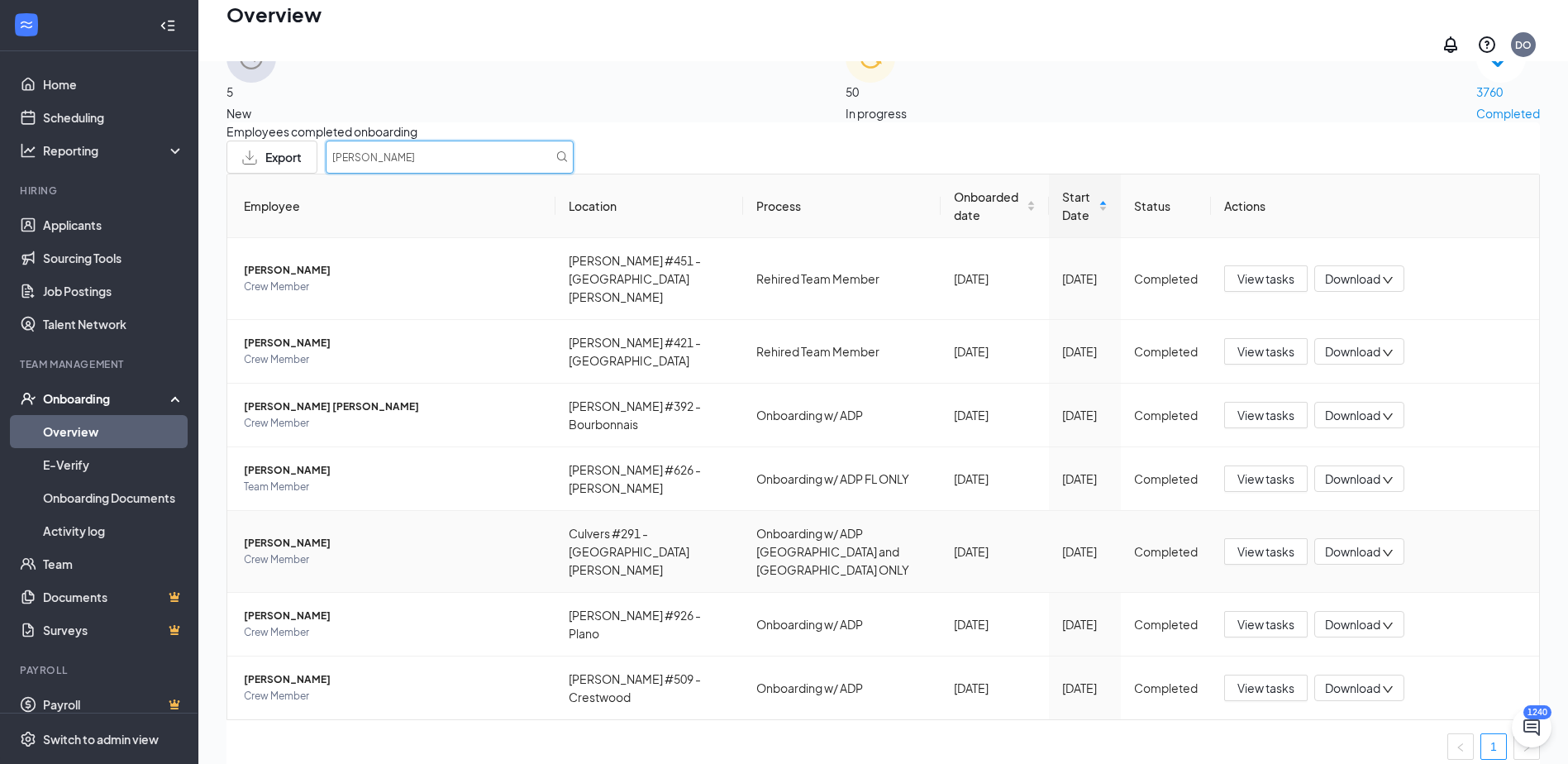
scroll to position [74, 0]
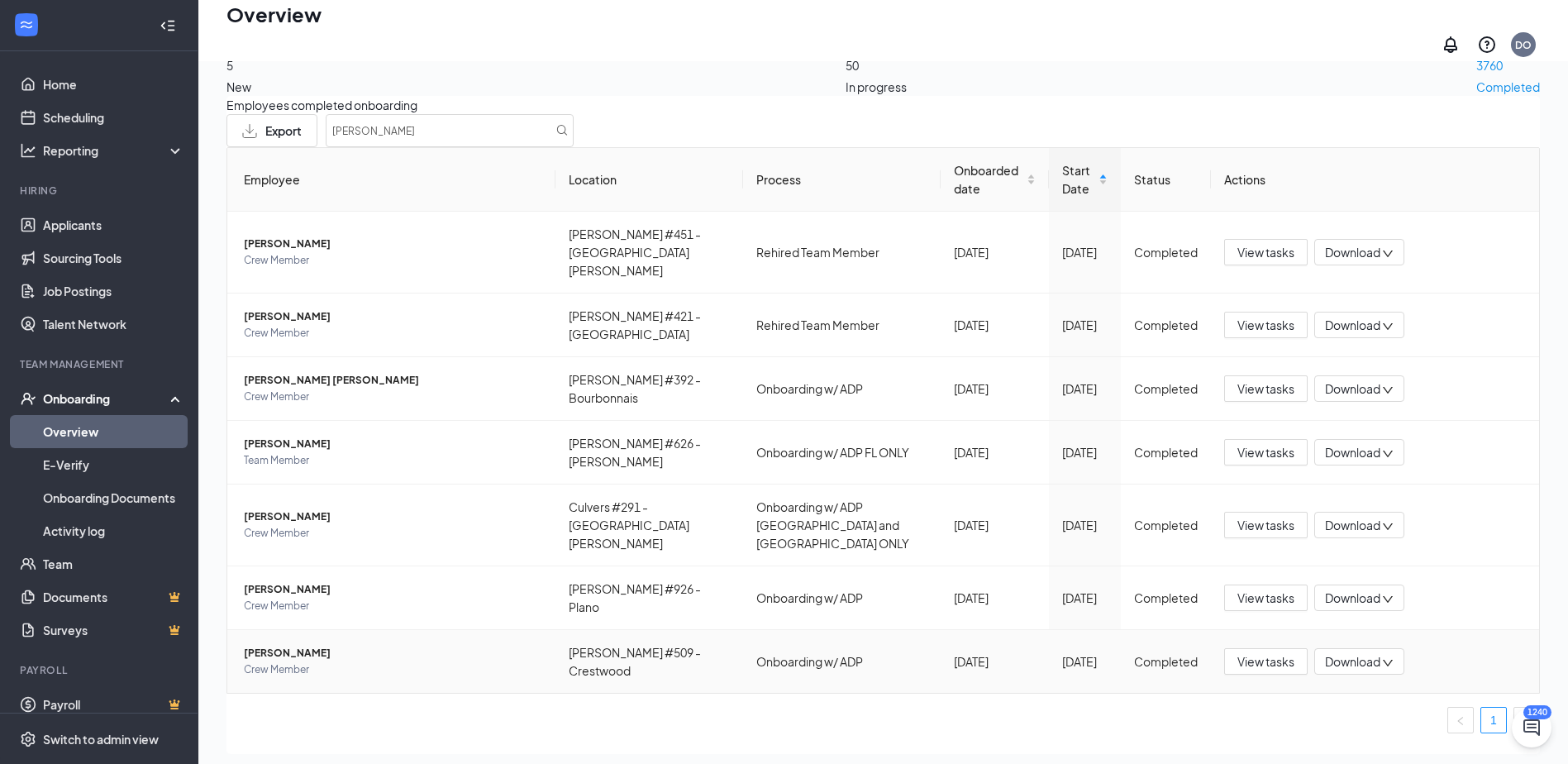
click at [338, 645] on span "[PERSON_NAME]" at bounding box center [392, 653] width 298 height 17
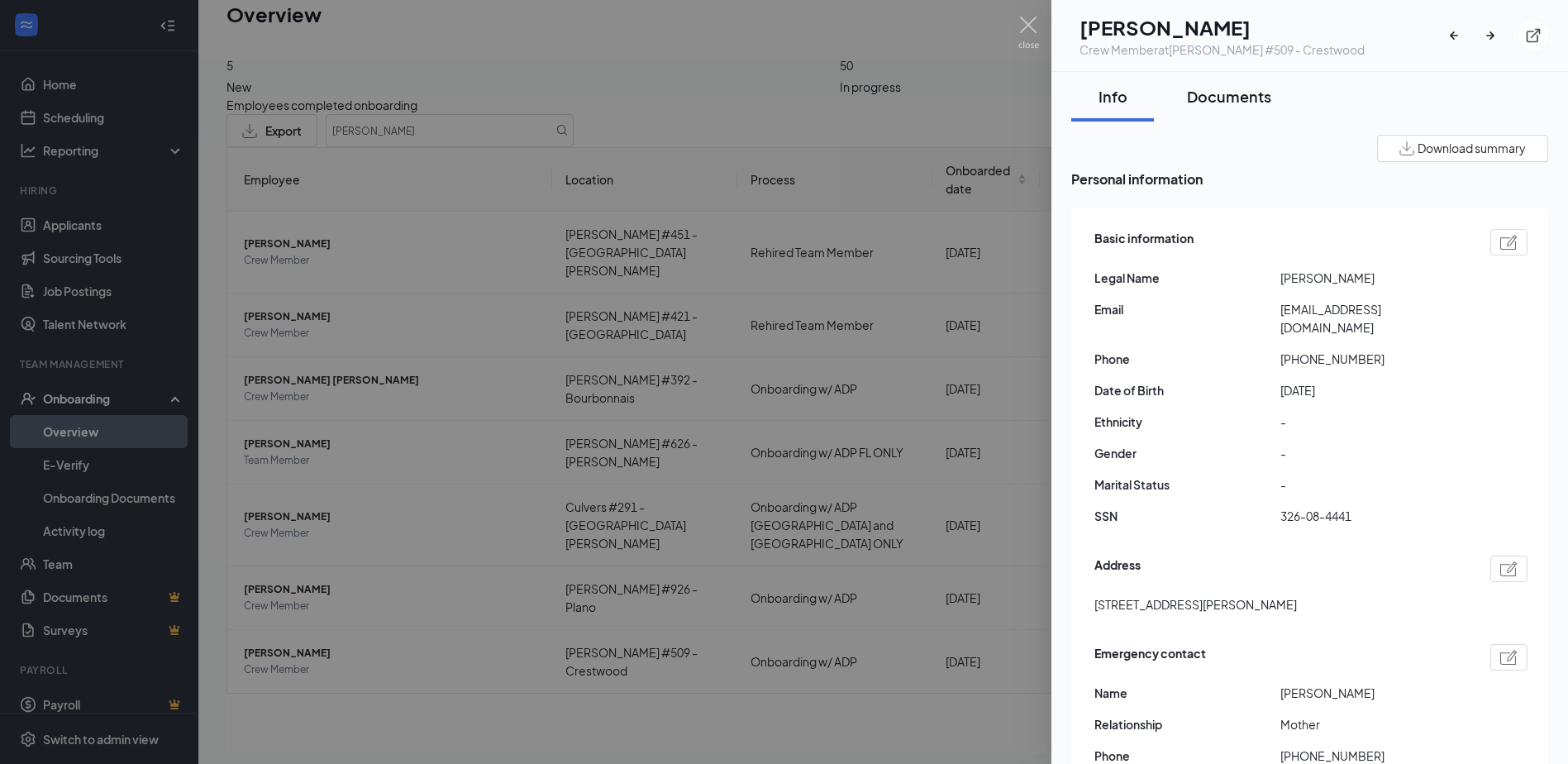
click at [1243, 96] on div "Documents" at bounding box center [1229, 96] width 84 height 21
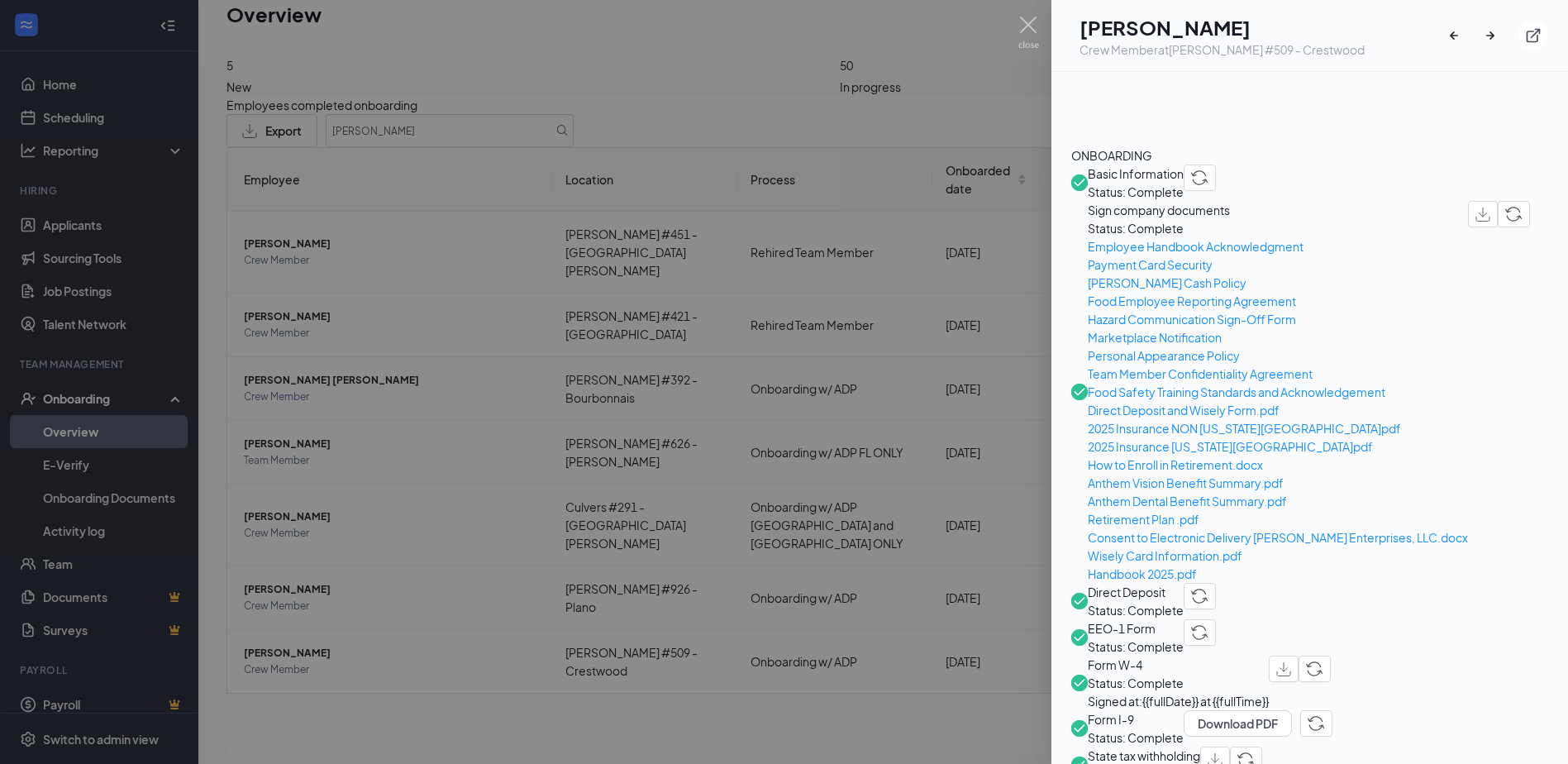
scroll to position [496, 0]
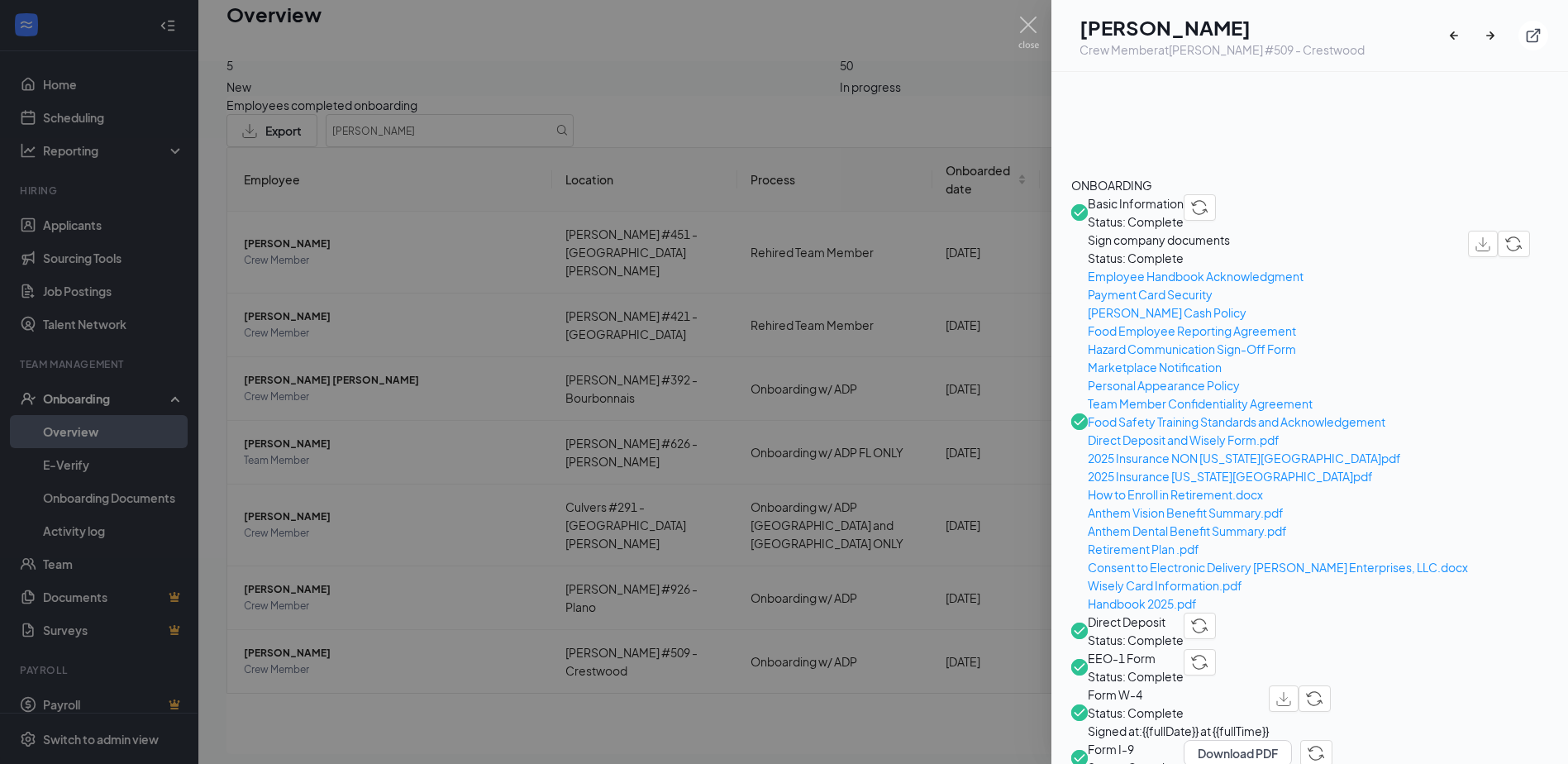
drag, startPoint x: 1180, startPoint y: 148, endPoint x: 1301, endPoint y: 221, distance: 141.3
click at [1180, 613] on span "Direct Deposit" at bounding box center [1136, 622] width 96 height 18
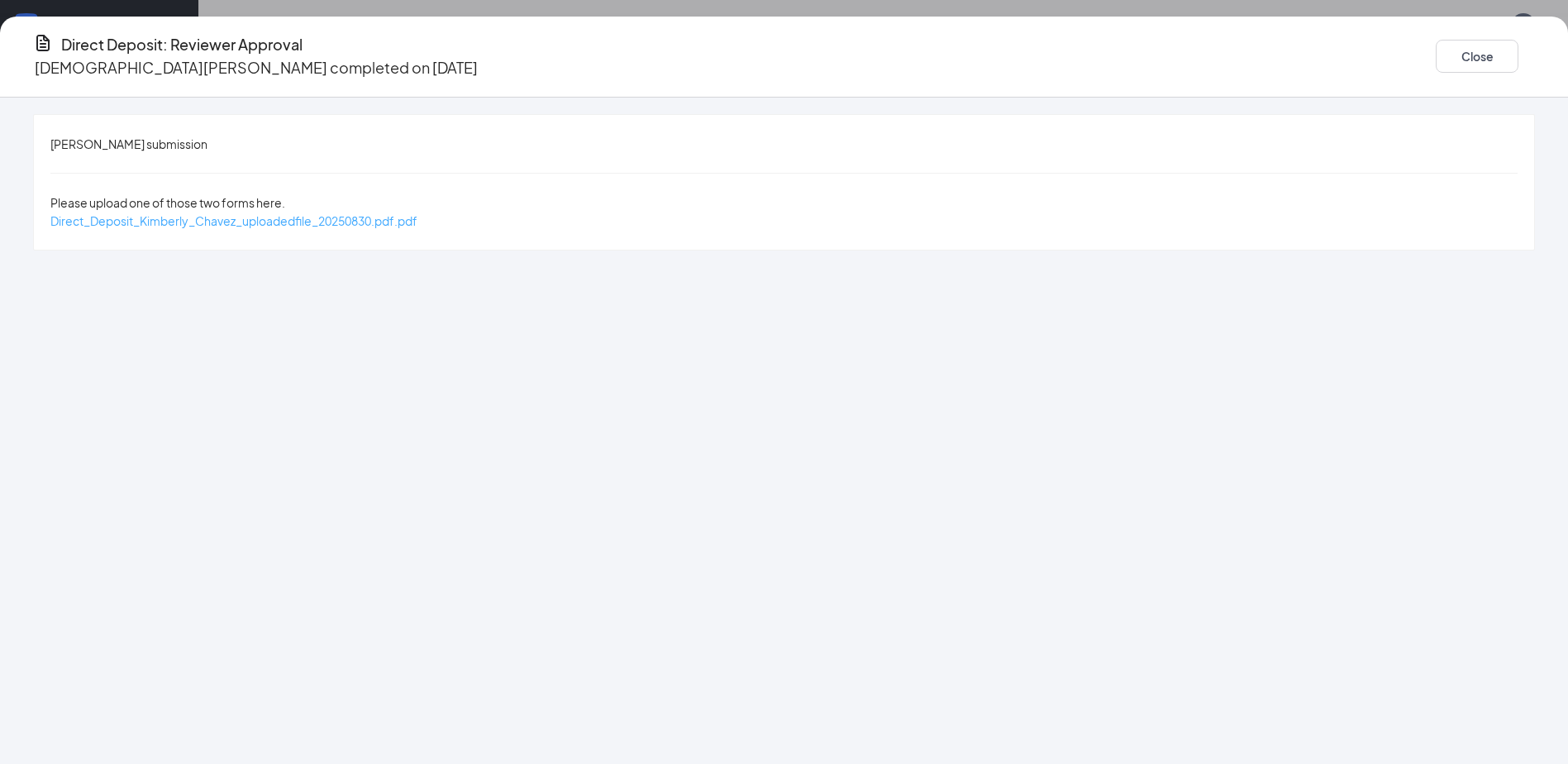
click at [417, 214] on span "Direct_Deposit_Kimberly_Chavez_uploadedfile_20250830.pdf.pdf" at bounding box center [234, 221] width 367 height 15
click at [1436, 47] on button "Close" at bounding box center [1477, 57] width 82 height 33
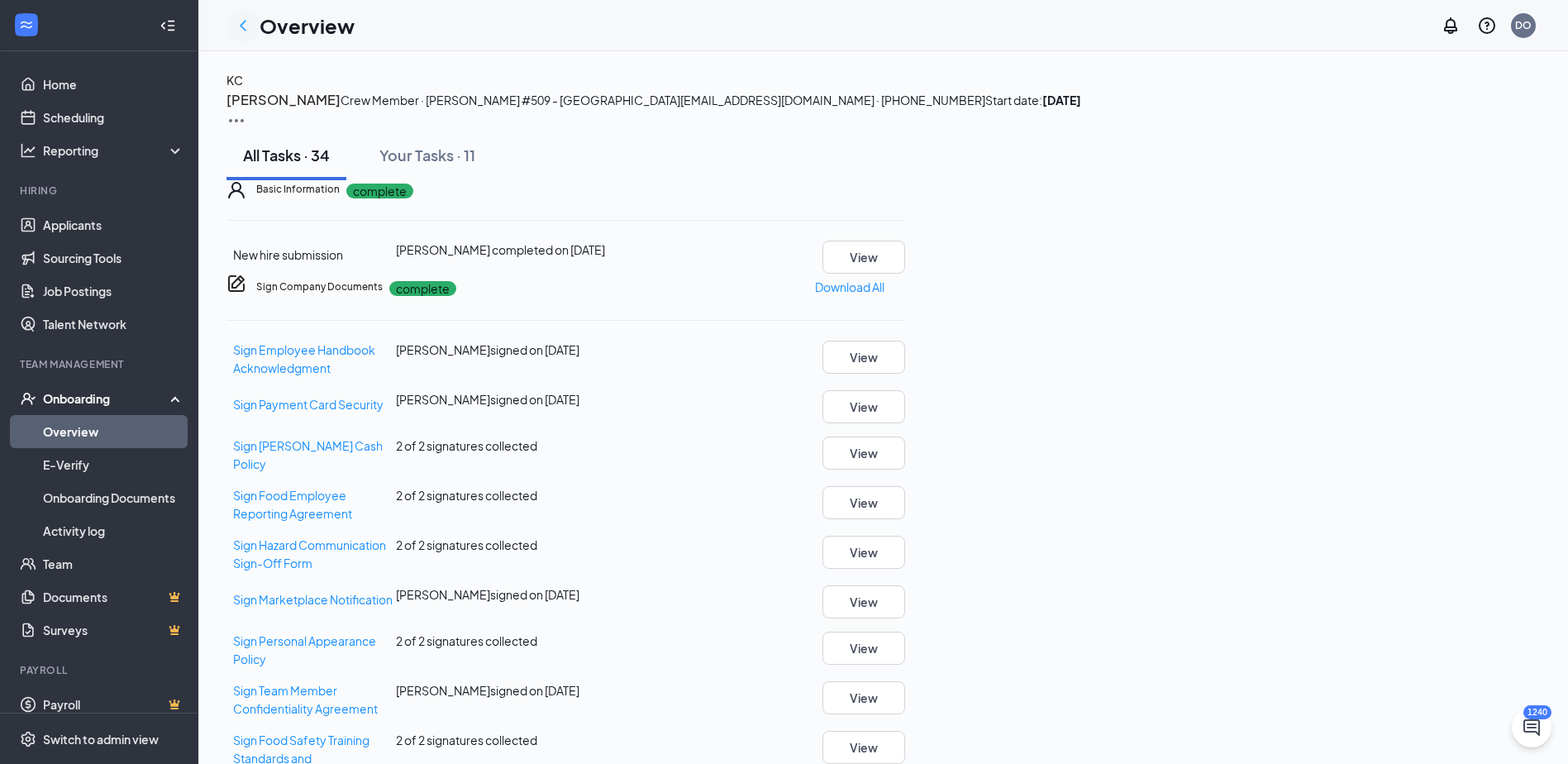
click at [245, 28] on icon "ChevronLeft" at bounding box center [243, 26] width 20 height 20
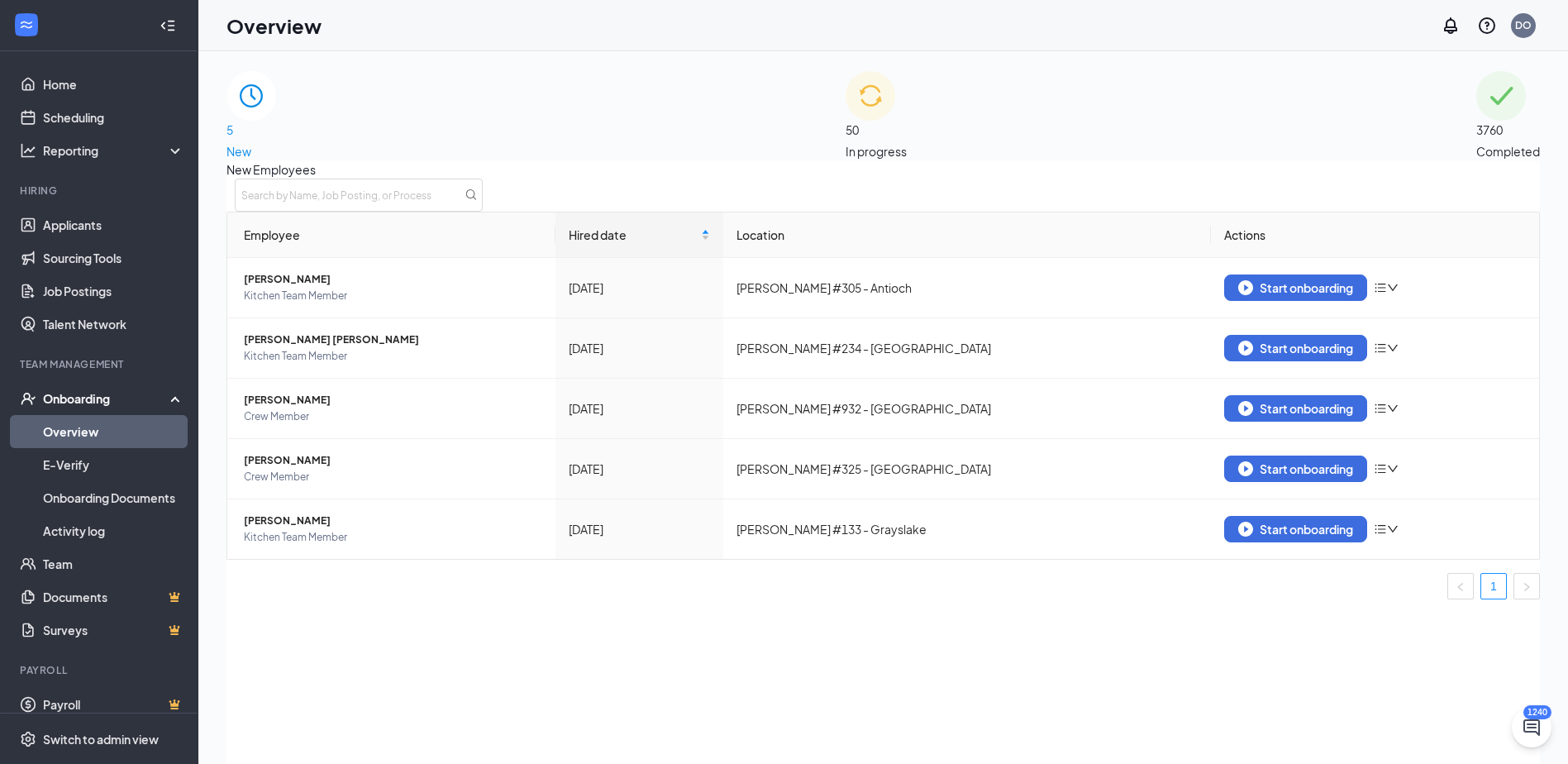
click at [1477, 121] on span "3760" at bounding box center [1508, 130] width 64 height 18
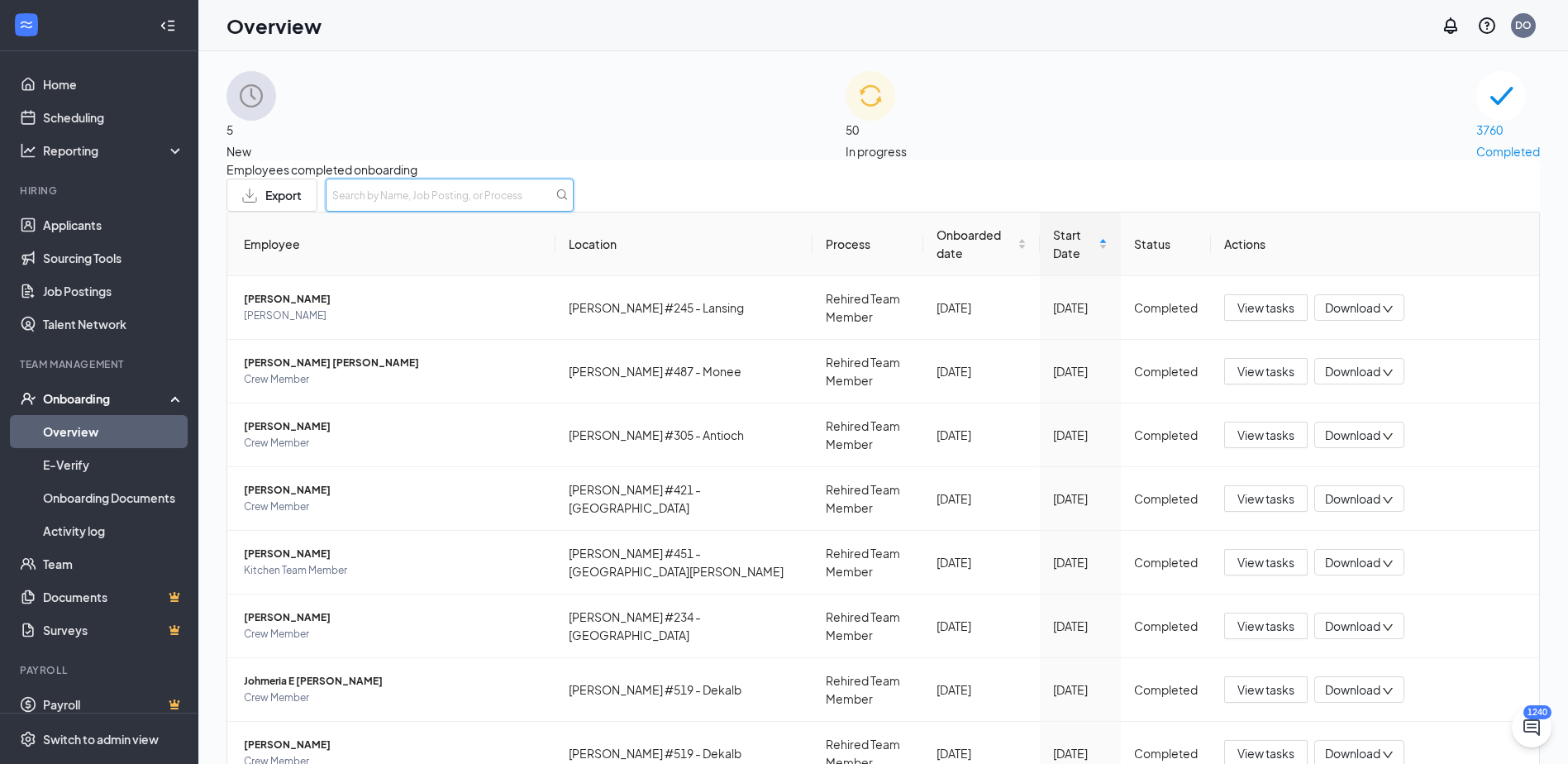
click at [574, 210] on input "text" at bounding box center [450, 195] width 248 height 33
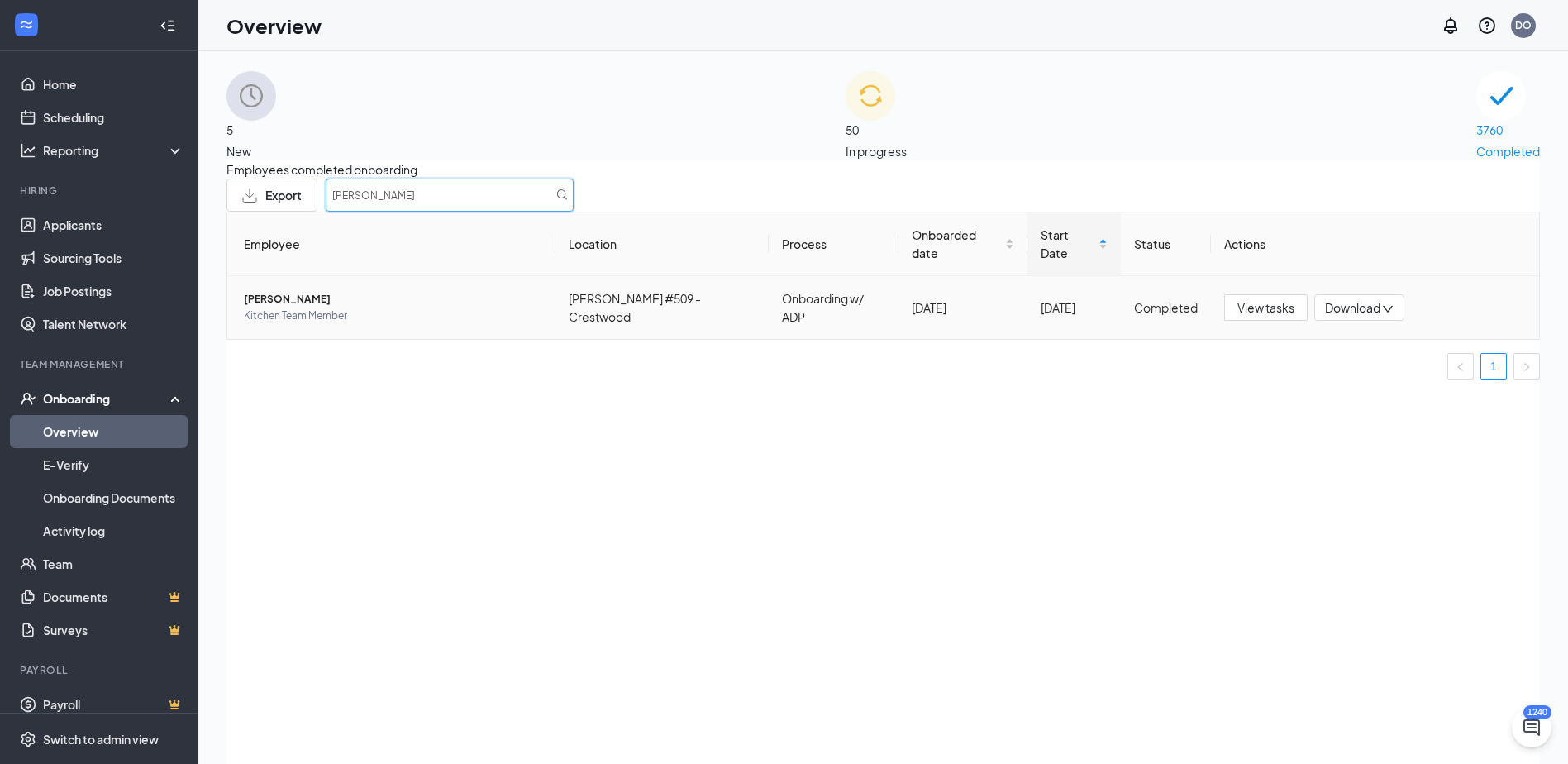
type input "[PERSON_NAME]"
click at [289, 299] on span "[PERSON_NAME]" at bounding box center [392, 299] width 298 height 17
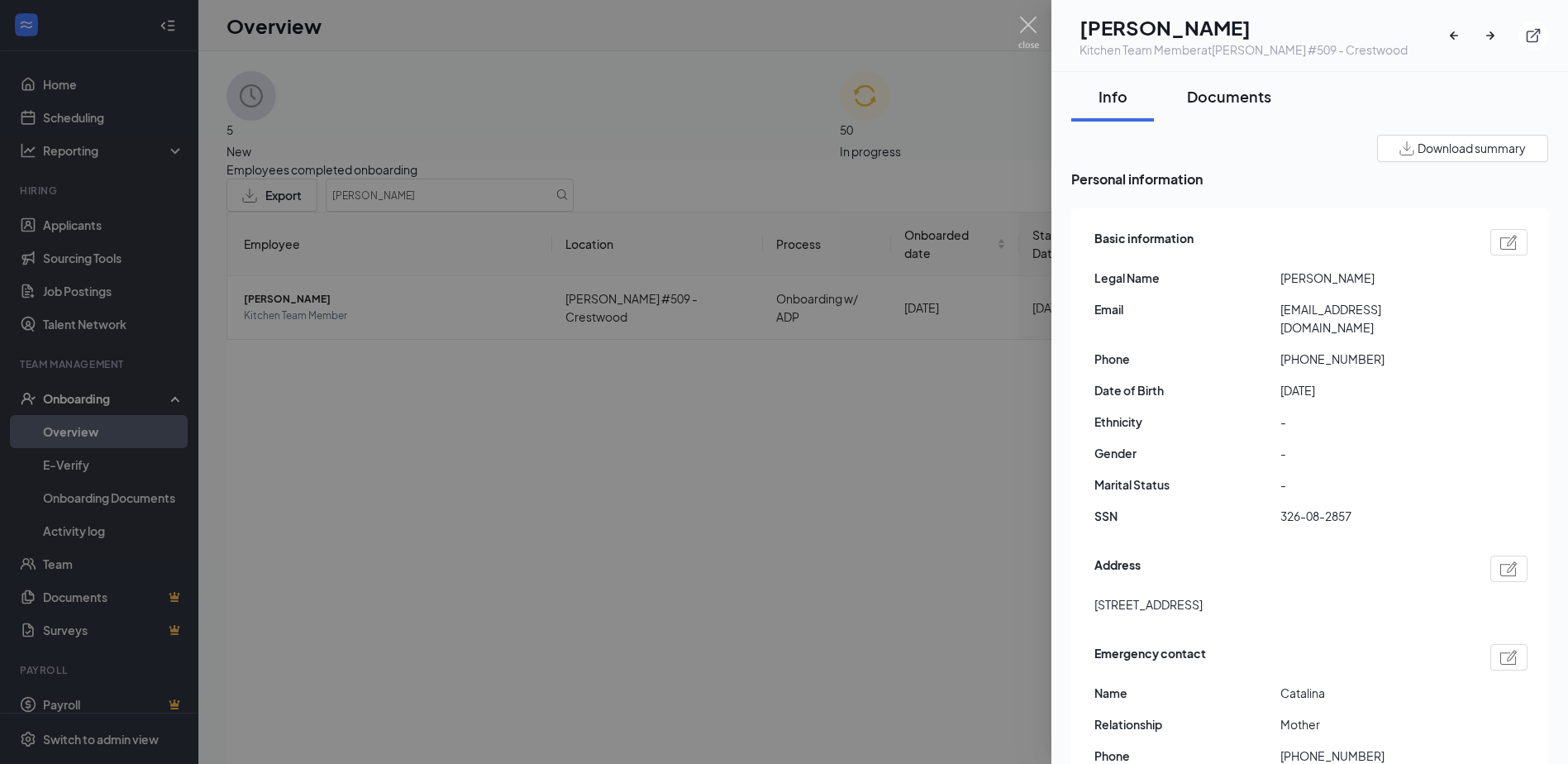
click at [1260, 92] on div "Documents" at bounding box center [1229, 96] width 84 height 21
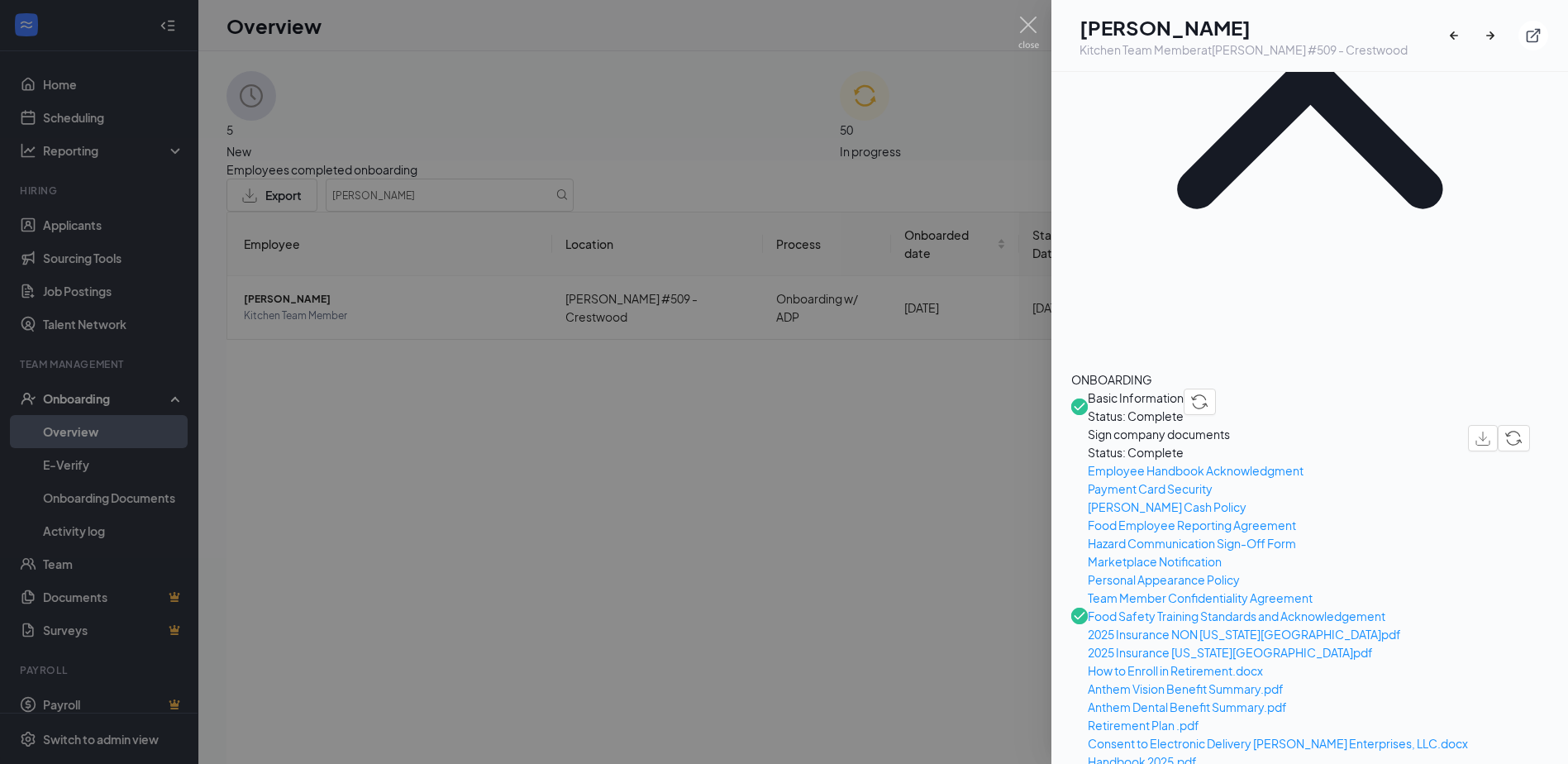
scroll to position [413, 0]
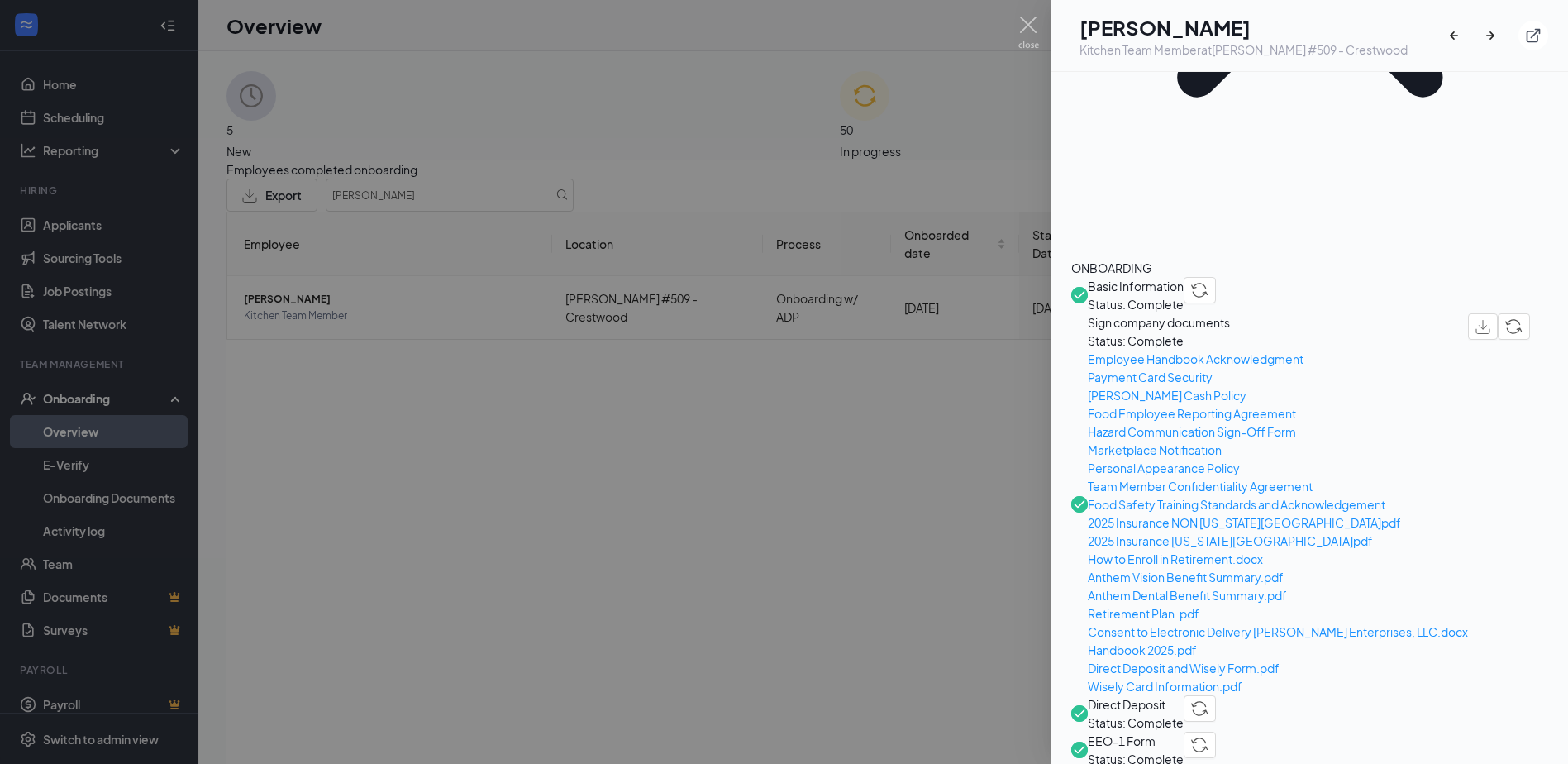
click at [1160, 695] on span "Direct Deposit" at bounding box center [1136, 704] width 96 height 18
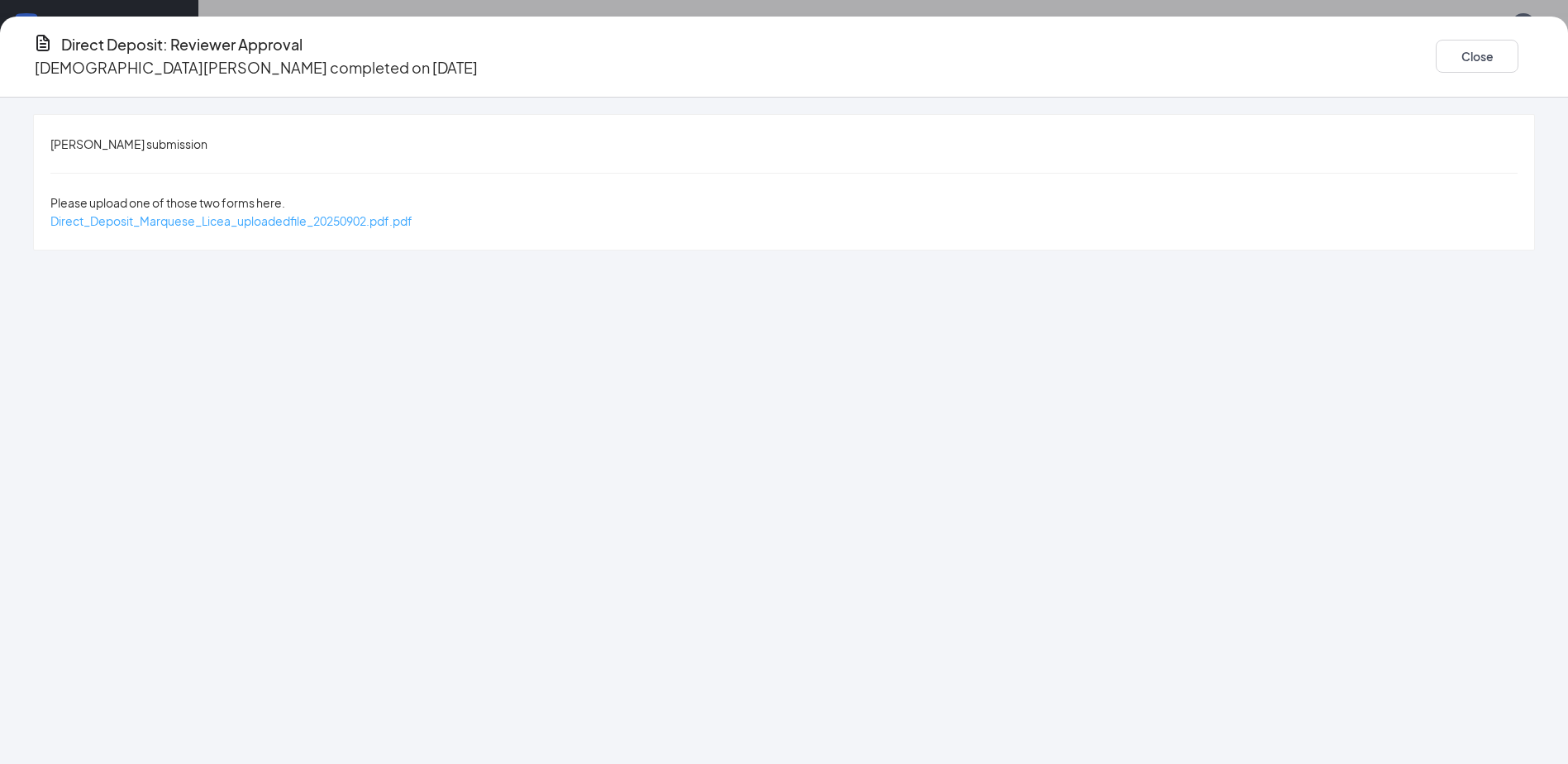
click at [412, 214] on span "Direct_Deposit_Marquese_Licea_uploadedfile_20250902.pdf.pdf" at bounding box center [232, 221] width 362 height 15
click at [1436, 48] on button "Close" at bounding box center [1477, 57] width 82 height 33
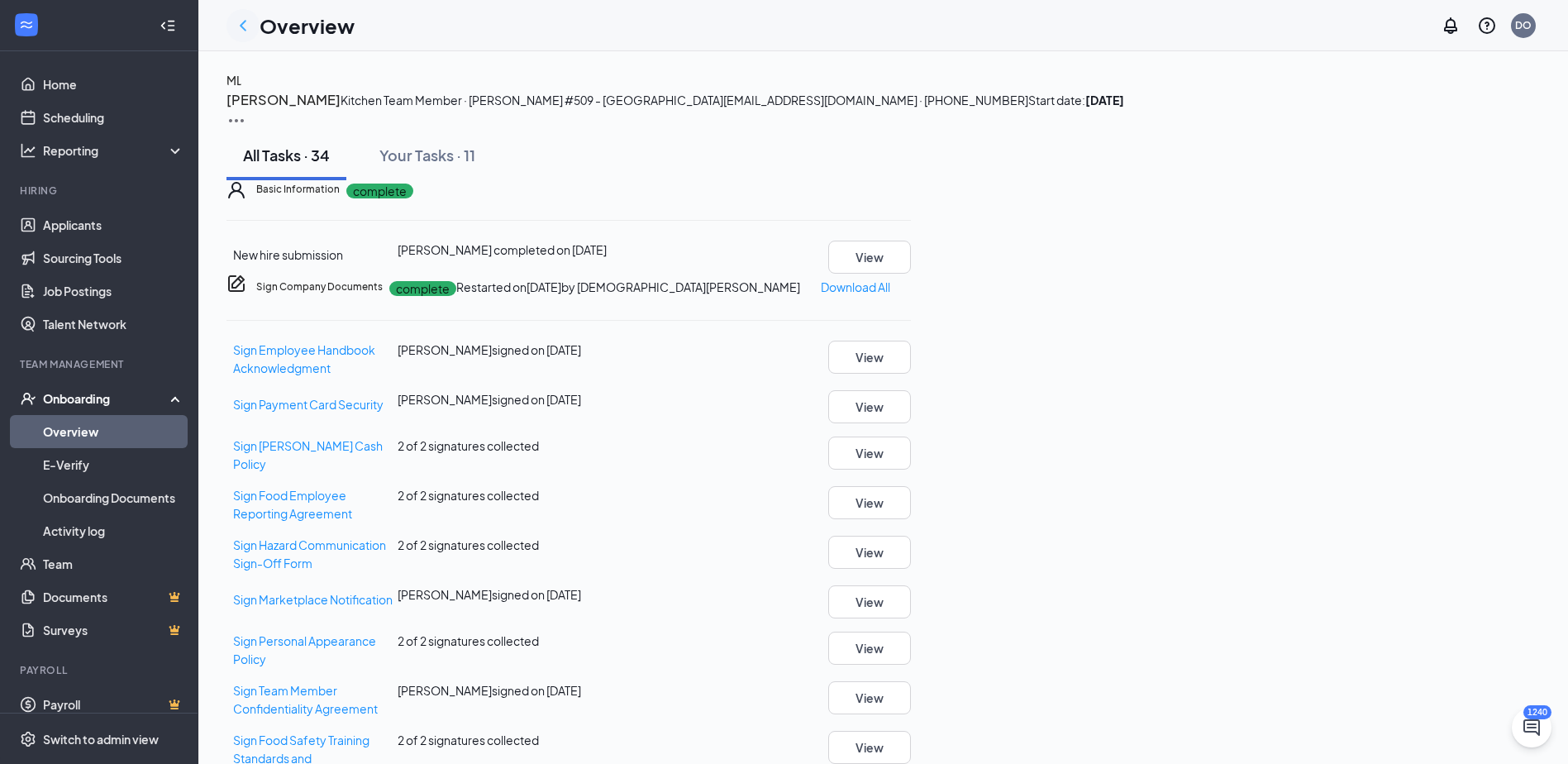
click at [240, 29] on icon "ChevronLeft" at bounding box center [243, 26] width 20 height 20
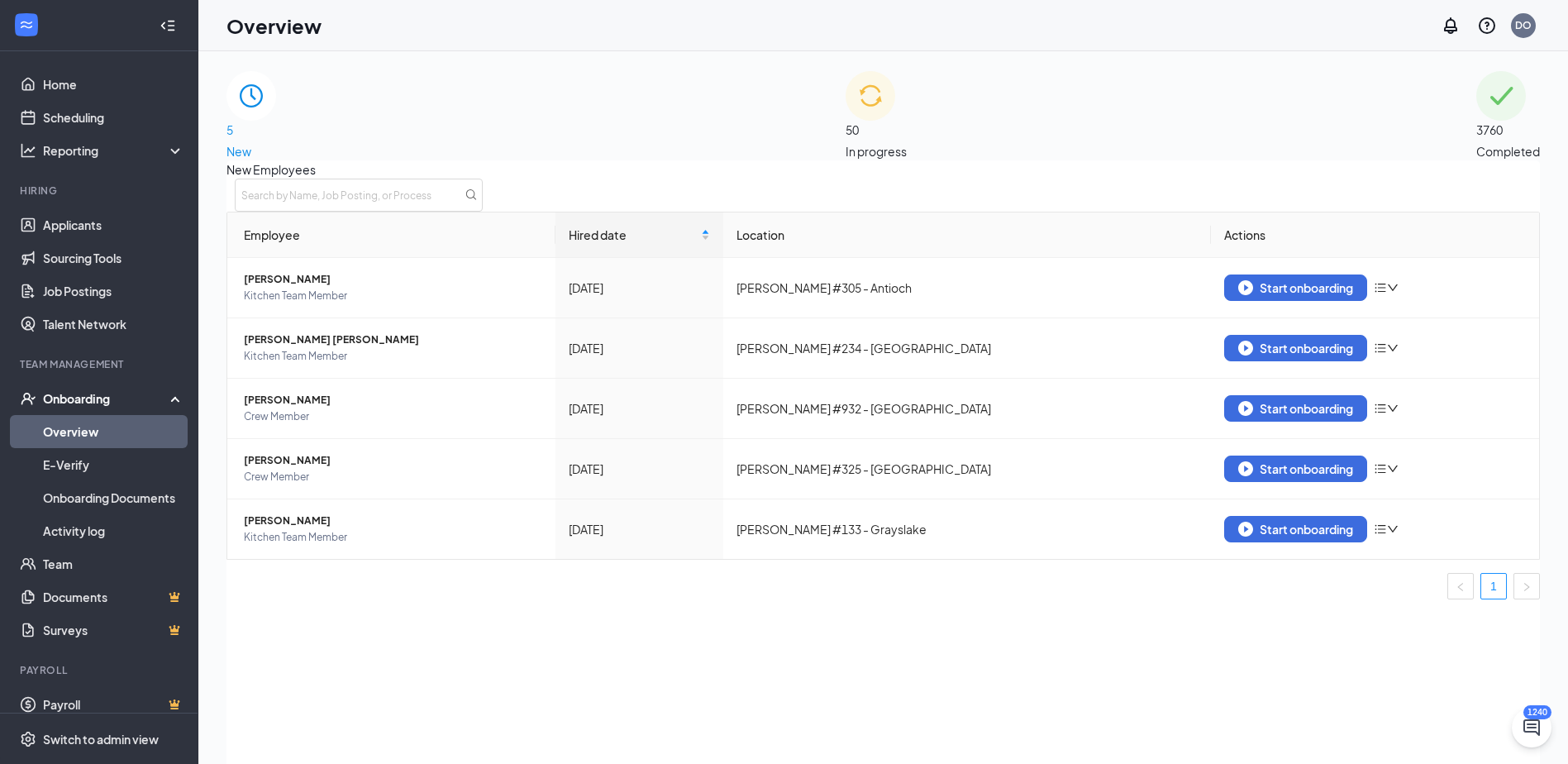
click at [1477, 139] on span "3760" at bounding box center [1508, 130] width 64 height 18
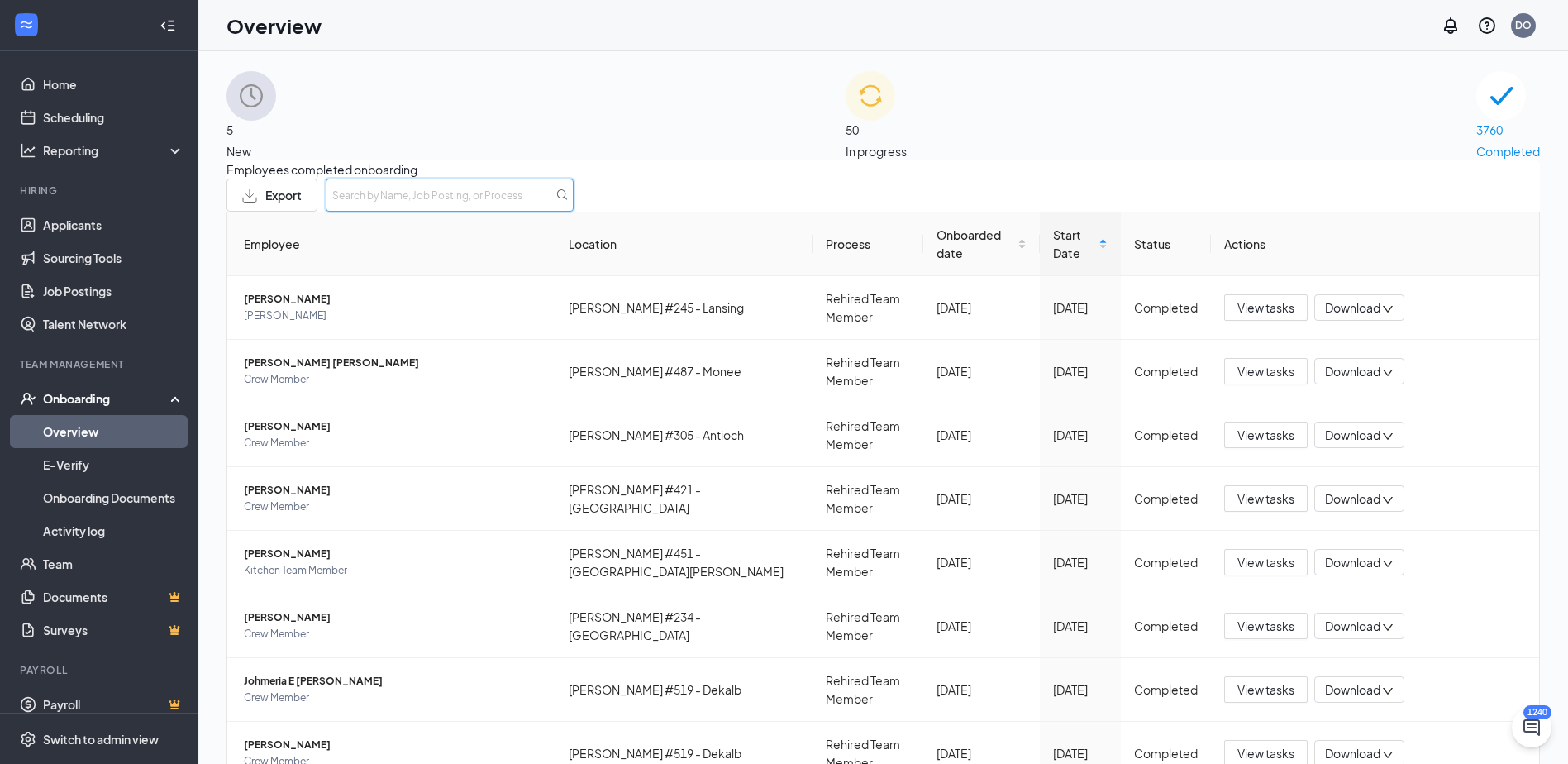
click at [574, 206] on input "text" at bounding box center [450, 195] width 248 height 33
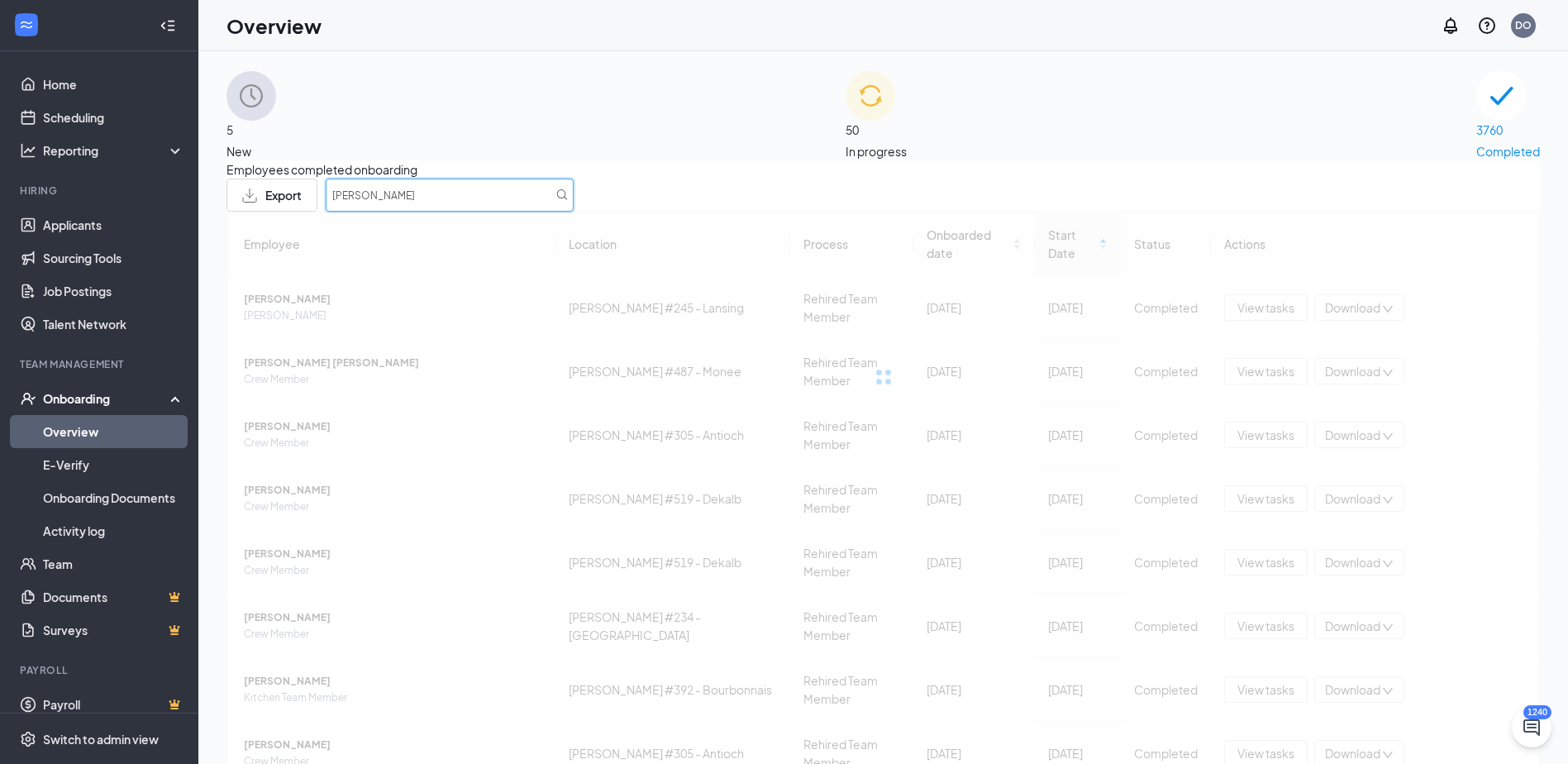
type input "[PERSON_NAME]"
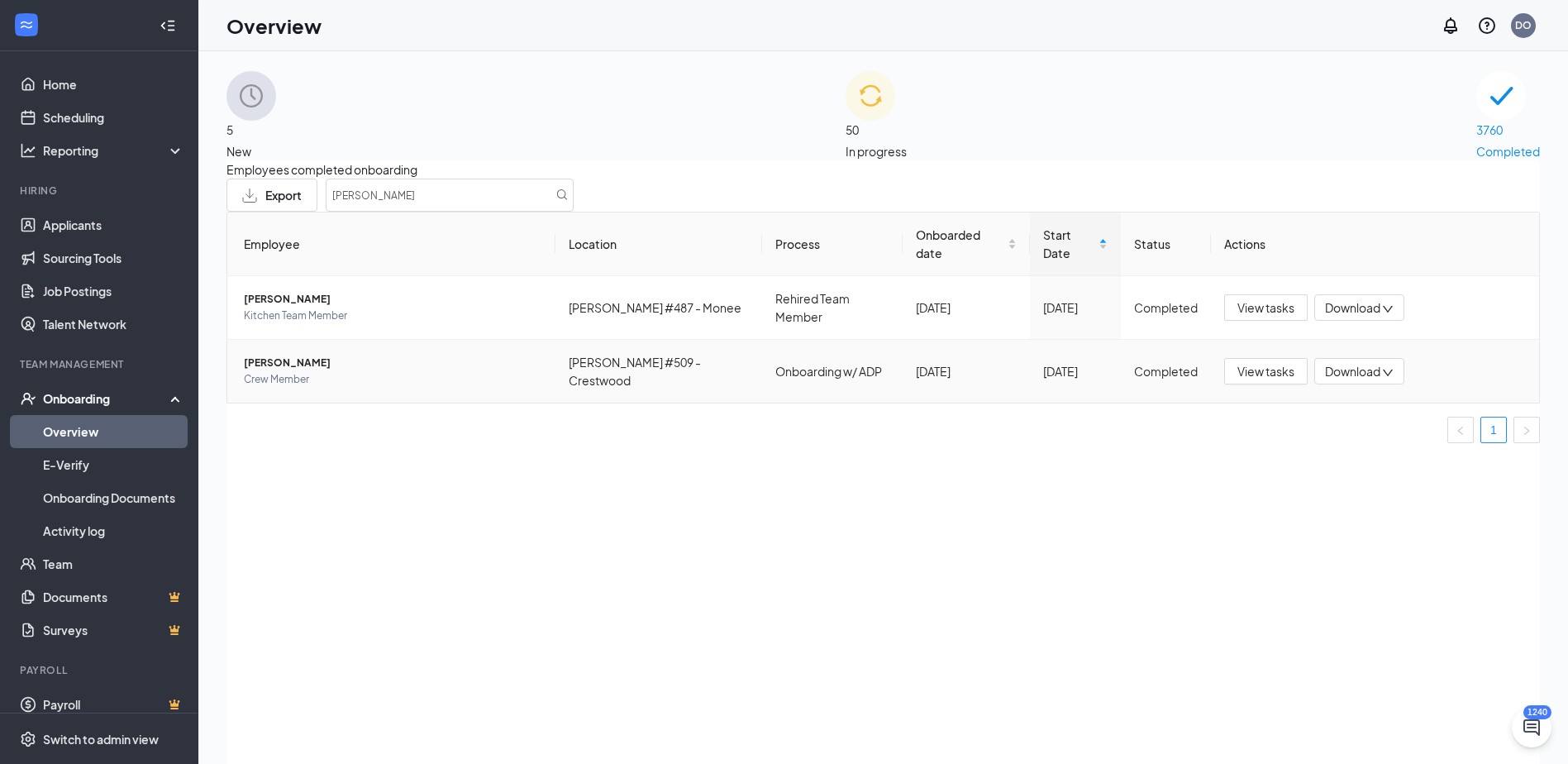
click at [309, 387] on span "Crew Member" at bounding box center [392, 379] width 298 height 17
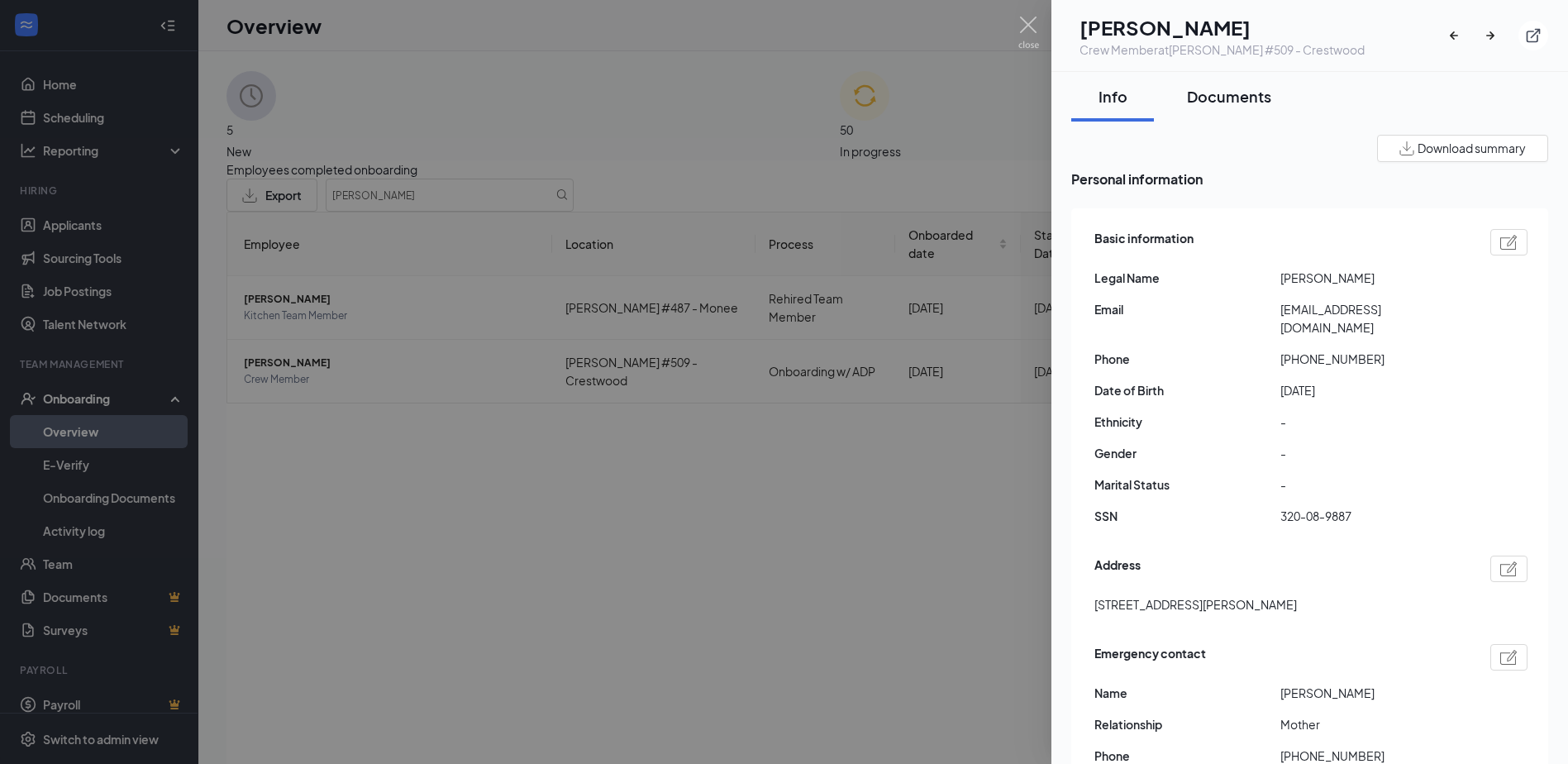
click at [1250, 96] on div "Documents" at bounding box center [1229, 96] width 84 height 21
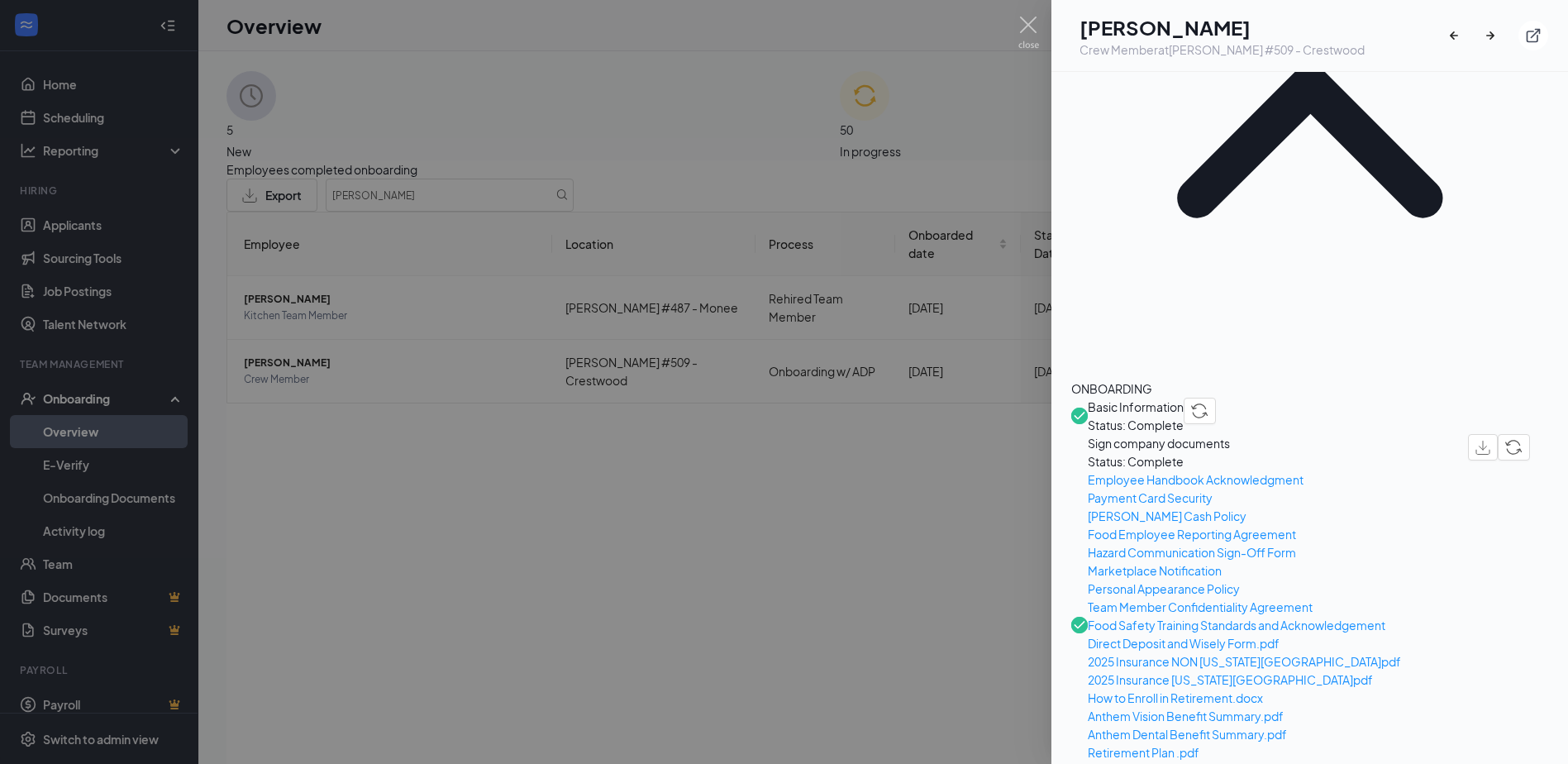
scroll to position [331, 0]
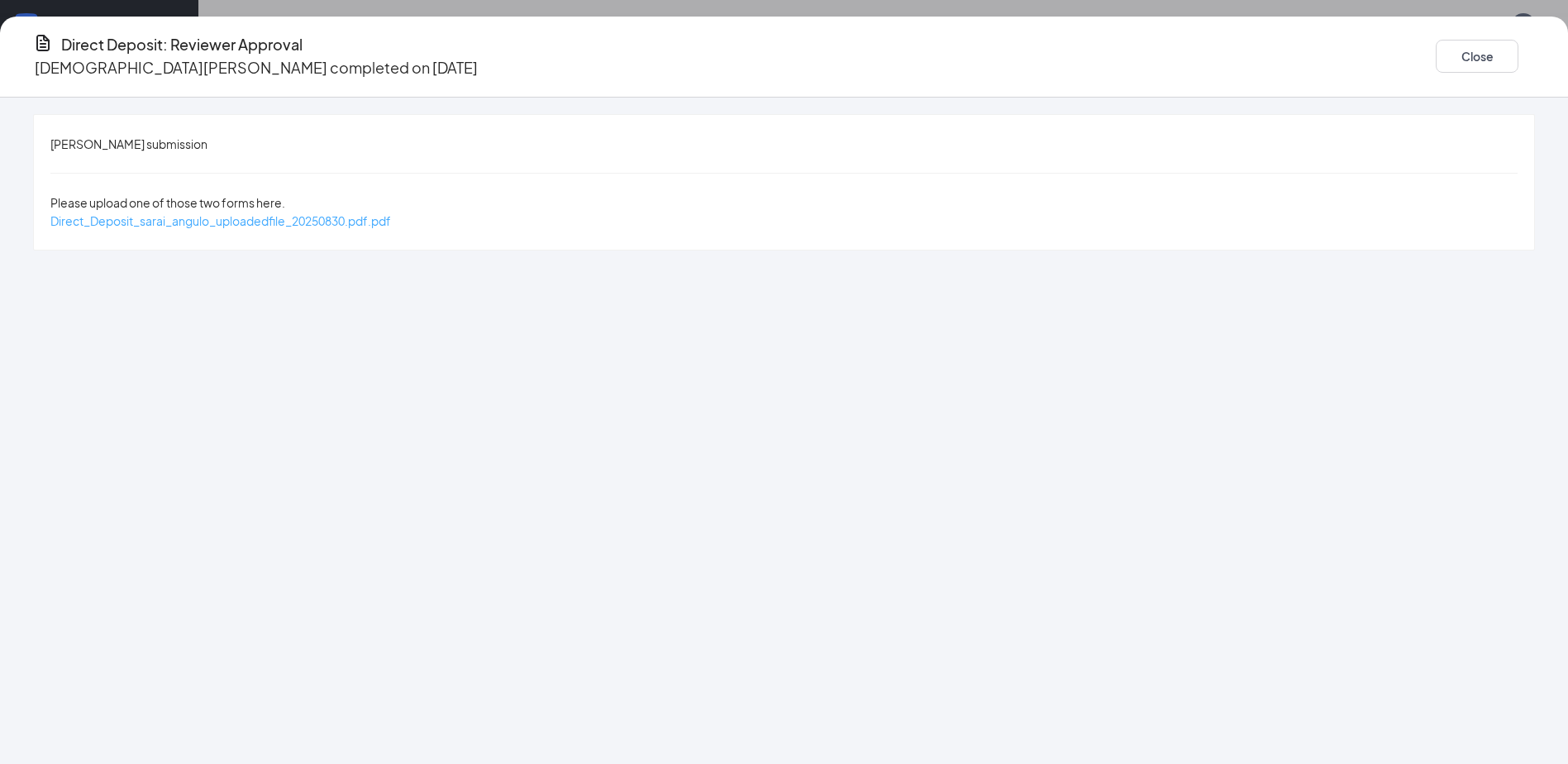
click at [391, 214] on span "Direct_Deposit_sarai_angulo_uploadedfile_20250830.pdf.pdf" at bounding box center [221, 221] width 341 height 15
click at [1436, 50] on button "Close" at bounding box center [1477, 57] width 82 height 33
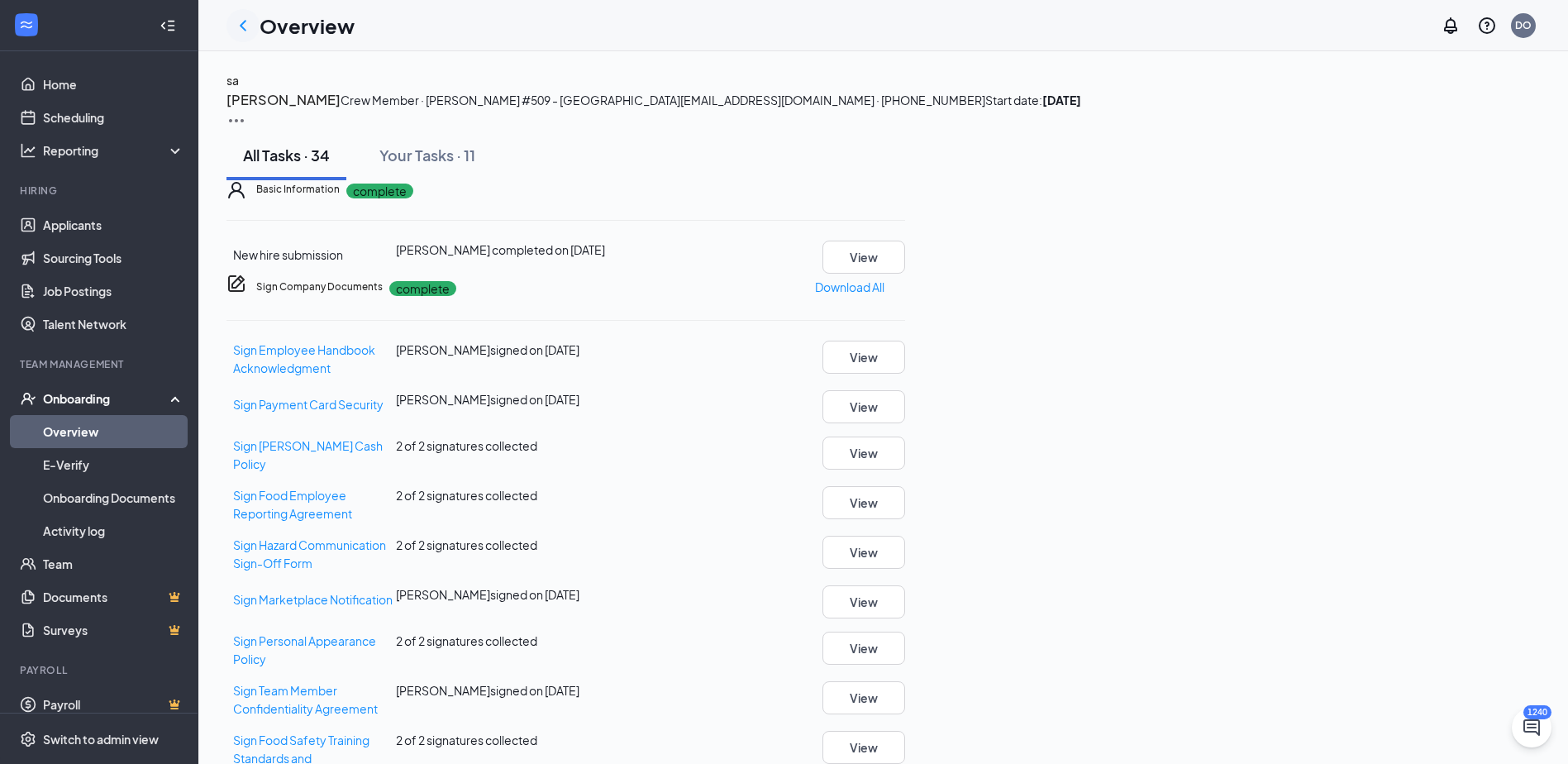
click at [230, 32] on div at bounding box center [243, 26] width 33 height 33
click at [249, 24] on icon "ChevronLeft" at bounding box center [243, 26] width 20 height 20
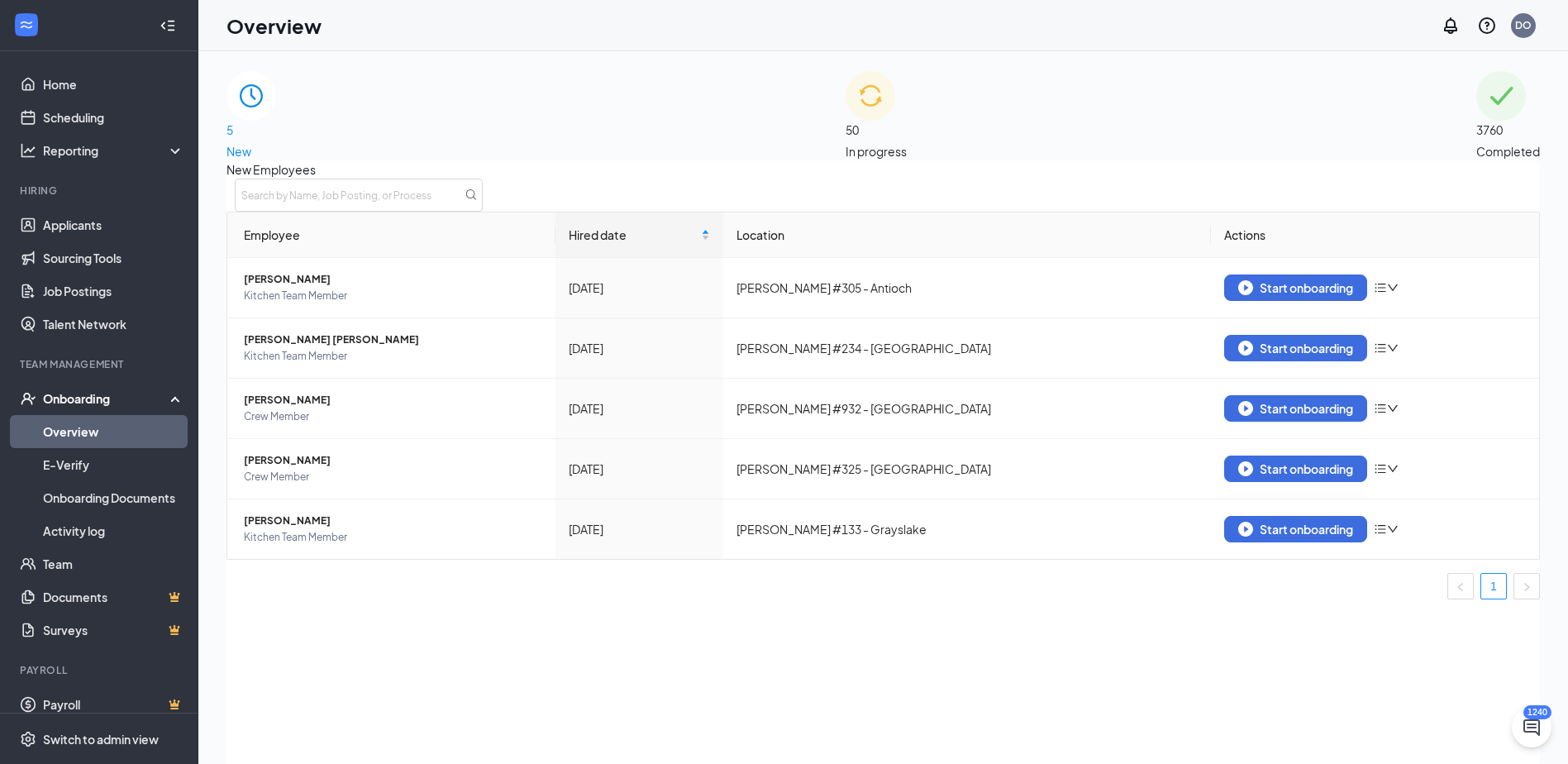
click at [1477, 121] on span "3760" at bounding box center [1508, 130] width 64 height 18
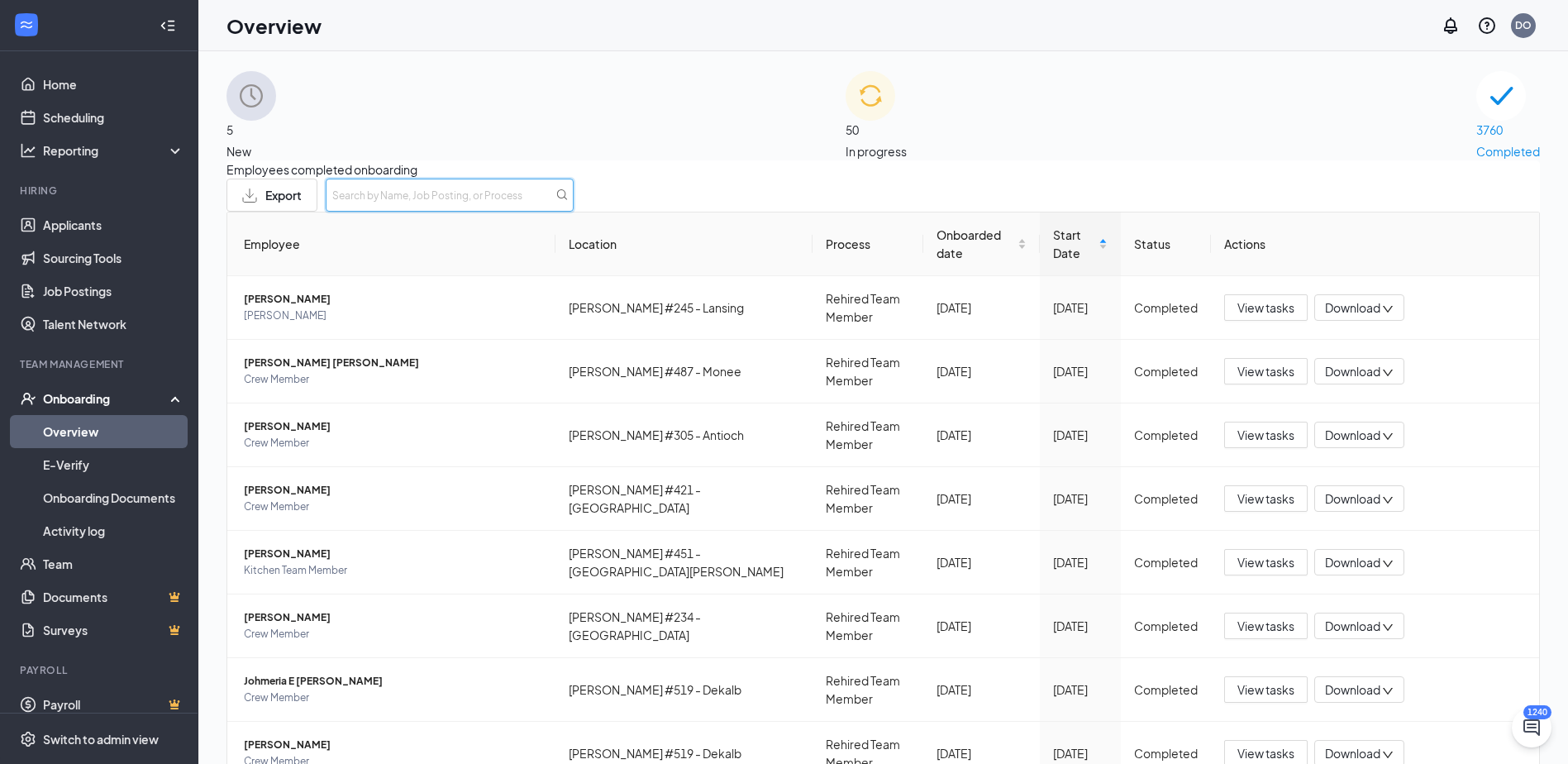
click at [574, 212] on input "text" at bounding box center [450, 195] width 248 height 33
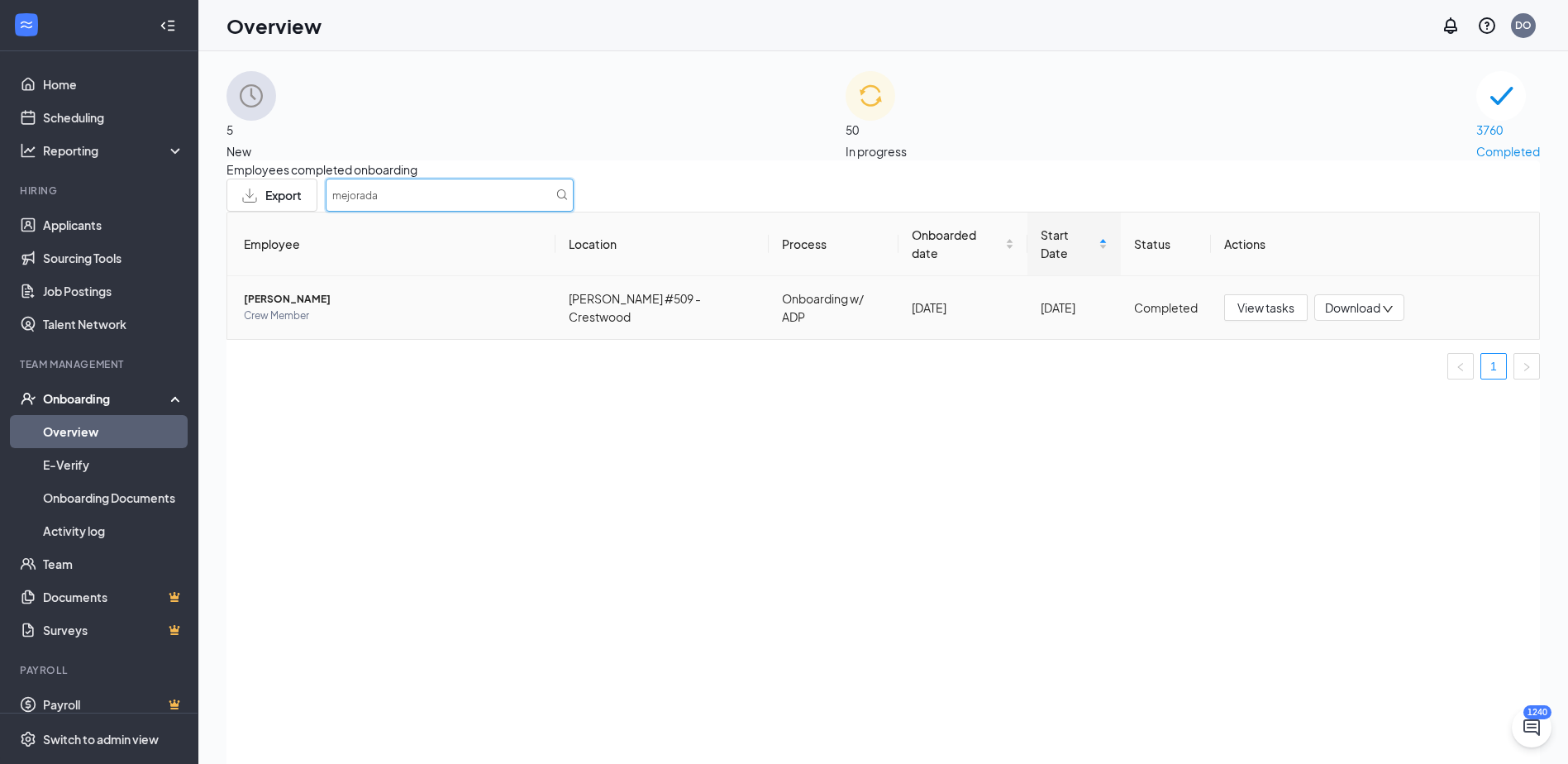
type input "mejorada"
click at [329, 303] on span "[PERSON_NAME]" at bounding box center [392, 299] width 298 height 17
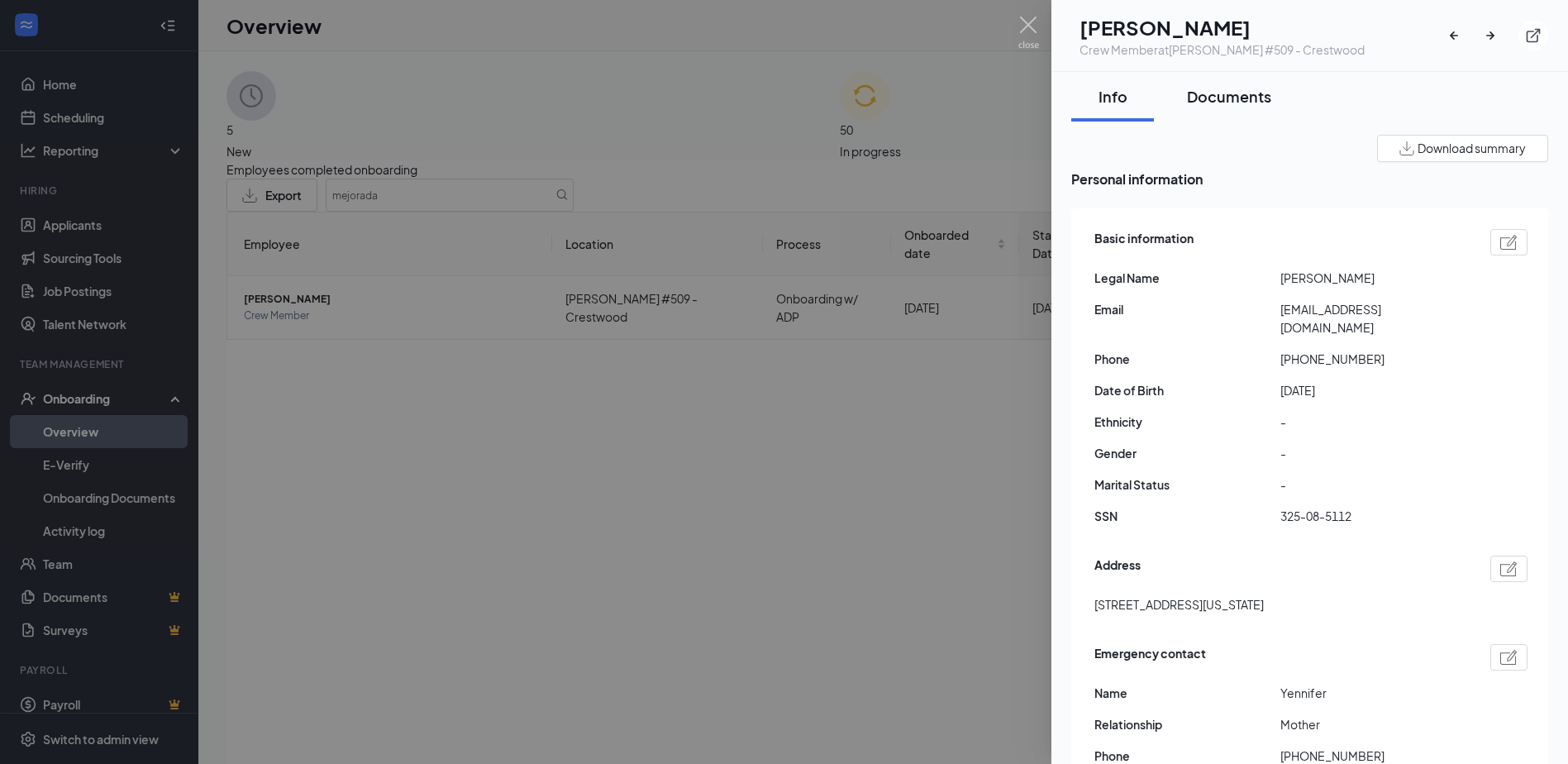
click at [1235, 100] on div "Documents" at bounding box center [1229, 96] width 84 height 21
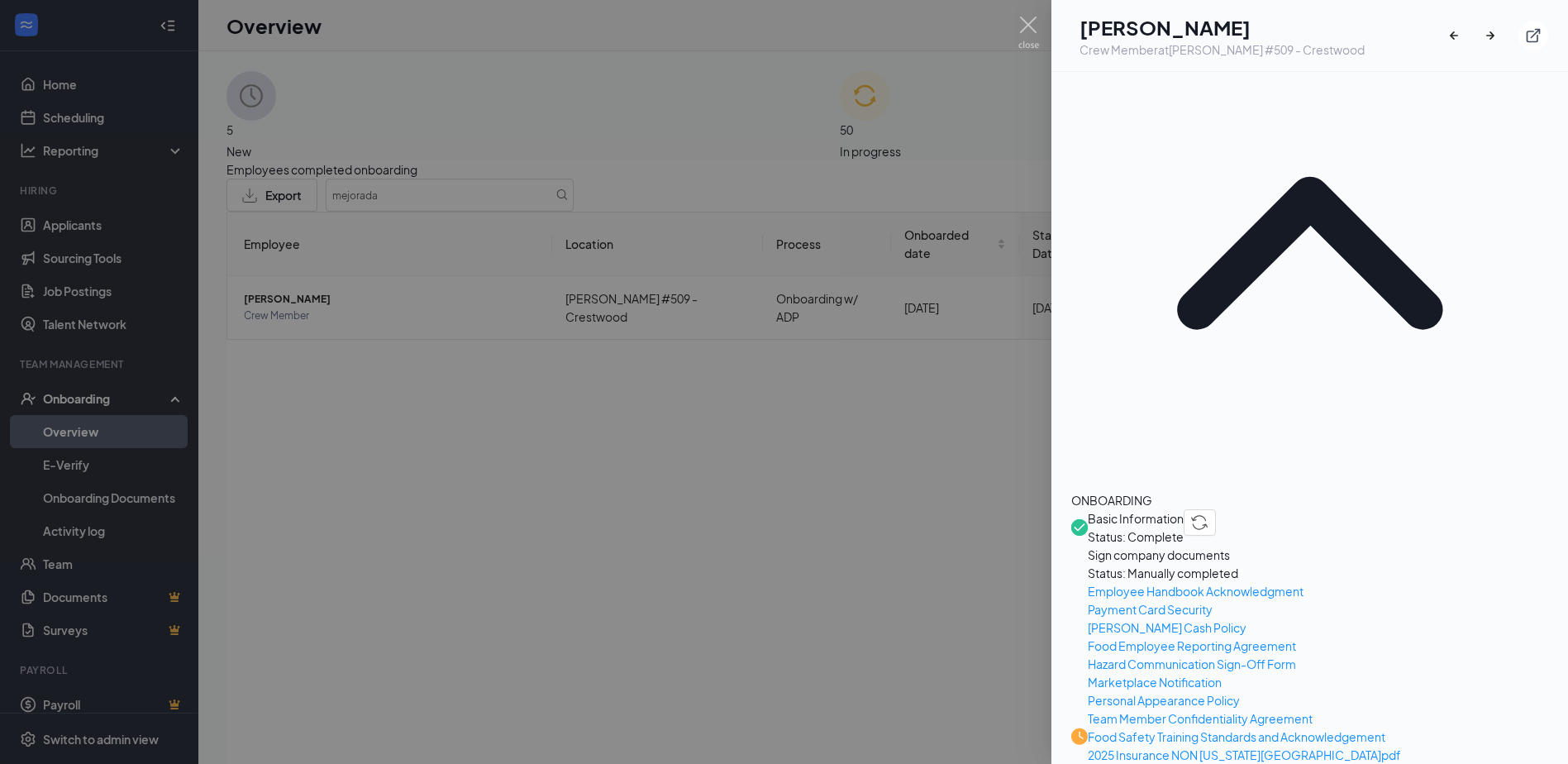
scroll to position [413, 0]
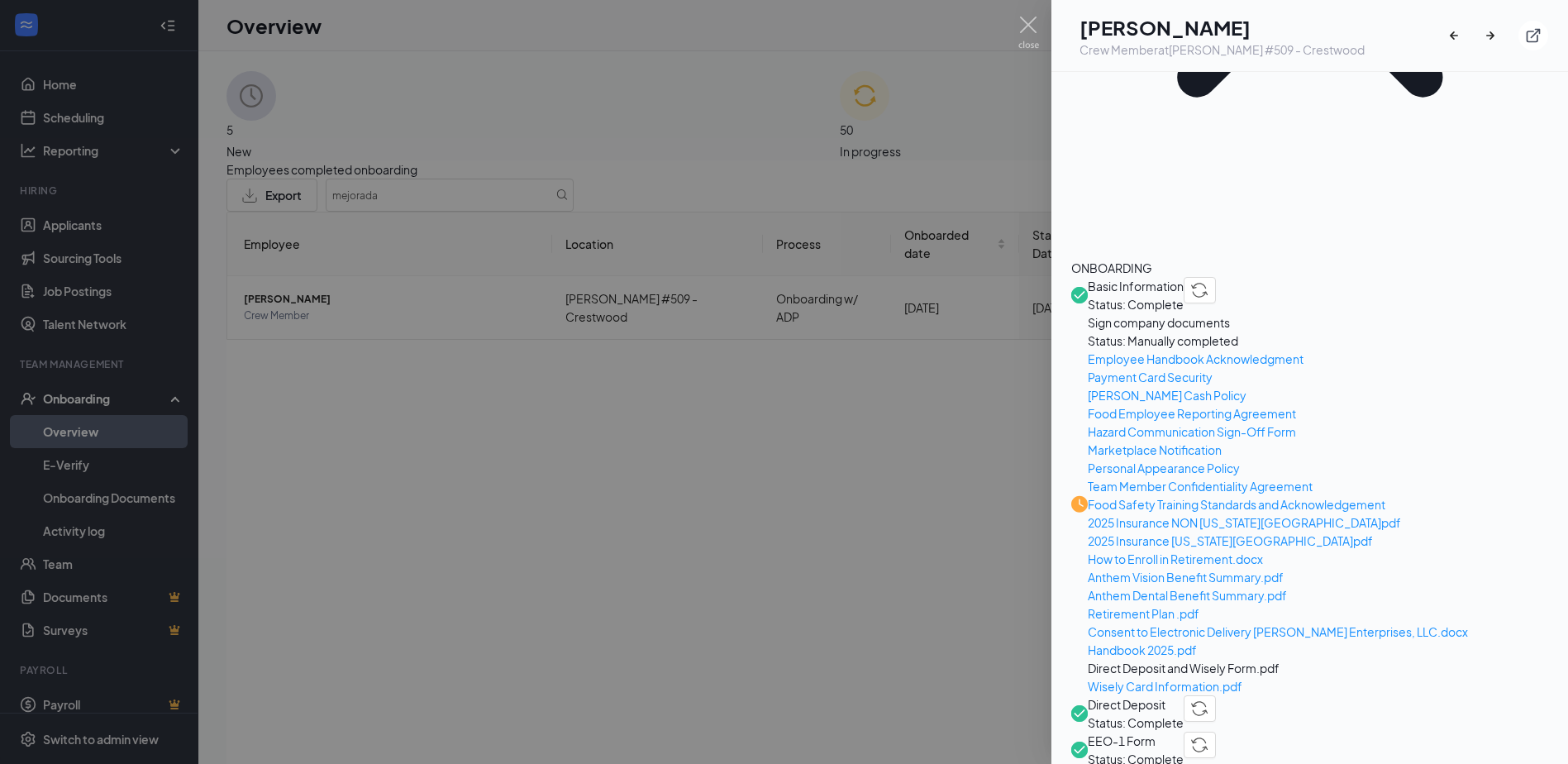
click at [1177, 695] on span "Direct Deposit" at bounding box center [1136, 704] width 96 height 18
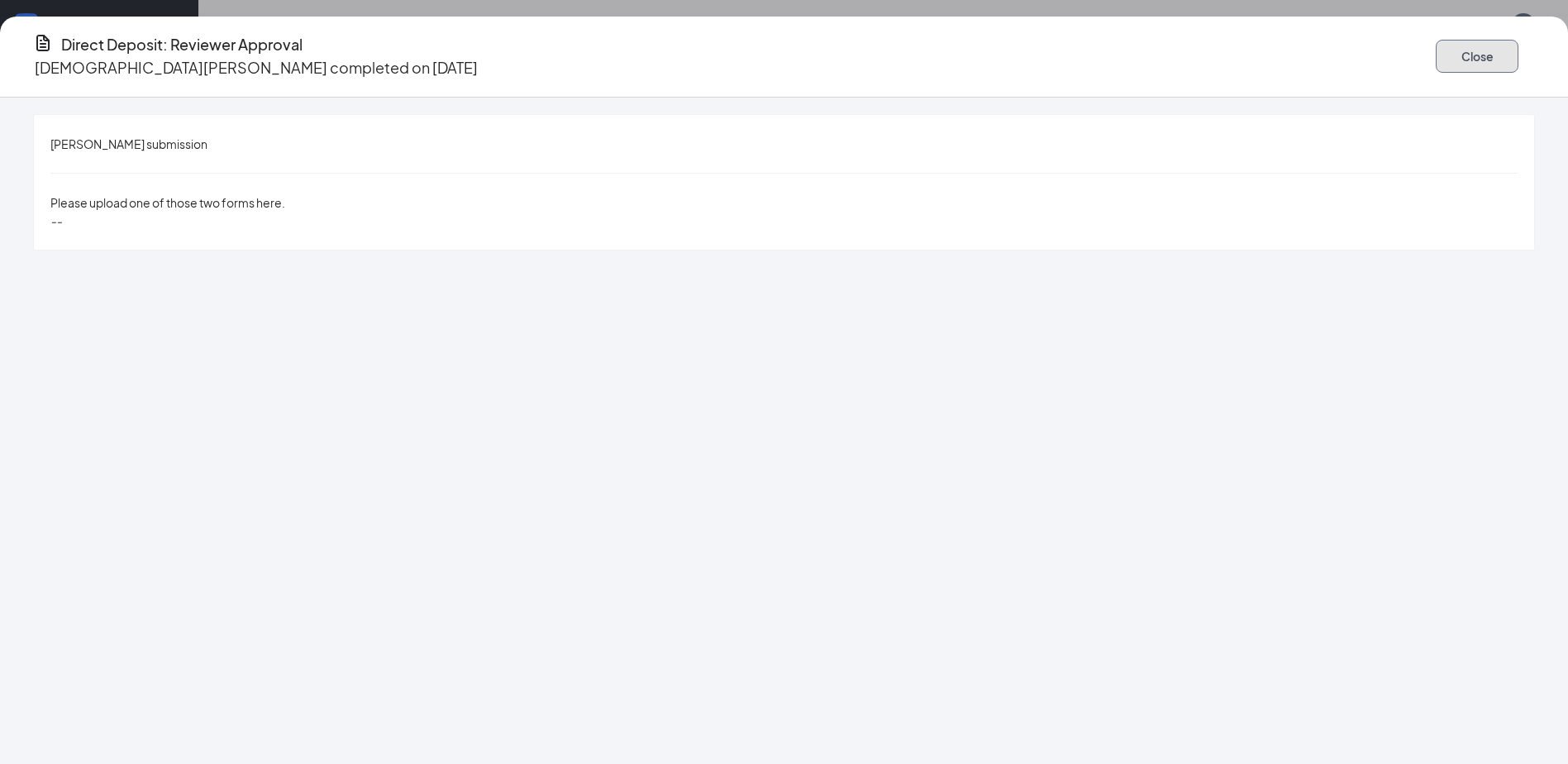
click at [1436, 52] on button "Close" at bounding box center [1477, 57] width 82 height 33
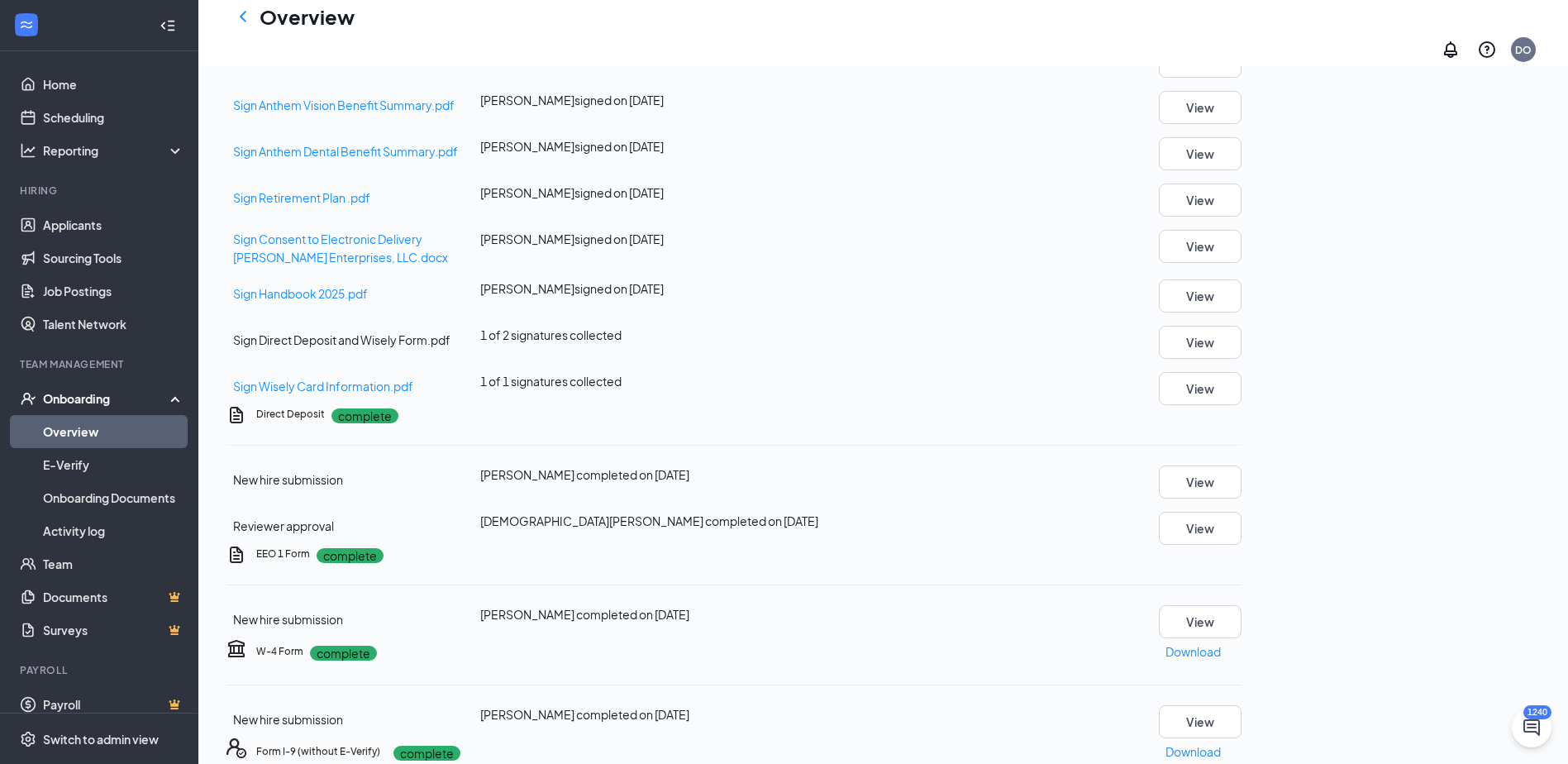
scroll to position [744, 0]
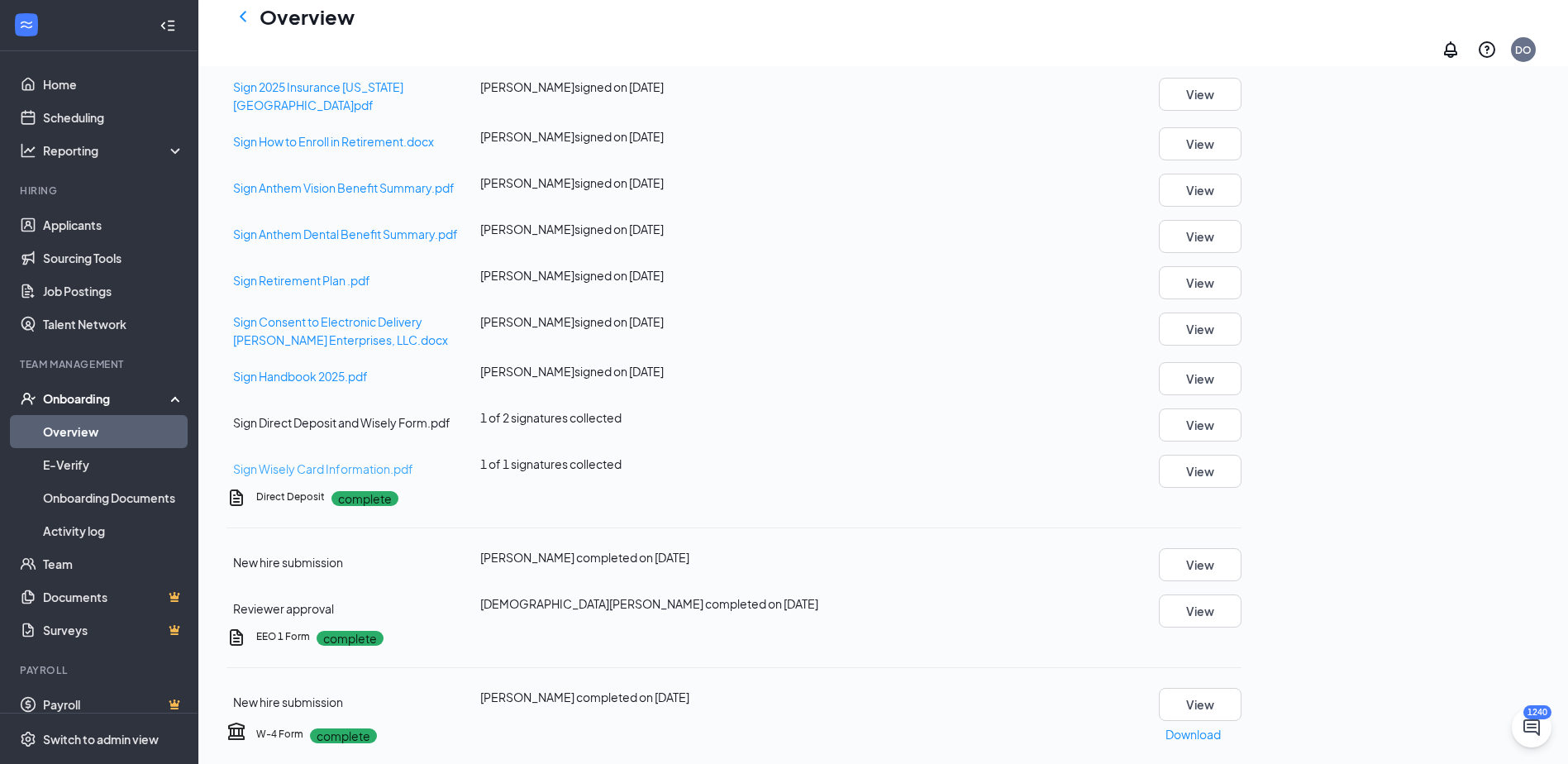
click at [339, 476] on span "Sign Wisely Card Information.pdf" at bounding box center [323, 469] width 180 height 15
click at [247, 27] on icon "ChevronLeft" at bounding box center [243, 17] width 20 height 20
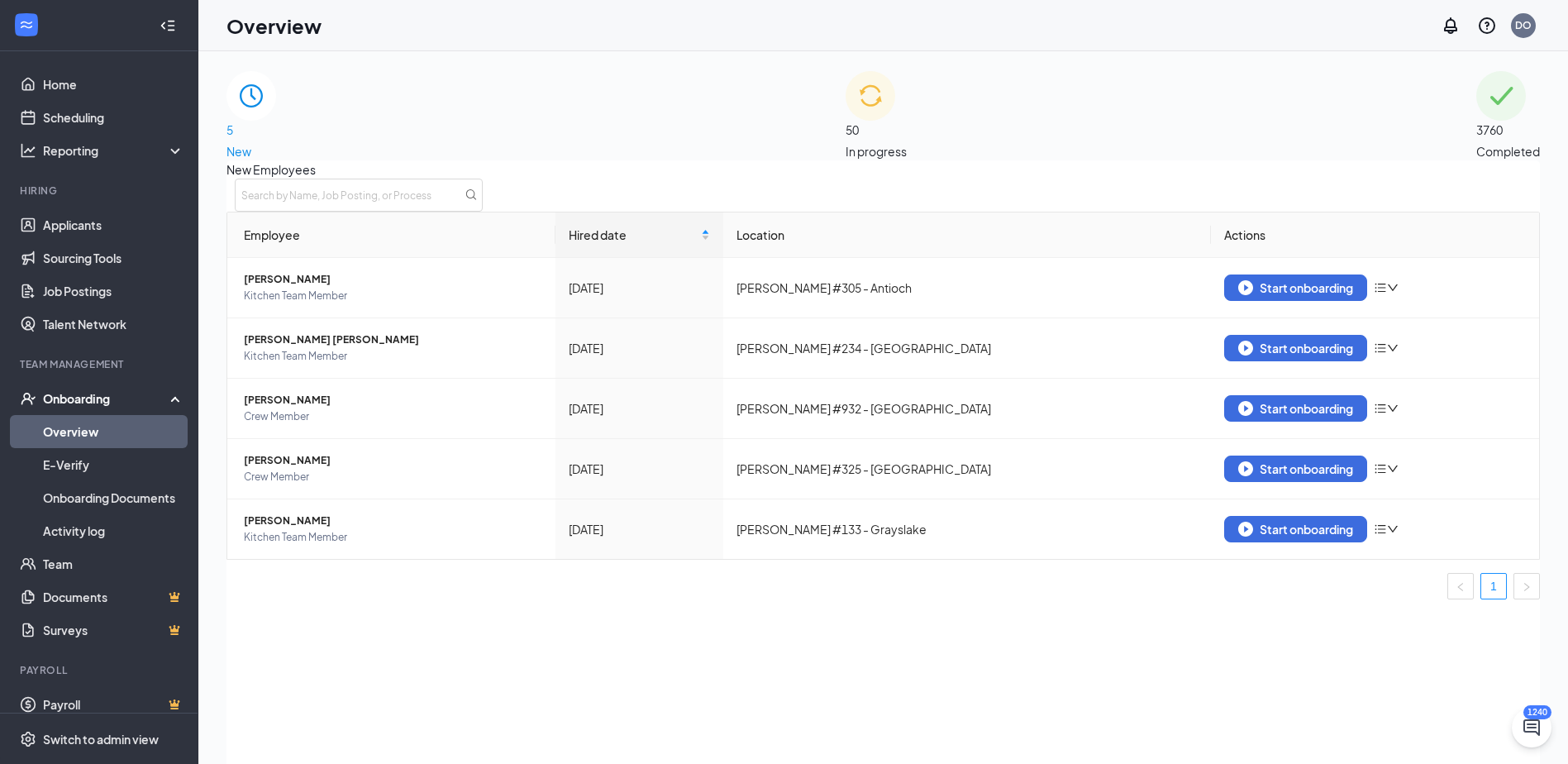
click at [1477, 142] on span "Completed" at bounding box center [1508, 151] width 64 height 18
